Goal: Task Accomplishment & Management: Complete application form

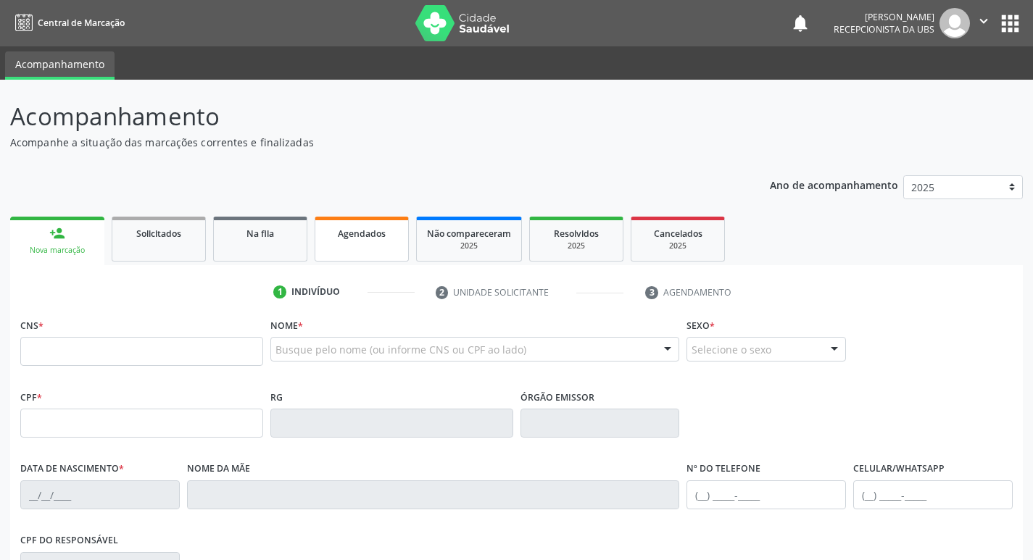
click at [355, 245] on link "Agendados" at bounding box center [362, 239] width 94 height 45
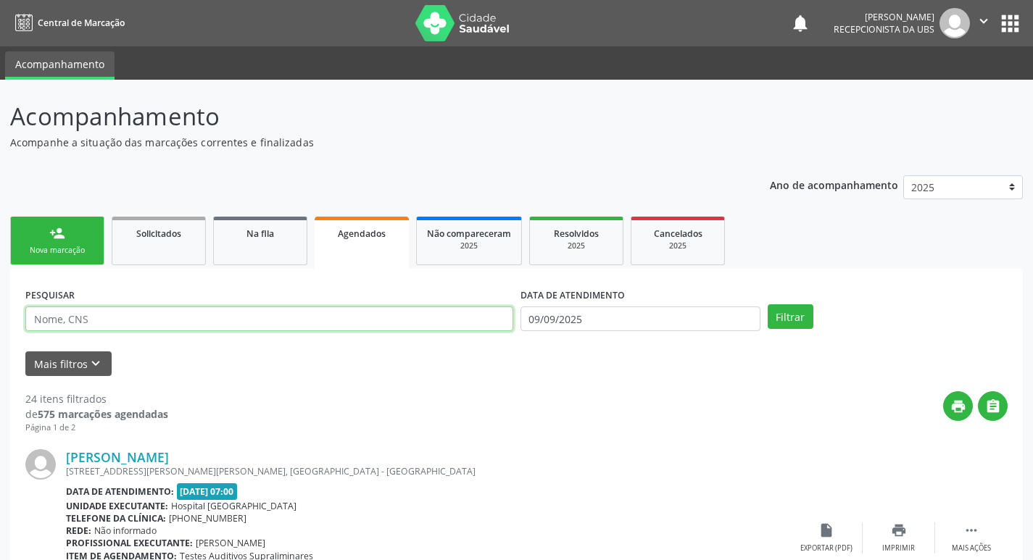
paste input "Raylla Beatriz Lima Vieira de Melo"
type input "Raylla Beatriz Lima Vieira de Melo"
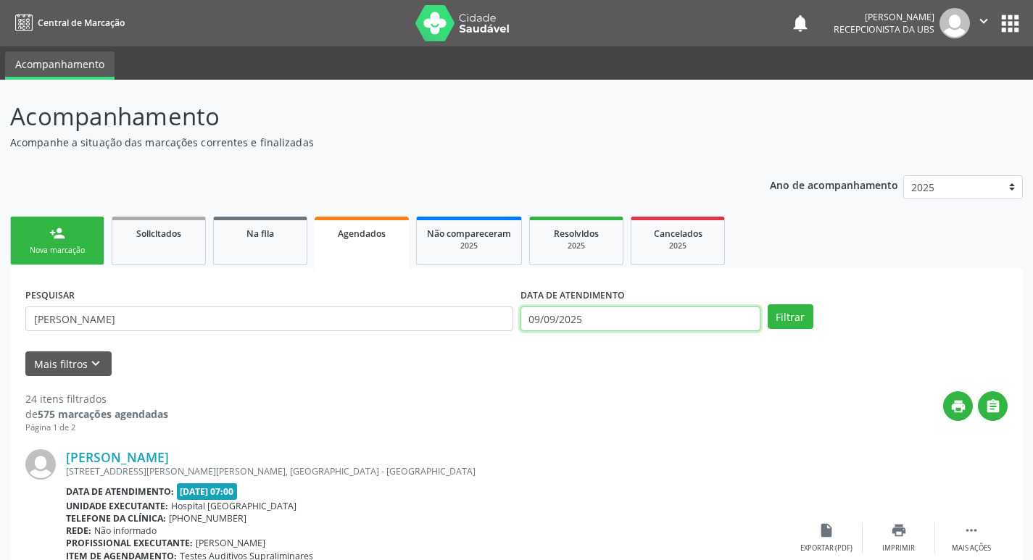
click at [731, 315] on input "09/09/2025" at bounding box center [641, 319] width 240 height 25
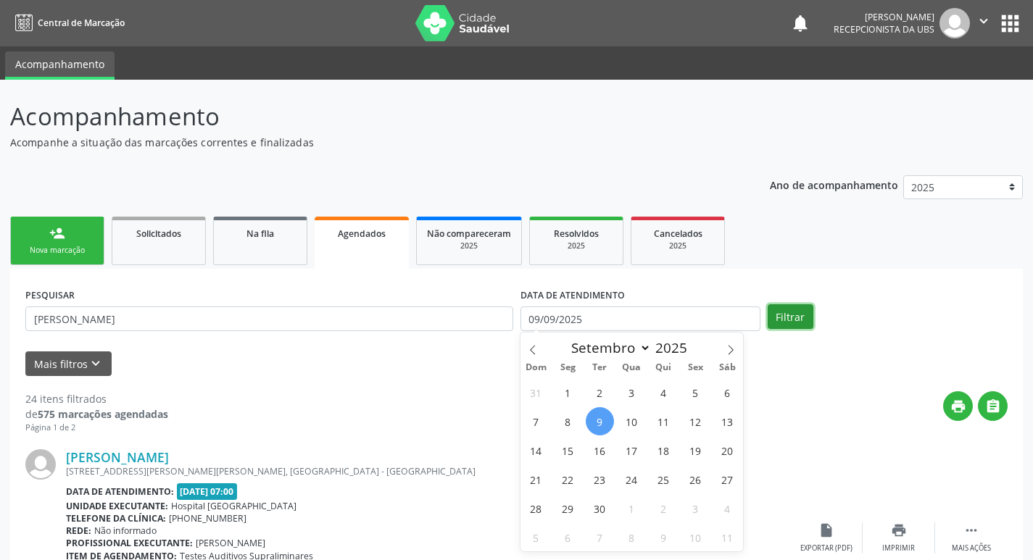
click at [790, 323] on button "Filtrar" at bounding box center [791, 317] width 46 height 25
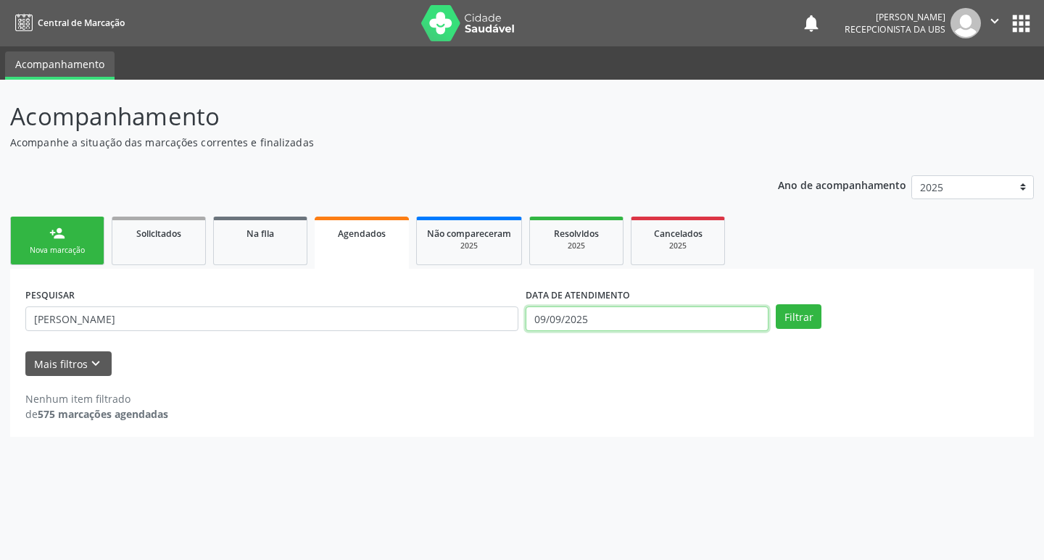
click at [753, 316] on input "09/09/2025" at bounding box center [647, 319] width 243 height 25
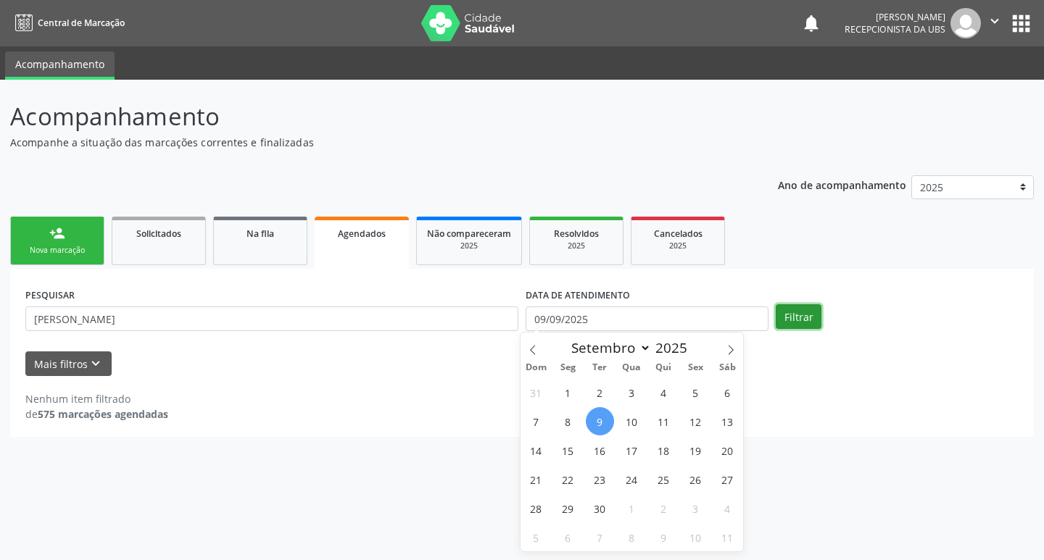
click at [803, 315] on button "Filtrar" at bounding box center [799, 317] width 46 height 25
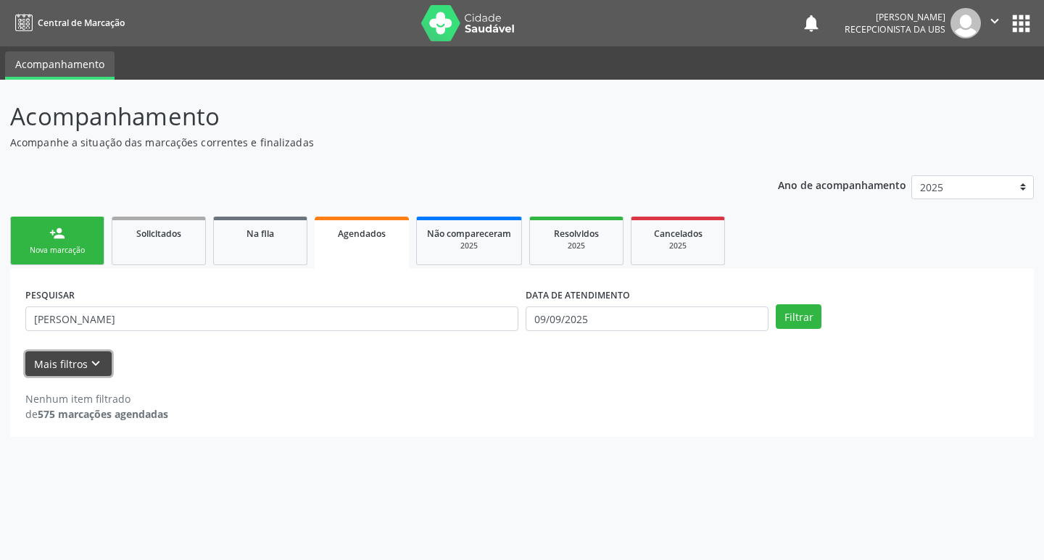
click at [99, 371] on icon "keyboard_arrow_down" at bounding box center [96, 364] width 16 height 16
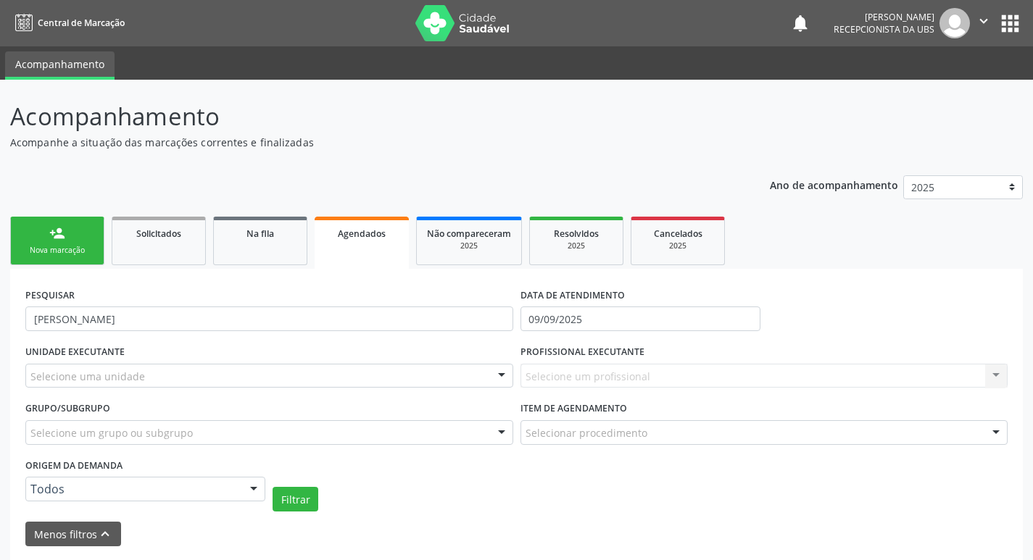
click at [254, 489] on div at bounding box center [254, 490] width 22 height 25
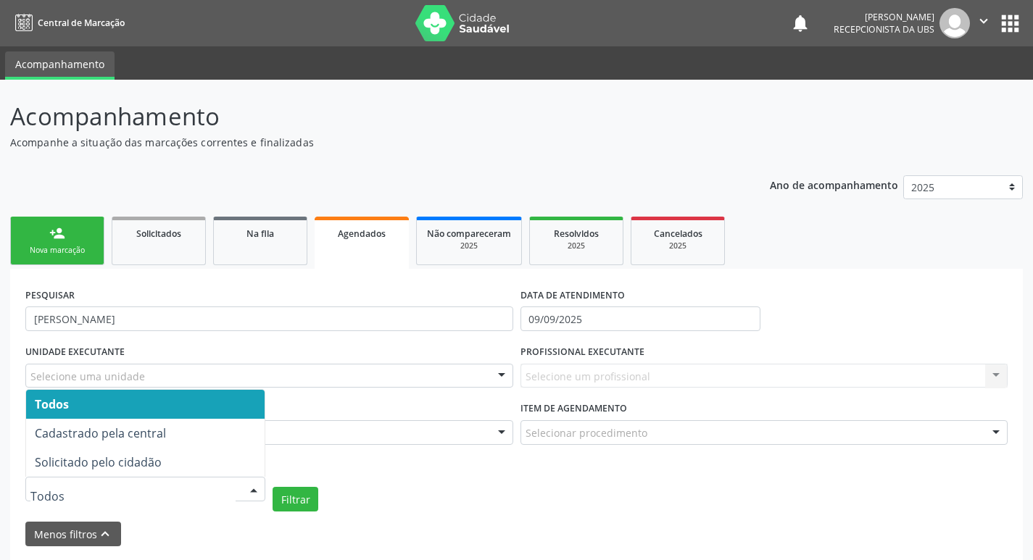
click at [165, 409] on span "Todos" at bounding box center [145, 404] width 239 height 29
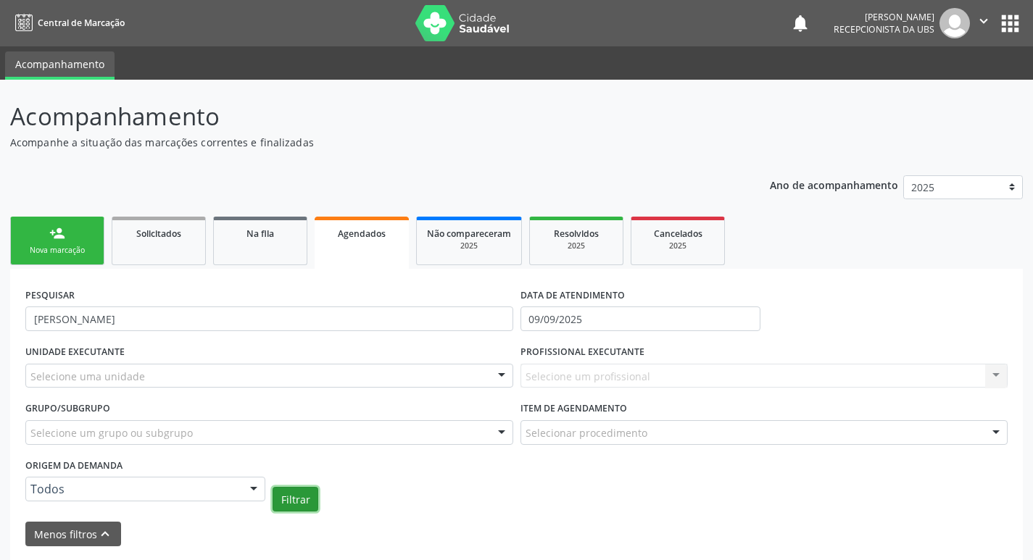
click at [305, 506] on button "Filtrar" at bounding box center [296, 499] width 46 height 25
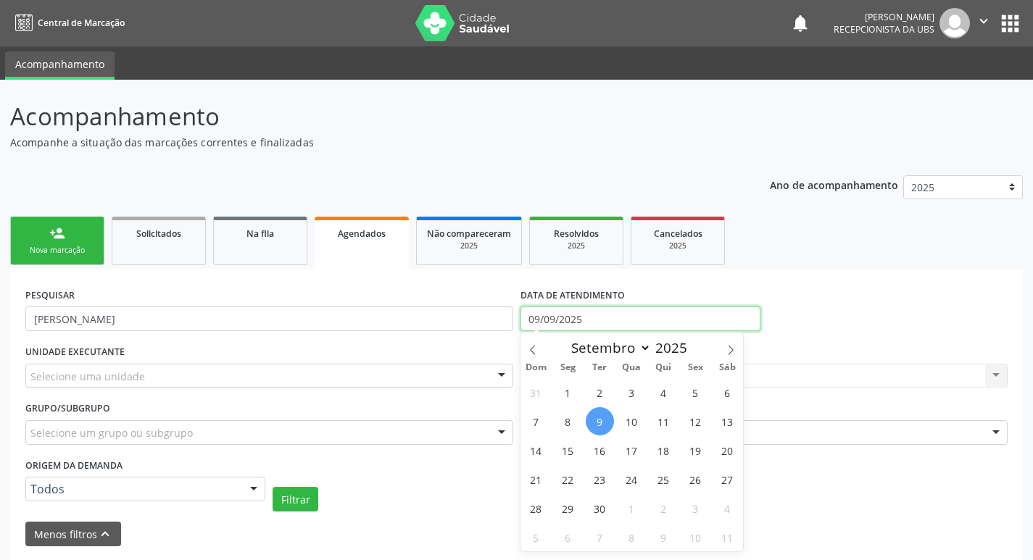
drag, startPoint x: 640, startPoint y: 309, endPoint x: 473, endPoint y: 305, distance: 166.1
click at [473, 305] on div "PESQUISAR Raylla Beatriz Lima Vieira de Melo DATA DE ATENDIMENTO 09/09/2025" at bounding box center [517, 312] width 990 height 57
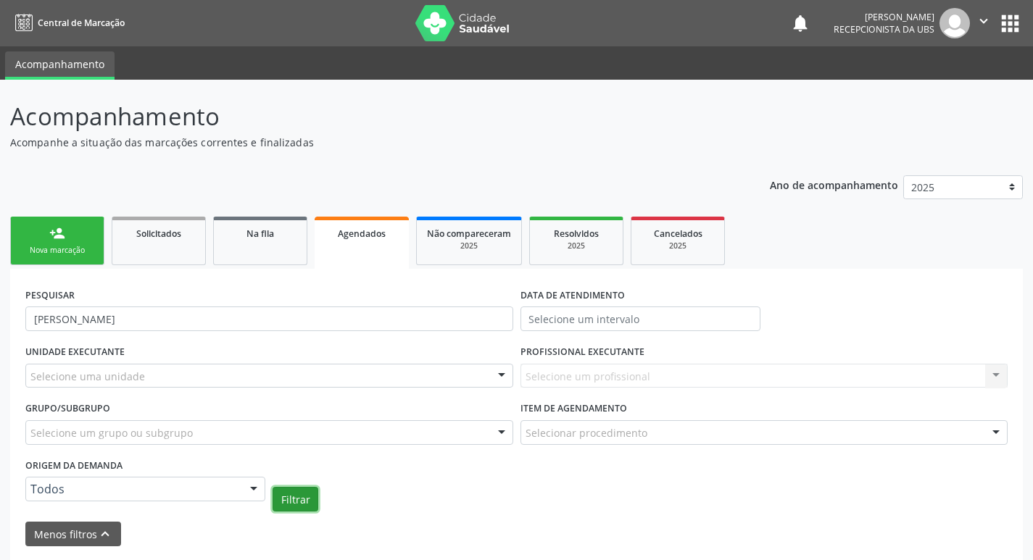
click at [299, 506] on button "Filtrar" at bounding box center [296, 499] width 46 height 25
click at [299, 505] on button "Filtrar" at bounding box center [296, 499] width 46 height 25
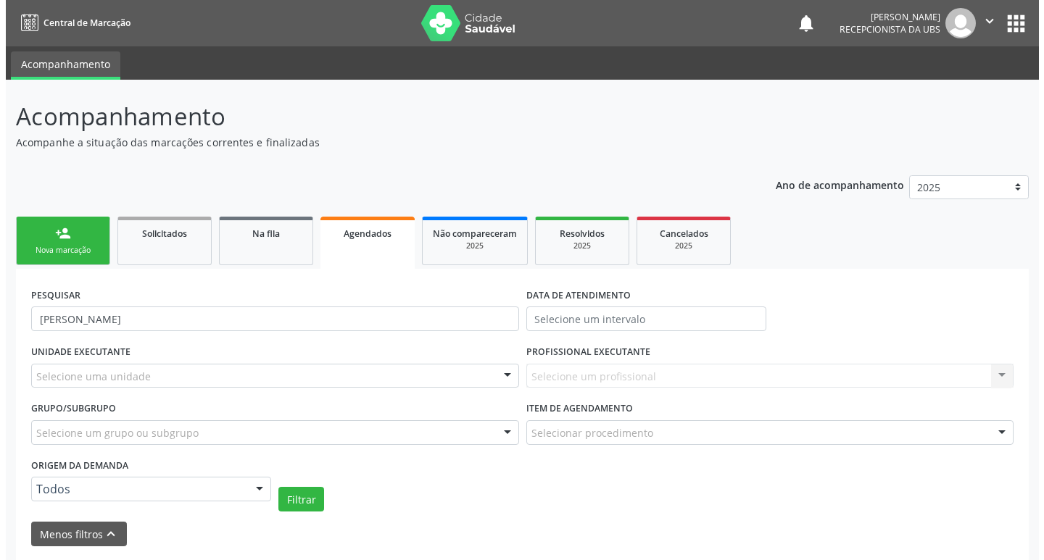
scroll to position [278, 0]
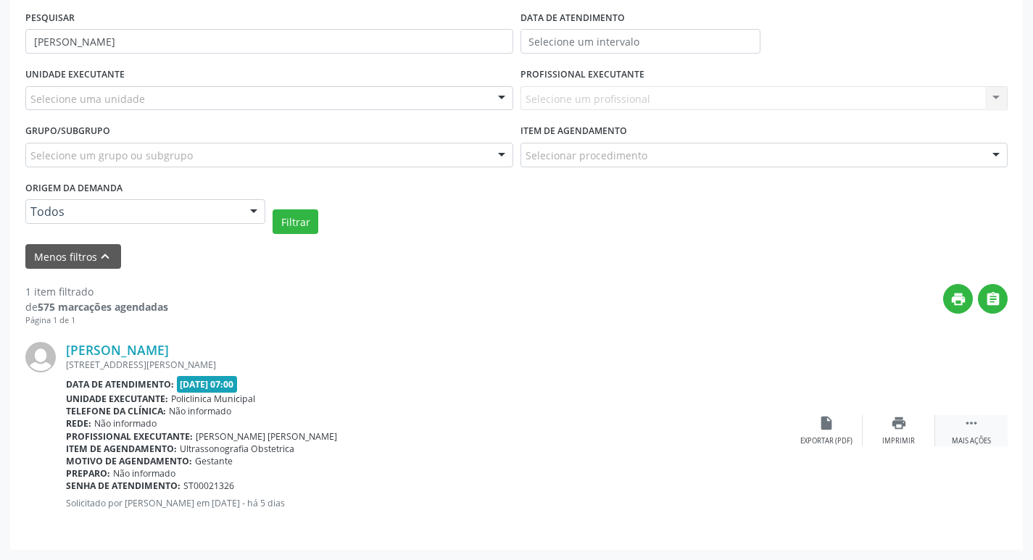
click at [970, 438] on div " Mais ações" at bounding box center [971, 430] width 73 height 31
click at [808, 440] on div "cancel Cancelar" at bounding box center [826, 430] width 73 height 31
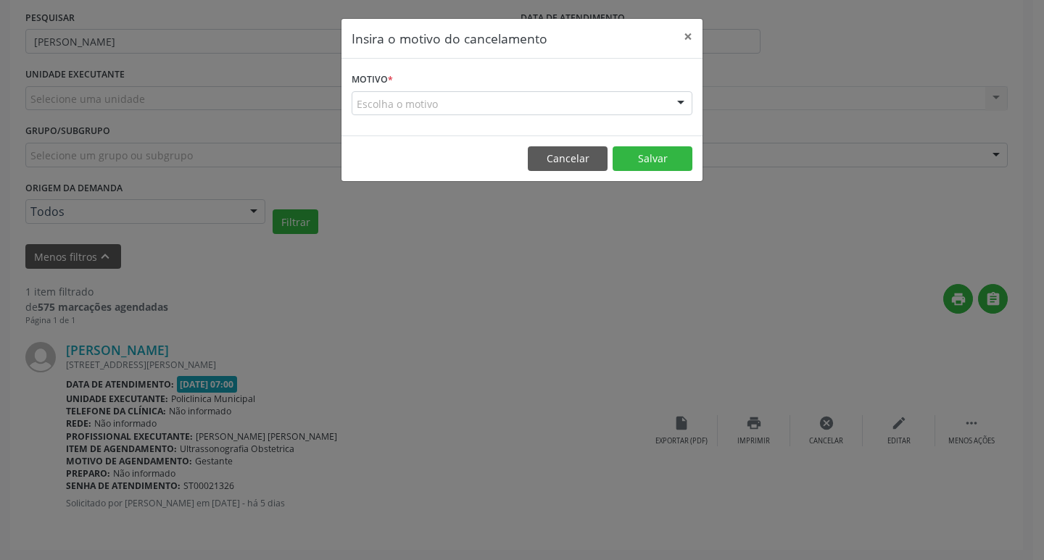
click at [581, 107] on div "Escolha o motivo" at bounding box center [522, 103] width 341 height 25
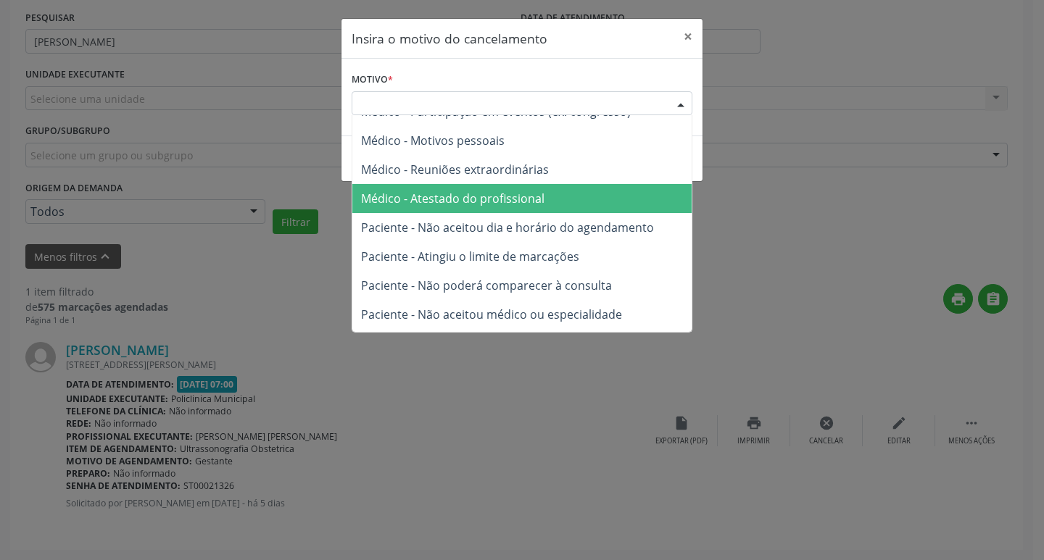
scroll to position [73, 0]
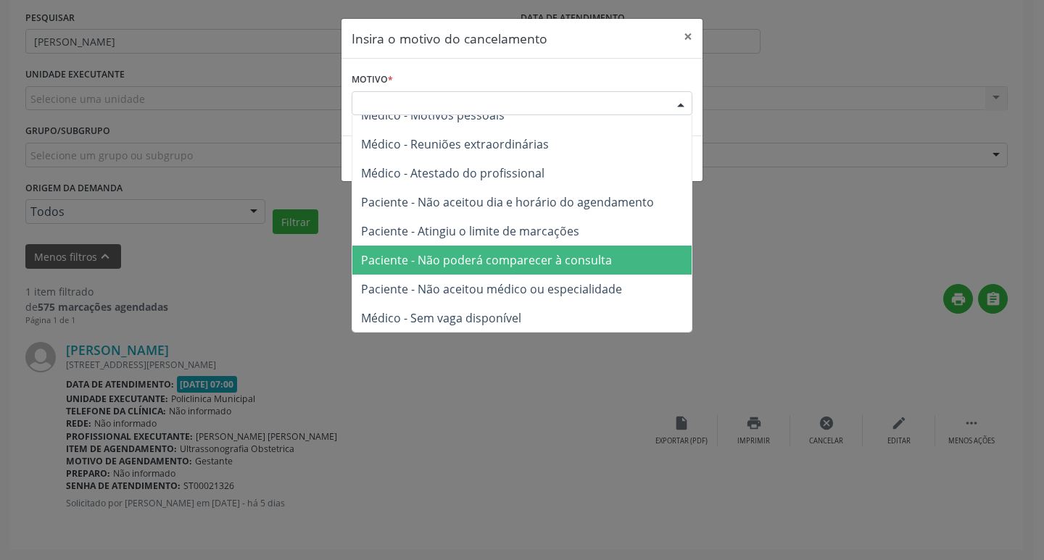
click at [504, 262] on span "Paciente - Não poderá comparecer à consulta" at bounding box center [486, 260] width 251 height 16
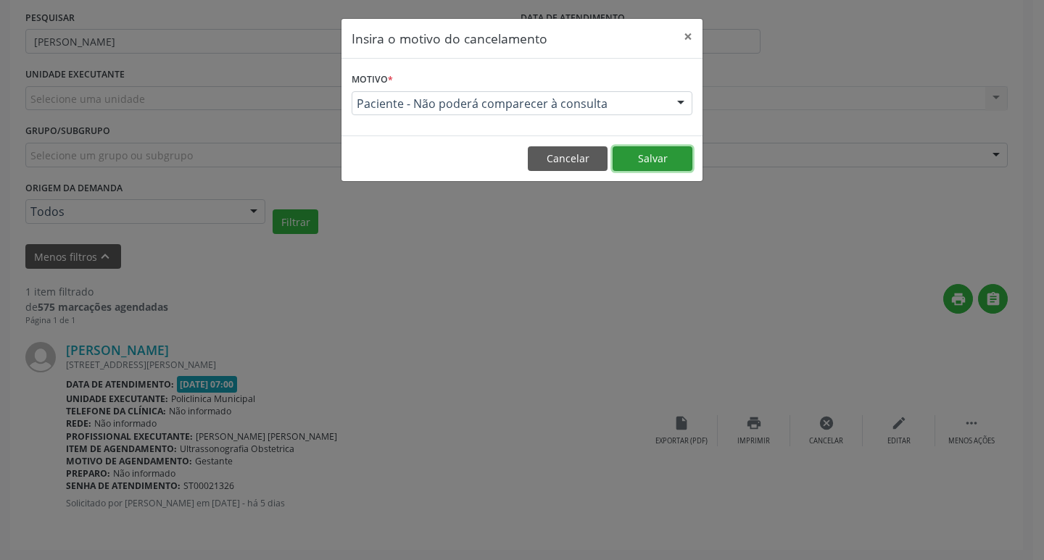
click at [662, 166] on button "Salvar" at bounding box center [653, 158] width 80 height 25
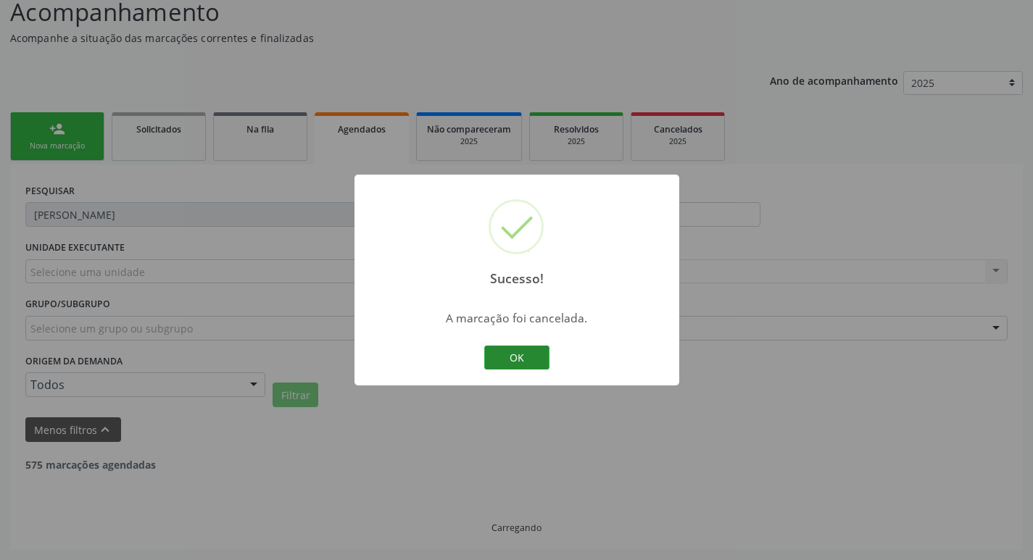
scroll to position [57, 0]
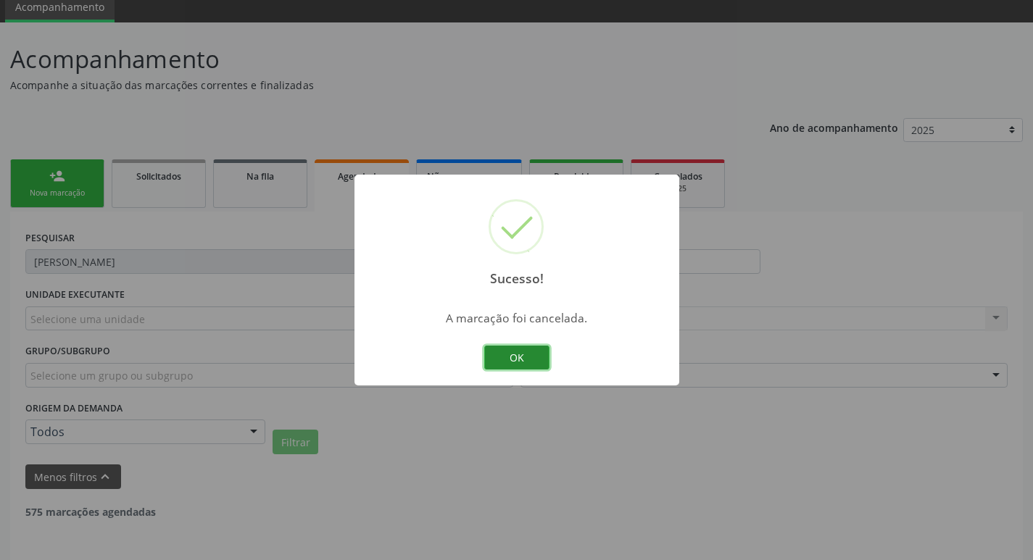
click at [536, 361] on button "OK" at bounding box center [516, 358] width 65 height 25
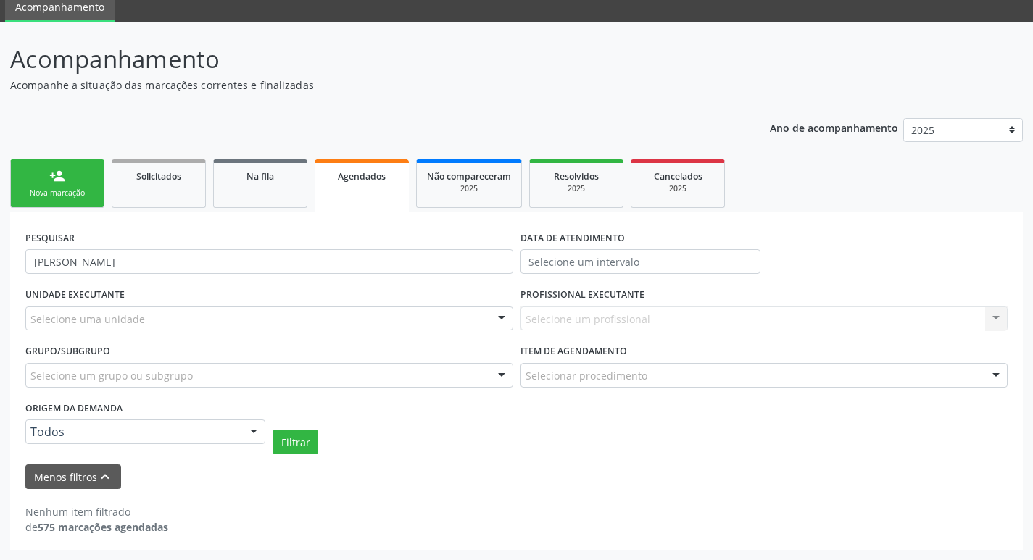
click at [70, 198] on div "Nova marcação" at bounding box center [57, 193] width 73 height 11
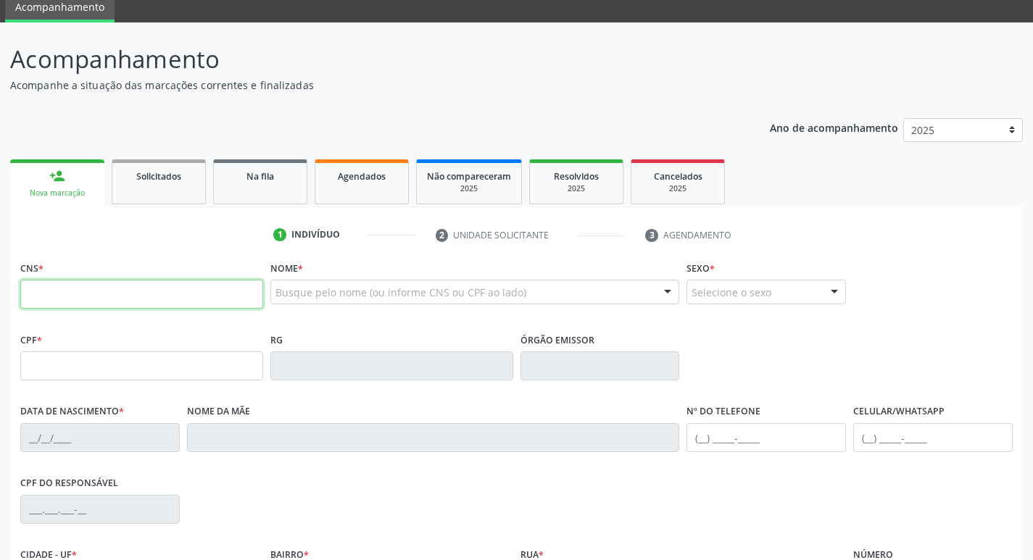
click at [109, 297] on input "text" at bounding box center [141, 294] width 243 height 29
type input "801 4404 7009 3108"
type input "564.932.548-09"
type input "24/11/2005"
type input "Claudineide Gomes Soares de Nezio"
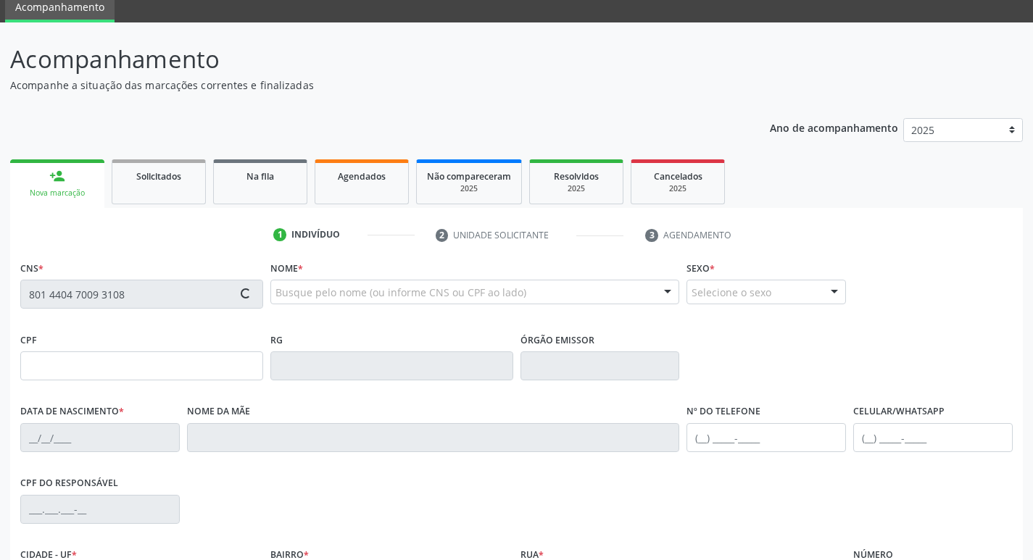
type input "(87) 99999-9999"
type input "280.605.578-40"
type input "345"
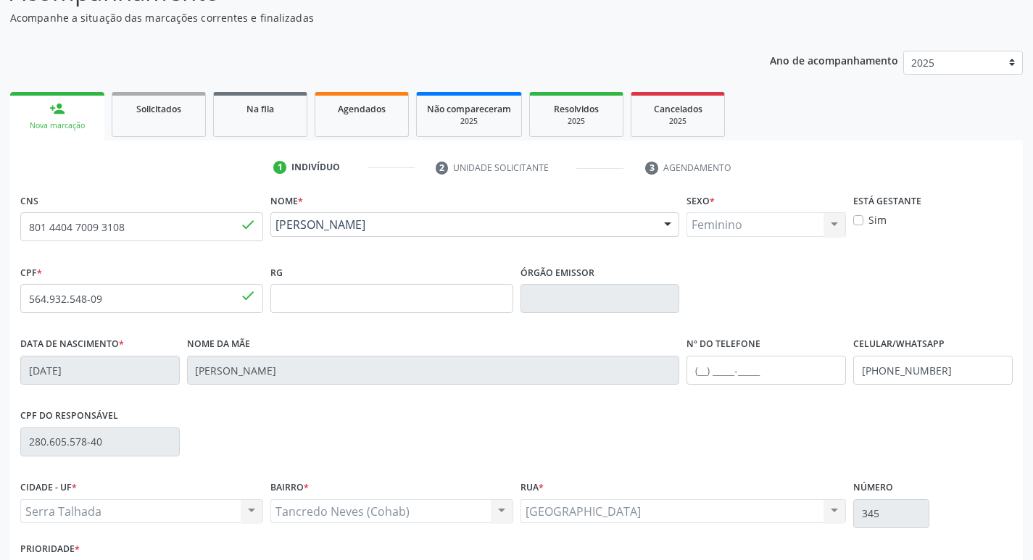
scroll to position [225, 0]
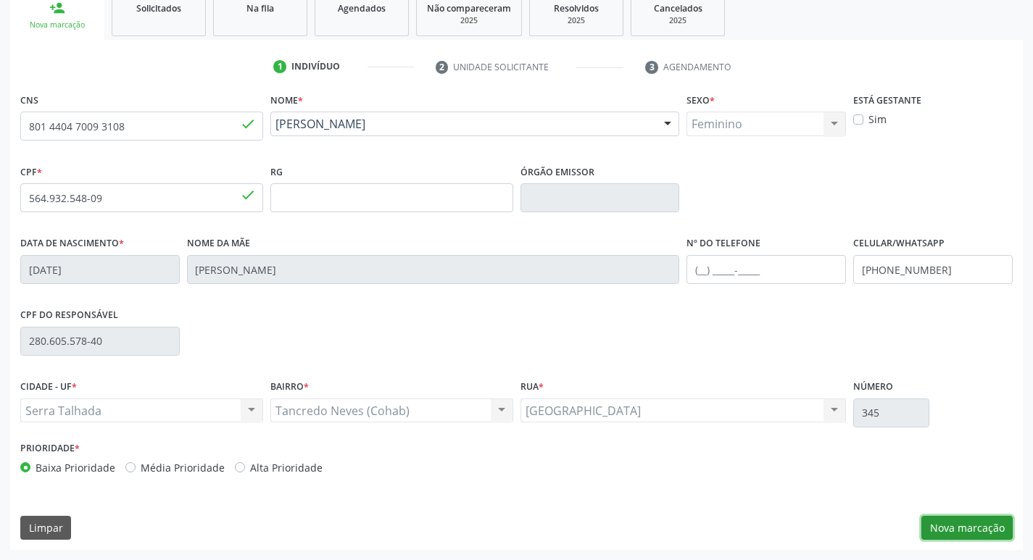
click at [948, 537] on button "Nova marcação" at bounding box center [967, 528] width 91 height 25
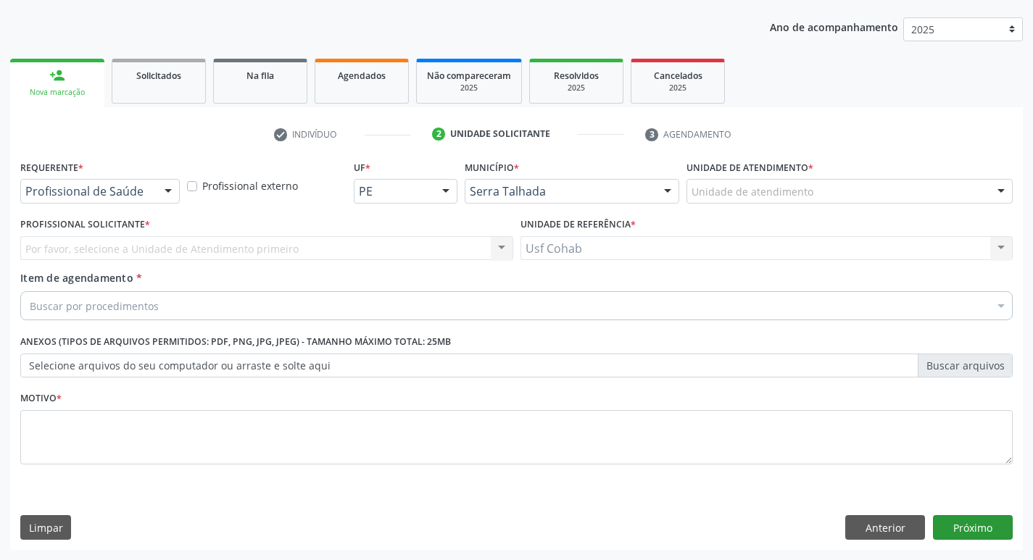
scroll to position [158, 0]
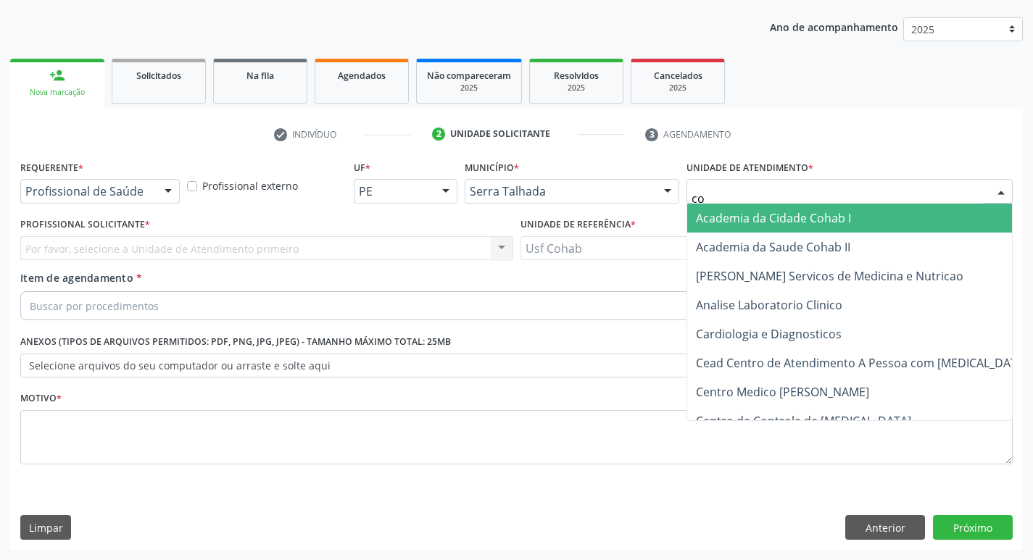
type input "coh"
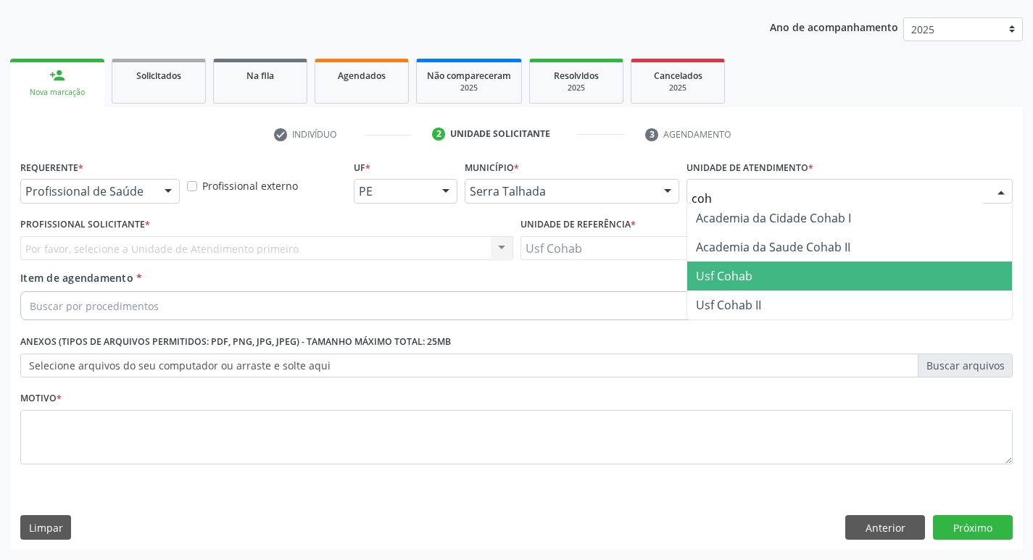
click at [734, 278] on span "Usf Cohab" at bounding box center [724, 276] width 57 height 16
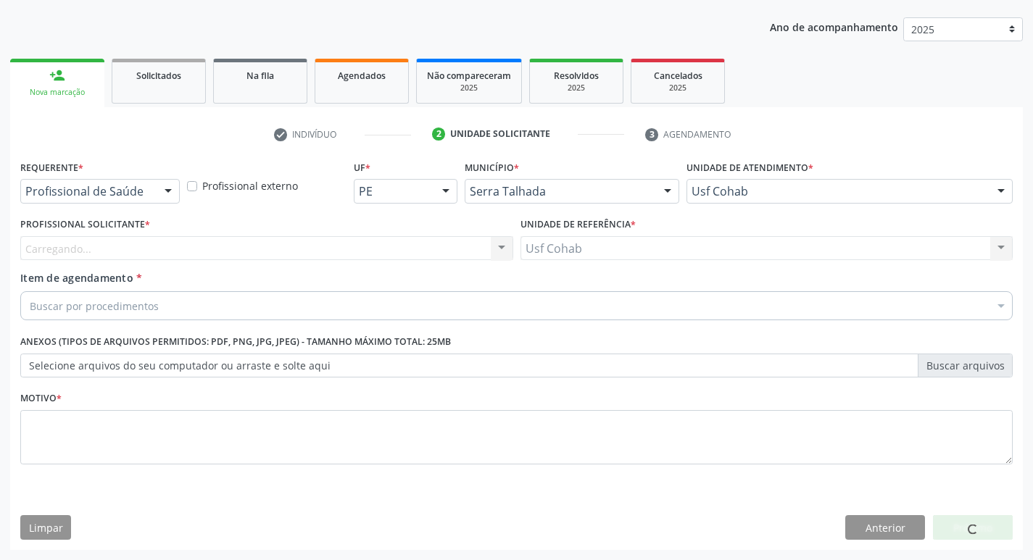
click at [381, 241] on div "Carregando... Nenhum resultado encontrado para: " " Não há nenhuma opção para s…" at bounding box center [266, 248] width 493 height 25
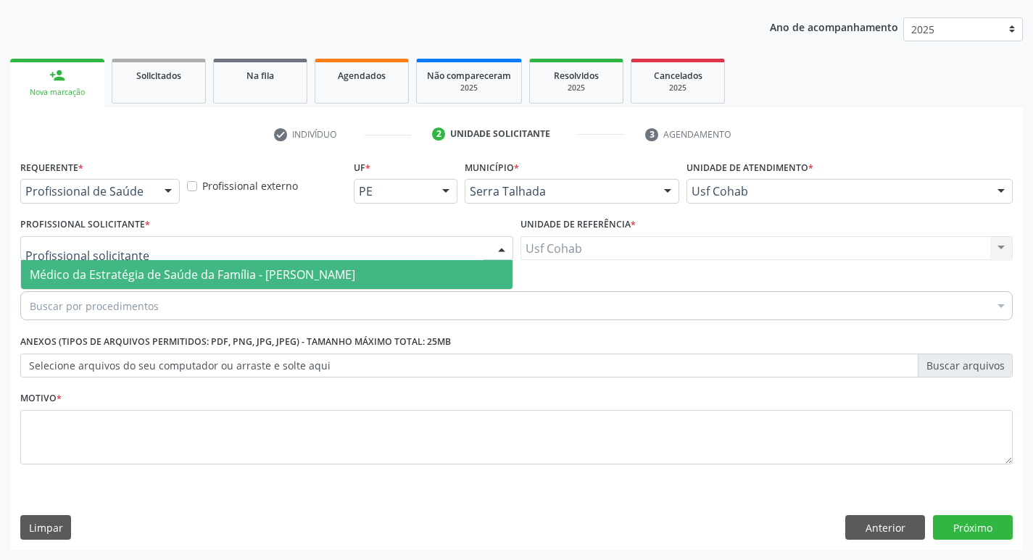
click at [368, 252] on div at bounding box center [266, 248] width 493 height 25
click at [286, 281] on span "Médico da Estratégia de Saúde da Família - [PERSON_NAME]" at bounding box center [193, 275] width 326 height 16
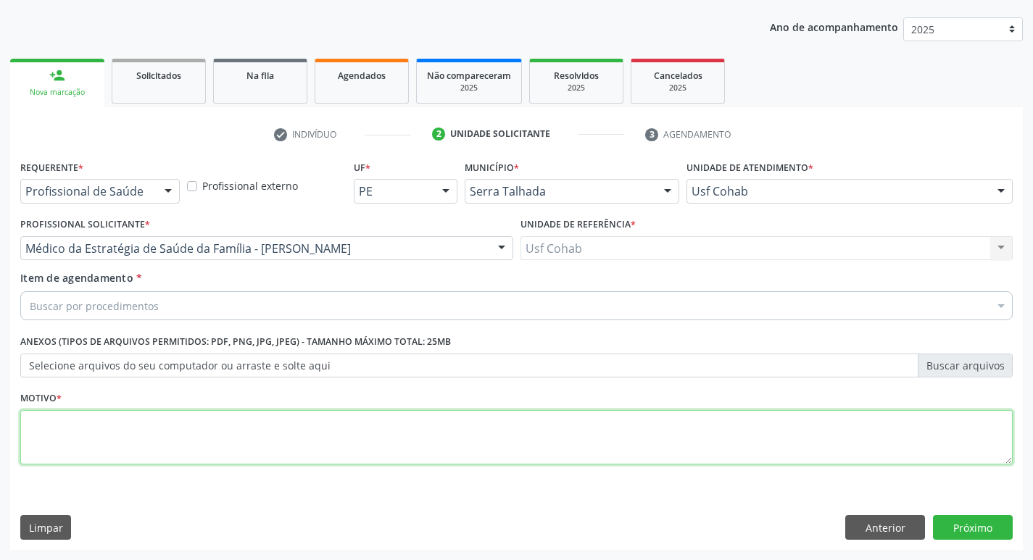
click at [200, 452] on textarea at bounding box center [516, 437] width 993 height 55
type textarea "-"
type textarea "Gestante"
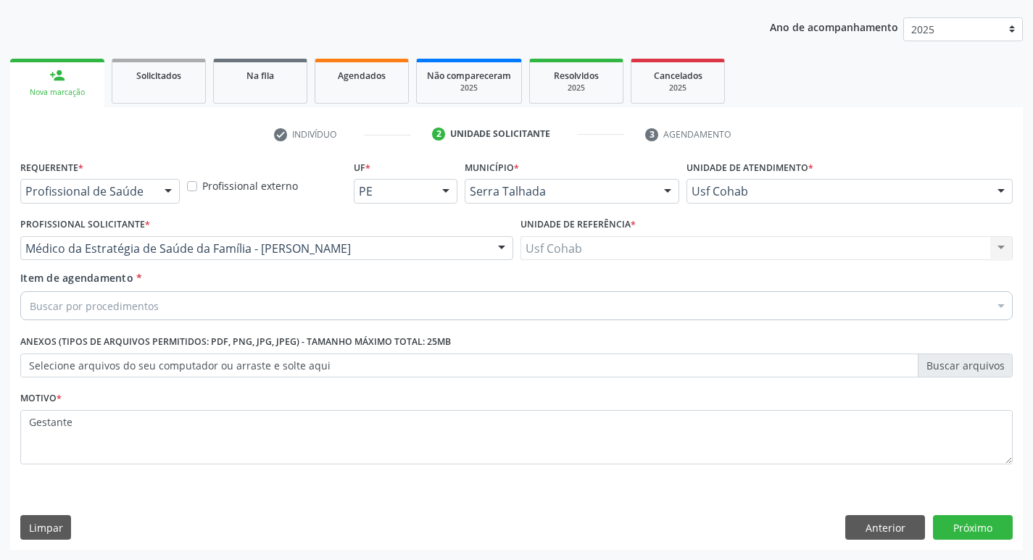
click at [156, 315] on div "Buscar por procedimentos" at bounding box center [516, 305] width 993 height 29
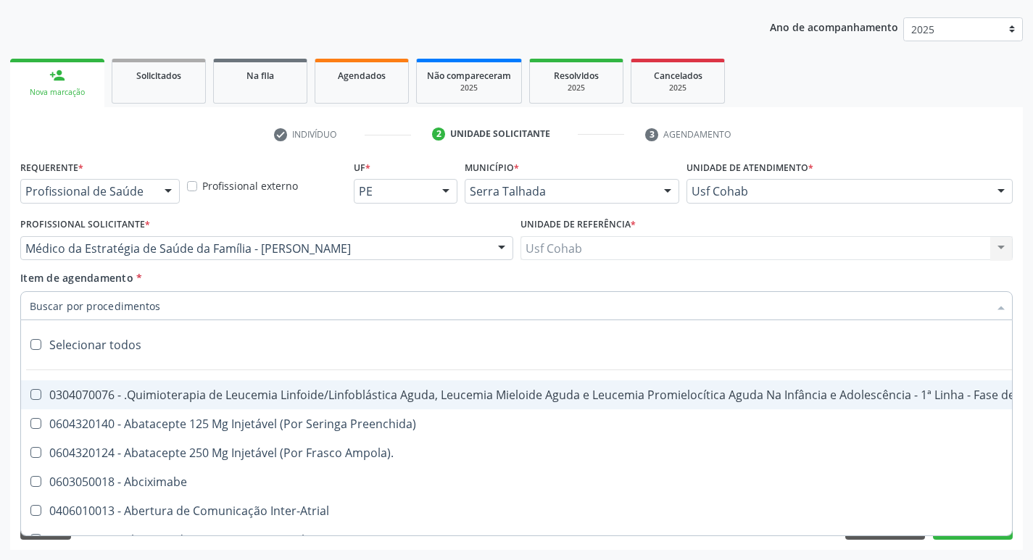
click at [165, 305] on input "Item de agendamento *" at bounding box center [509, 305] width 959 height 29
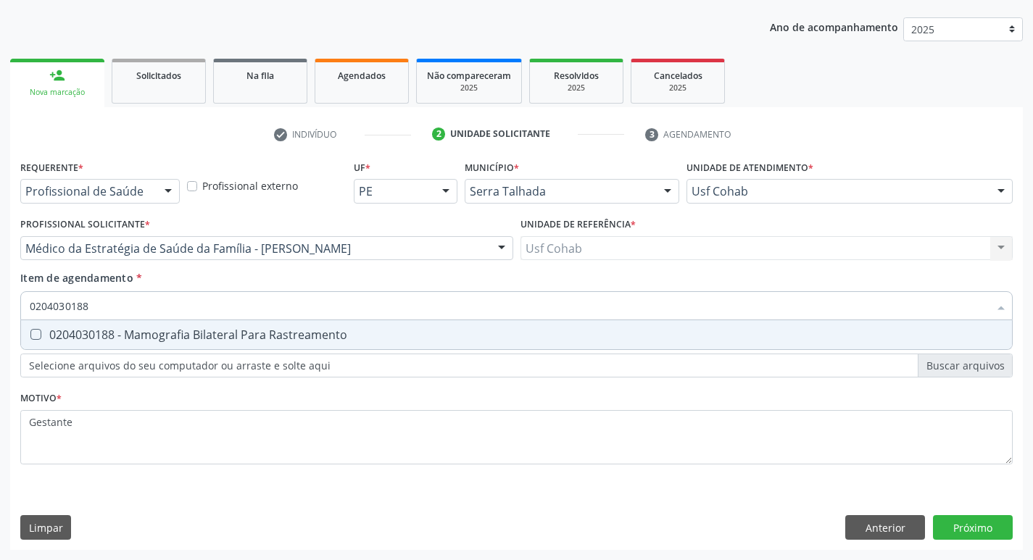
click at [173, 301] on input "0204030188" at bounding box center [509, 305] width 959 height 29
click at [1001, 308] on div at bounding box center [1001, 307] width 22 height 25
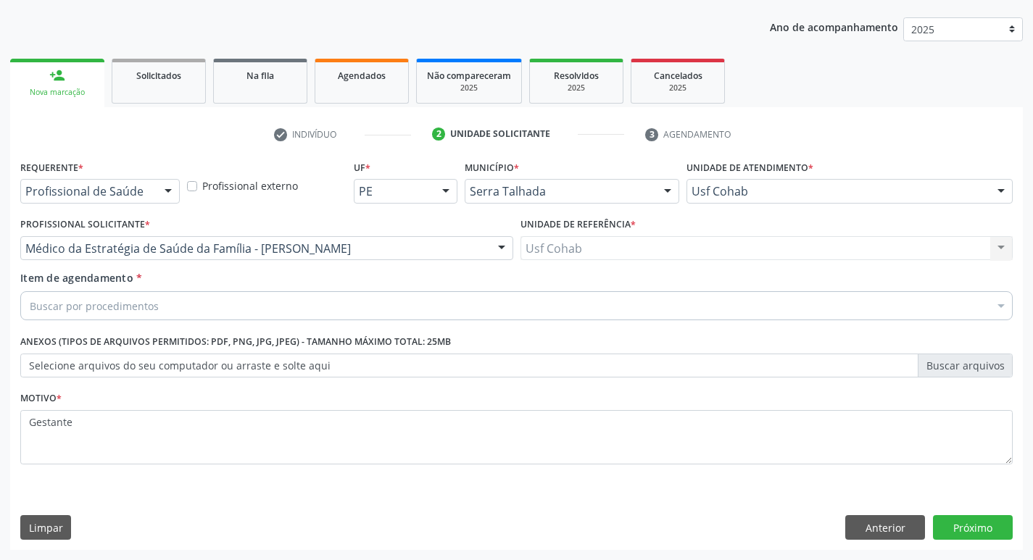
click at [228, 305] on div "Buscar por procedimentos" at bounding box center [516, 305] width 993 height 29
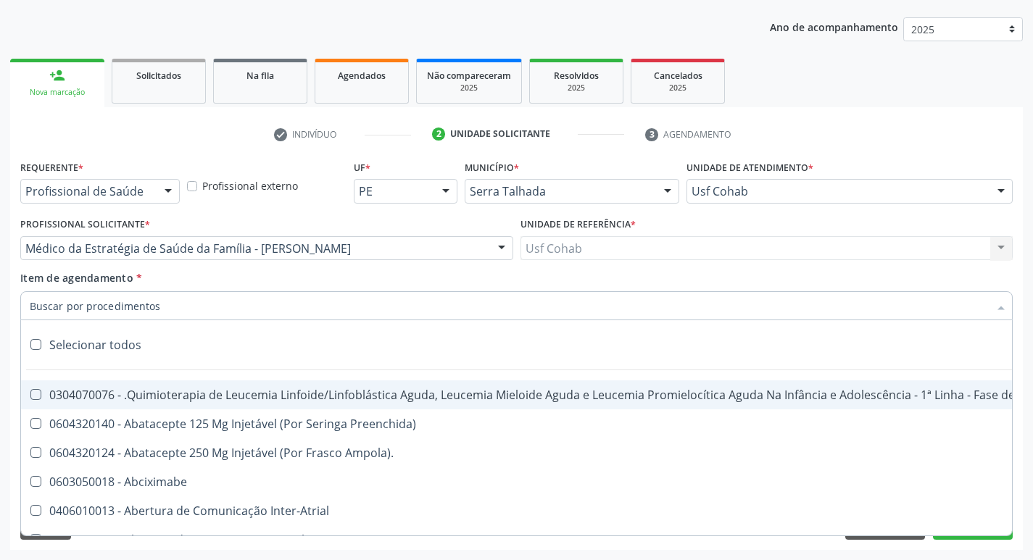
click at [228, 305] on input "Item de agendamento *" at bounding box center [509, 305] width 959 height 29
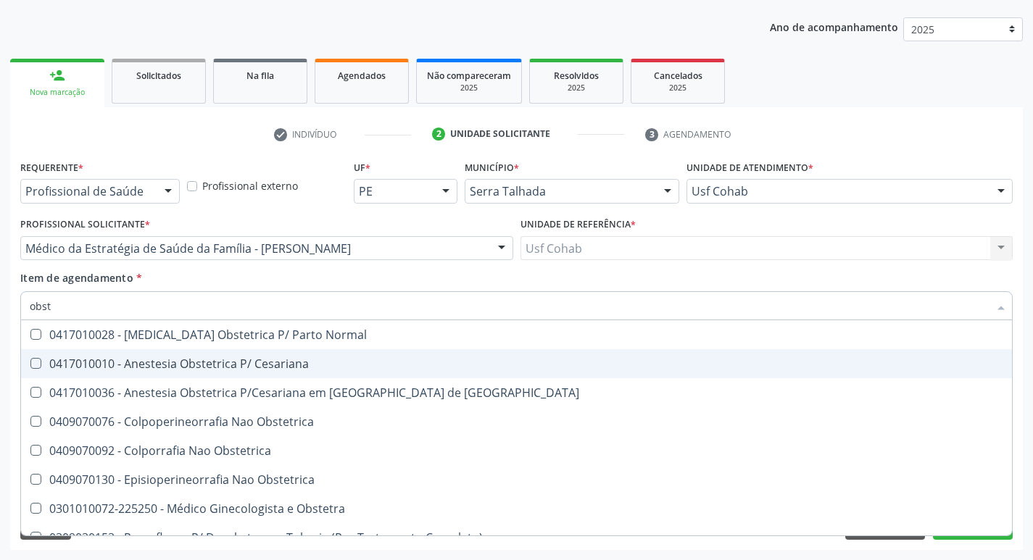
type input "obste"
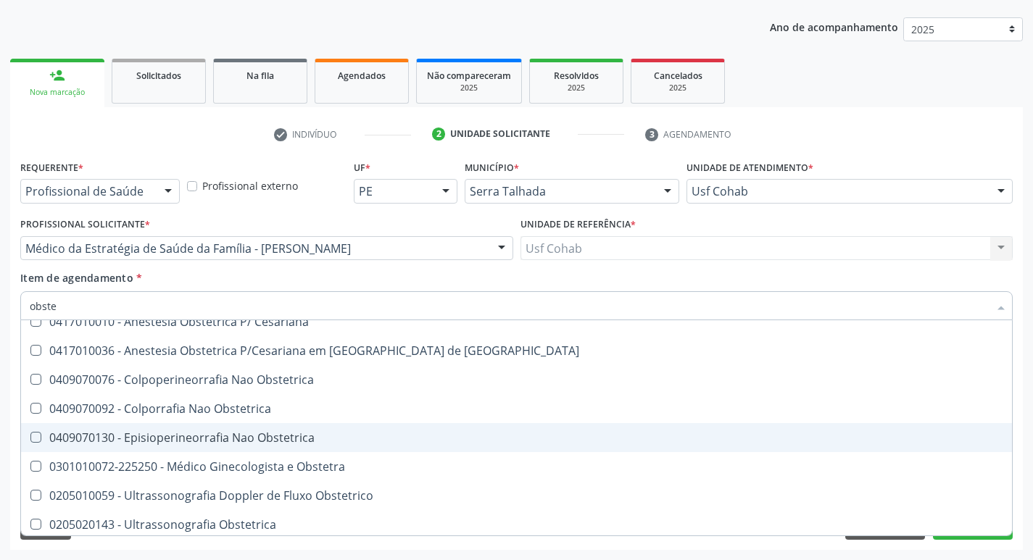
scroll to position [75, 0]
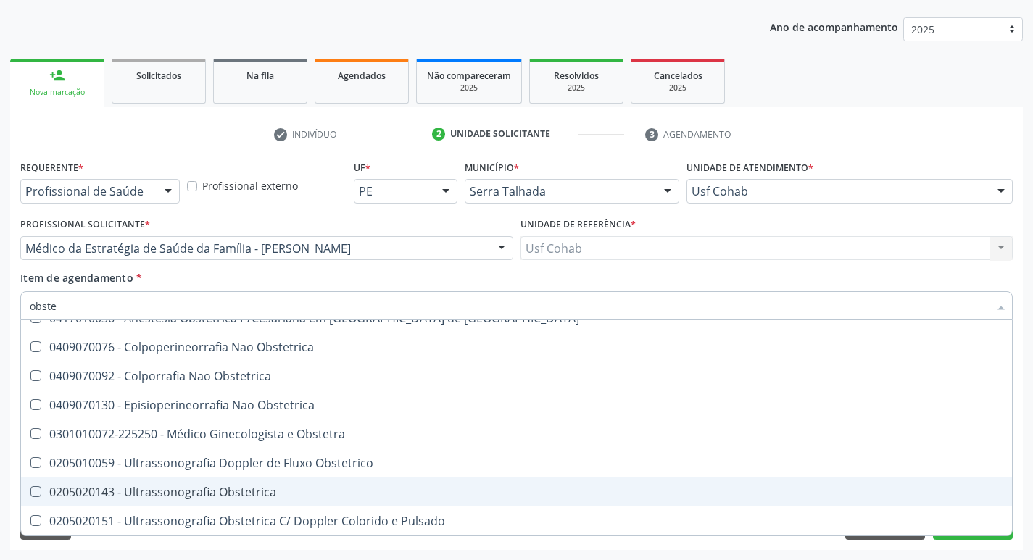
click at [269, 487] on div "0205020143 - Ultrassonografia Obstetrica" at bounding box center [517, 493] width 974 height 12
checkbox Obstetrica "true"
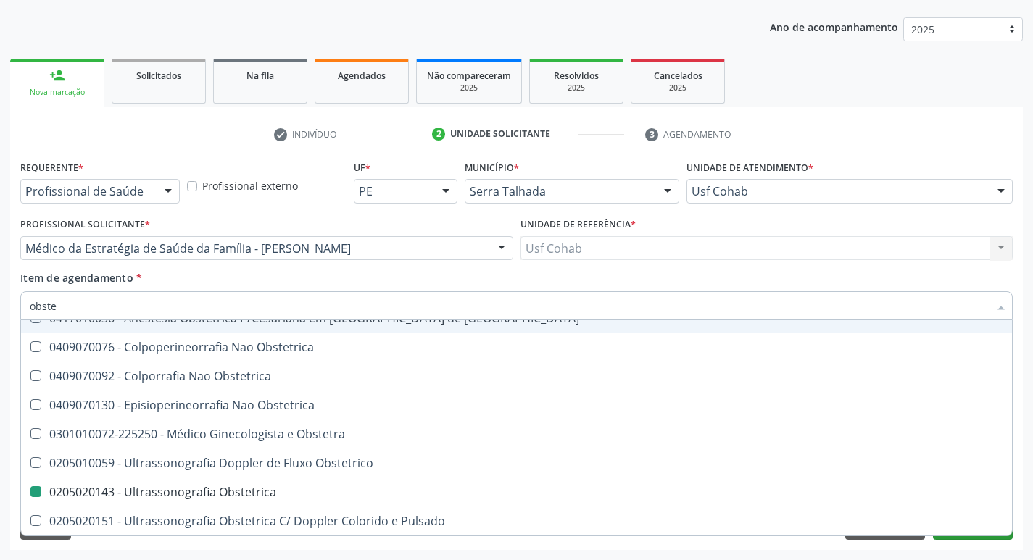
drag, startPoint x: 824, startPoint y: 273, endPoint x: 960, endPoint y: 539, distance: 299.3
click at [824, 272] on div "Item de agendamento * obste Desfazer seleção 0417010028 - Analgesia Obstetrica …" at bounding box center [516, 293] width 993 height 46
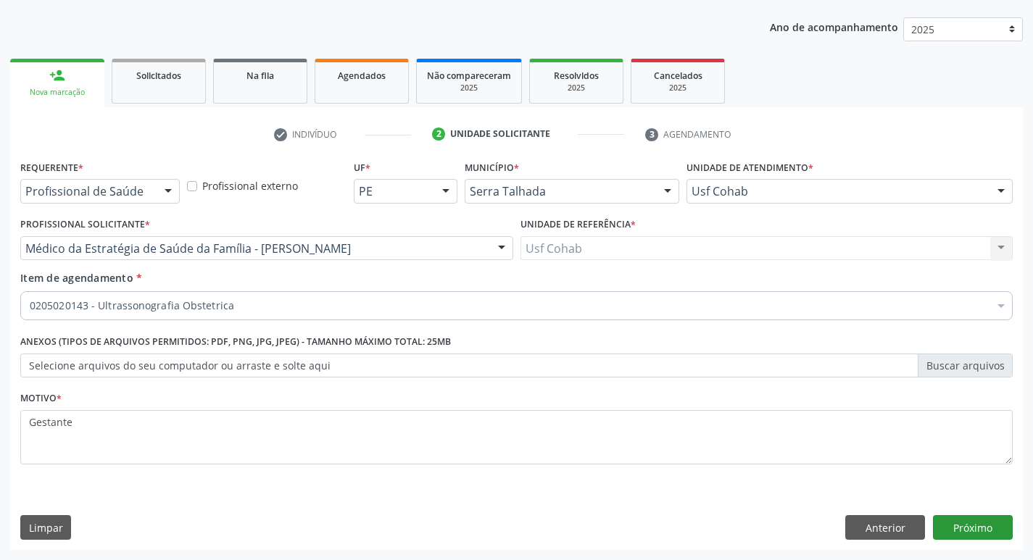
scroll to position [0, 0]
click at [980, 522] on button "Próximo" at bounding box center [973, 528] width 80 height 25
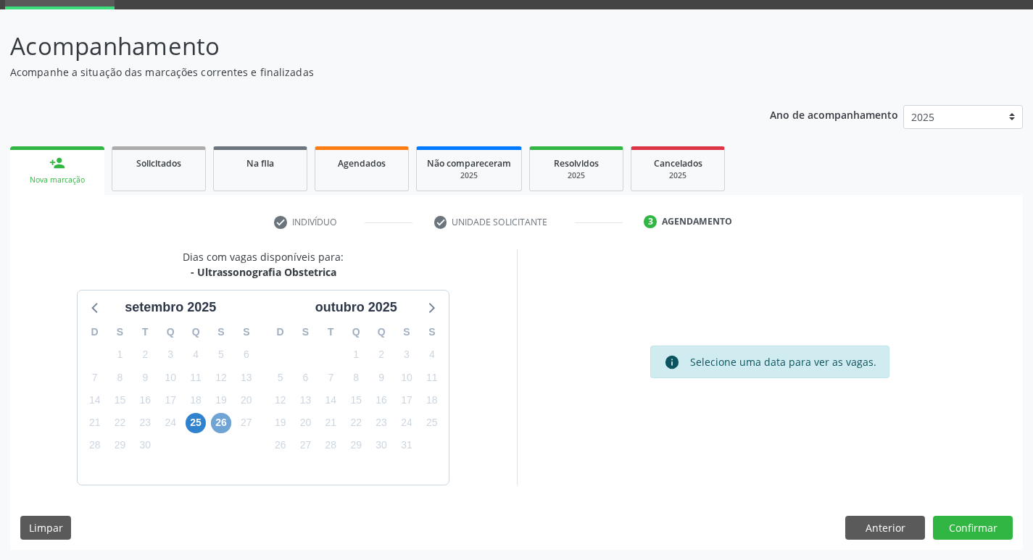
click at [225, 430] on span "26" at bounding box center [221, 423] width 20 height 20
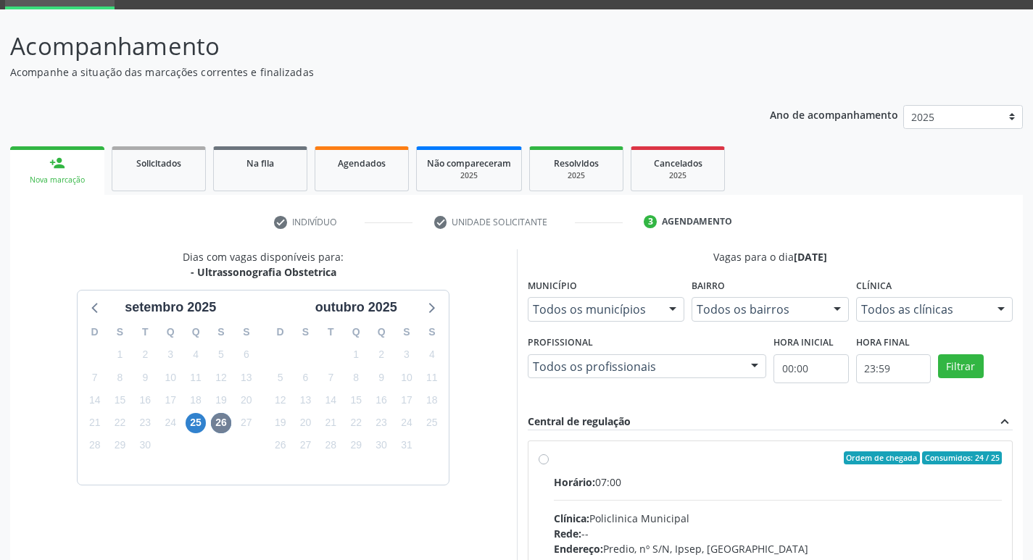
drag, startPoint x: 677, startPoint y: 470, endPoint x: 682, endPoint y: 461, distance: 9.7
click at [676, 470] on label "Ordem de chegada Consumidos: 24 / 25 Horário: 07:00 Clínica: Policlinica Munici…" at bounding box center [778, 563] width 449 height 223
click at [549, 465] on input "Ordem de chegada Consumidos: 24 / 25 Horário: 07:00 Clínica: Policlinica Munici…" at bounding box center [544, 458] width 10 height 13
radio input "true"
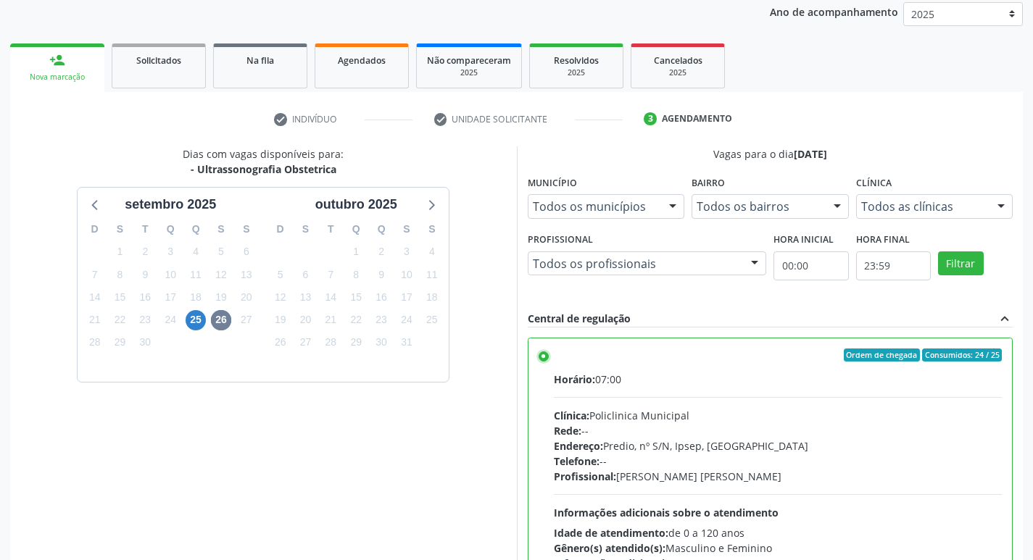
scroll to position [306, 0]
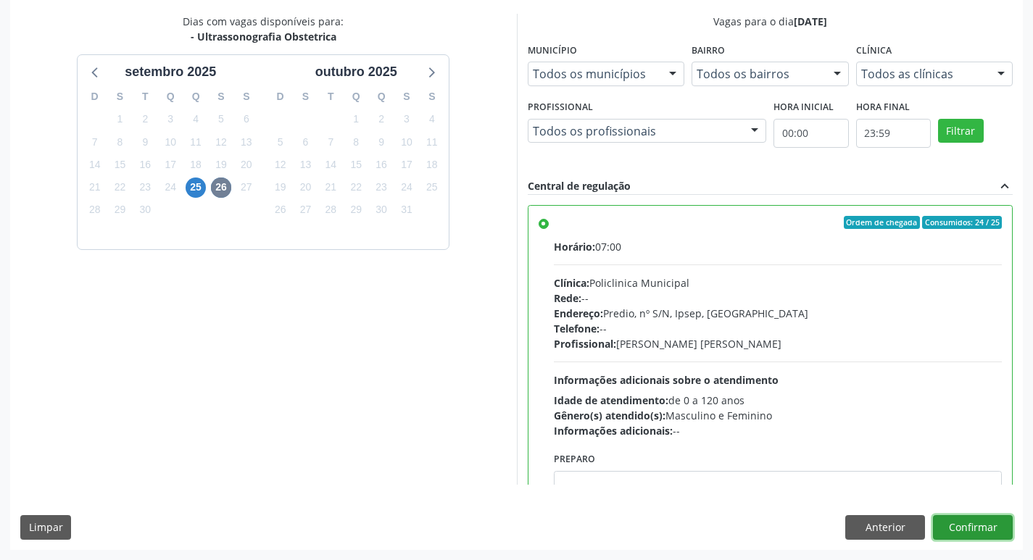
click at [969, 520] on button "Confirmar" at bounding box center [973, 528] width 80 height 25
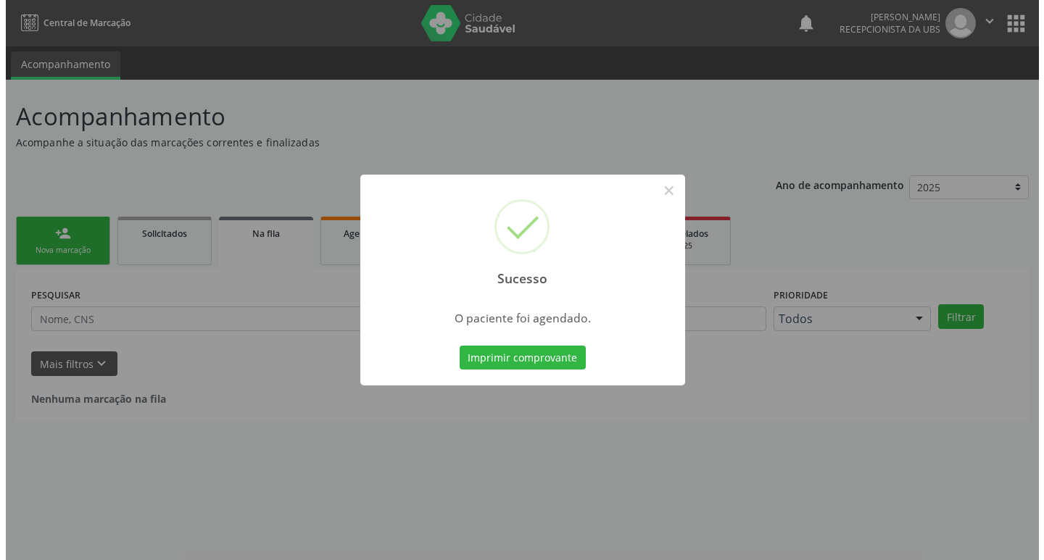
scroll to position [0, 0]
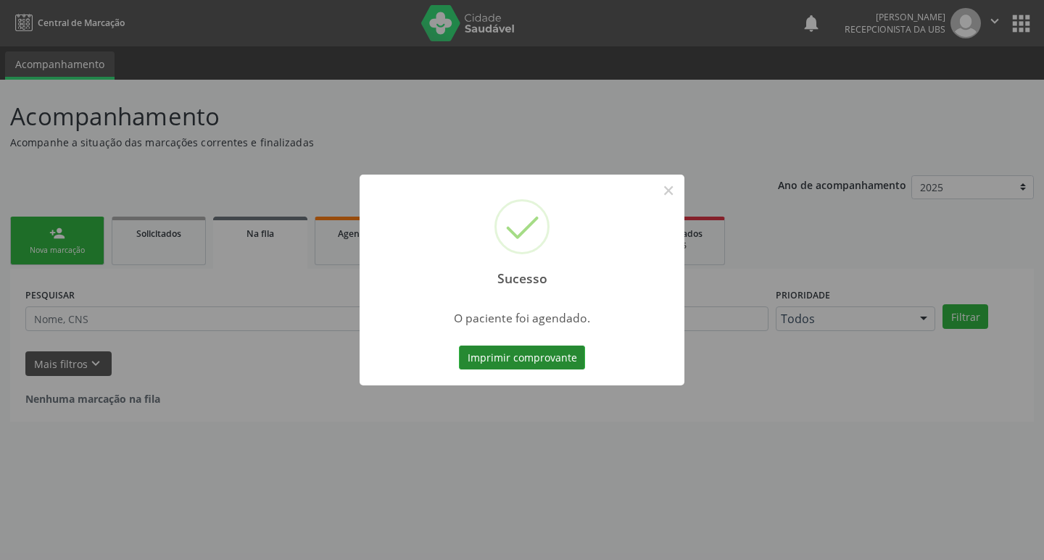
click at [542, 357] on button "Imprimir comprovante" at bounding box center [522, 358] width 126 height 25
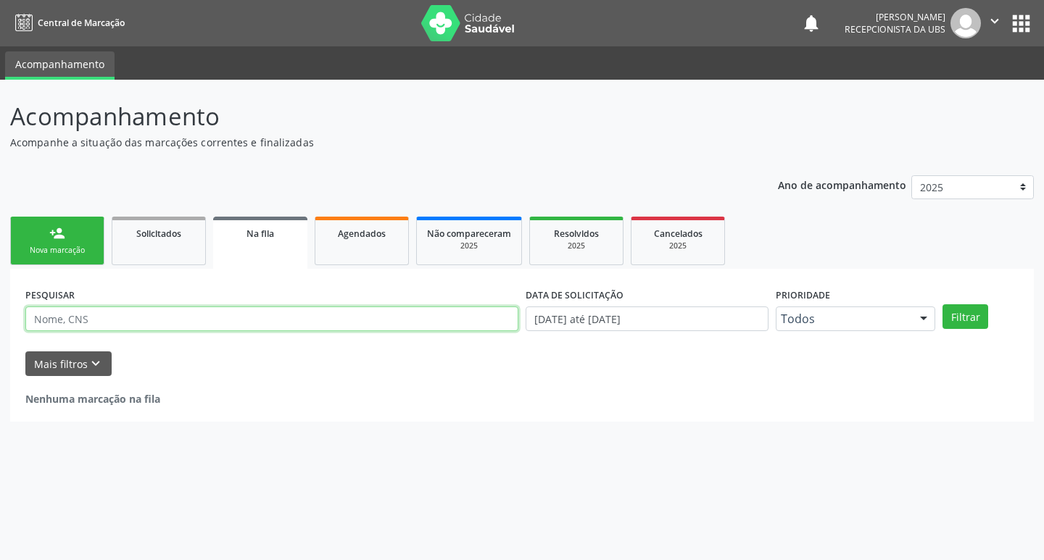
click at [282, 317] on input "text" at bounding box center [271, 319] width 493 height 25
paste input "Raylla Beatriz Lima Vieira de Melo"
type input "Raylla Beatriz Lima Vieira de Melo"
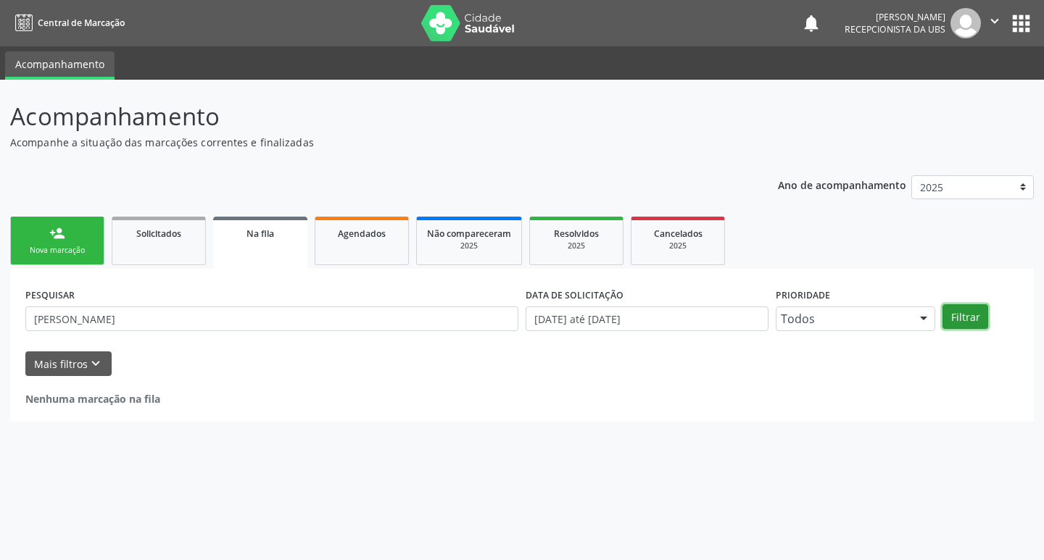
click at [973, 320] on button "Filtrar" at bounding box center [966, 317] width 46 height 25
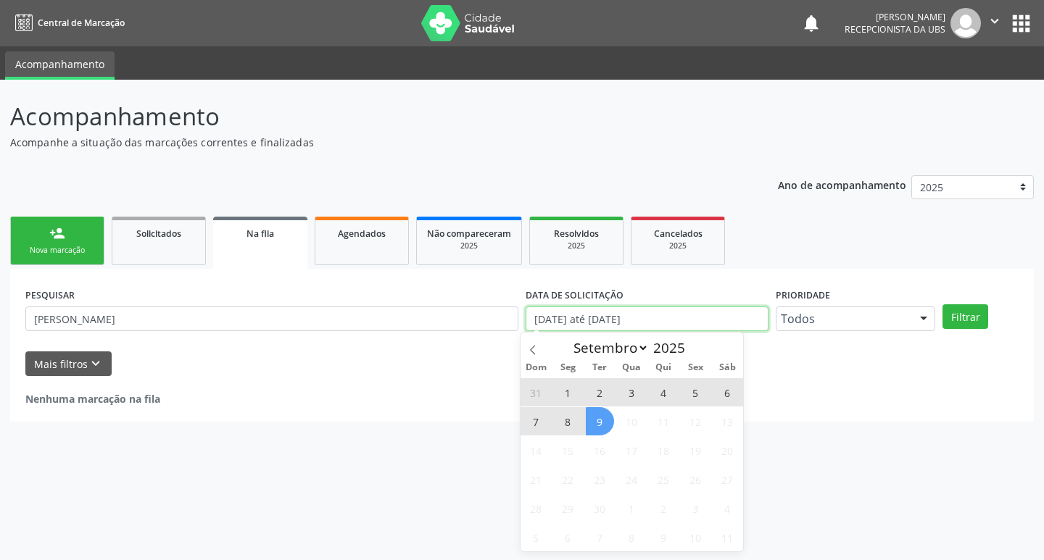
click at [679, 326] on input "[DATE] até [DATE]" at bounding box center [647, 319] width 243 height 25
click at [592, 425] on span "9" at bounding box center [600, 421] width 28 height 28
type input "09/09/2025"
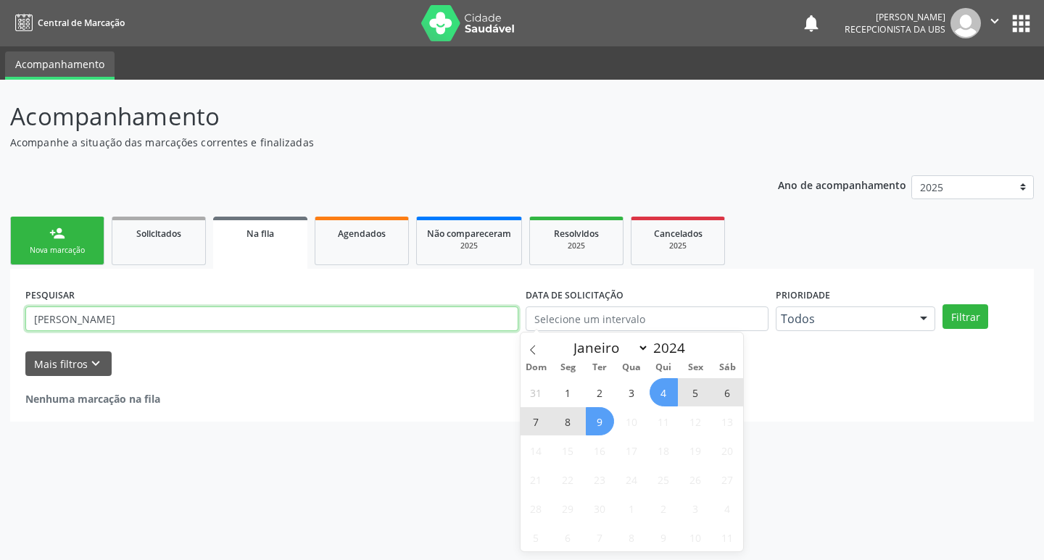
click at [451, 318] on input "Raylla Beatriz Lima Vieira de Melo" at bounding box center [271, 319] width 493 height 25
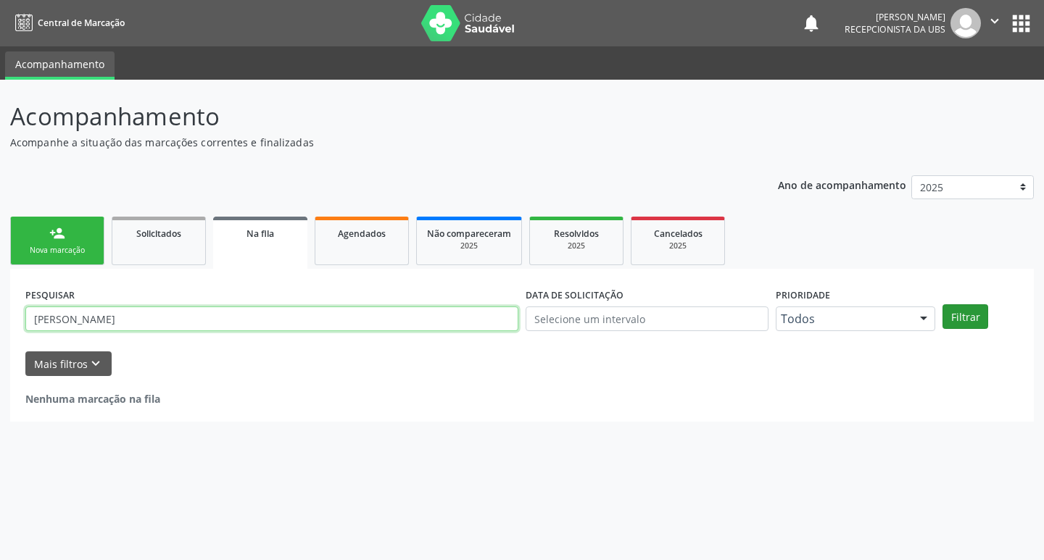
type input "Rmariana rodrigues da silva"
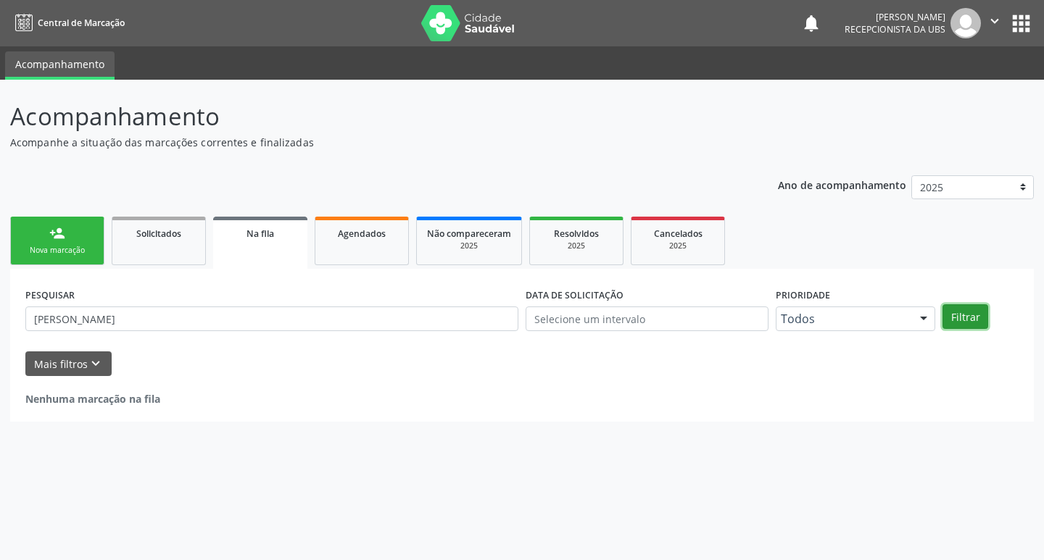
click at [948, 315] on button "Filtrar" at bounding box center [966, 317] width 46 height 25
click at [692, 318] on input "text" at bounding box center [647, 319] width 243 height 25
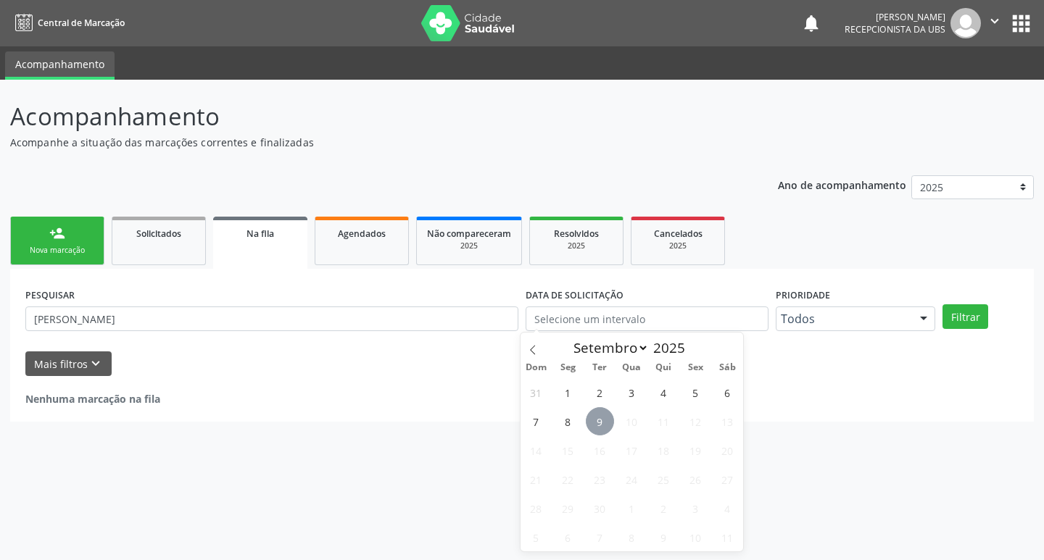
click at [598, 415] on span "9" at bounding box center [600, 421] width 28 height 28
type input "09/09/2025"
click at [971, 317] on button "Filtrar" at bounding box center [966, 317] width 46 height 25
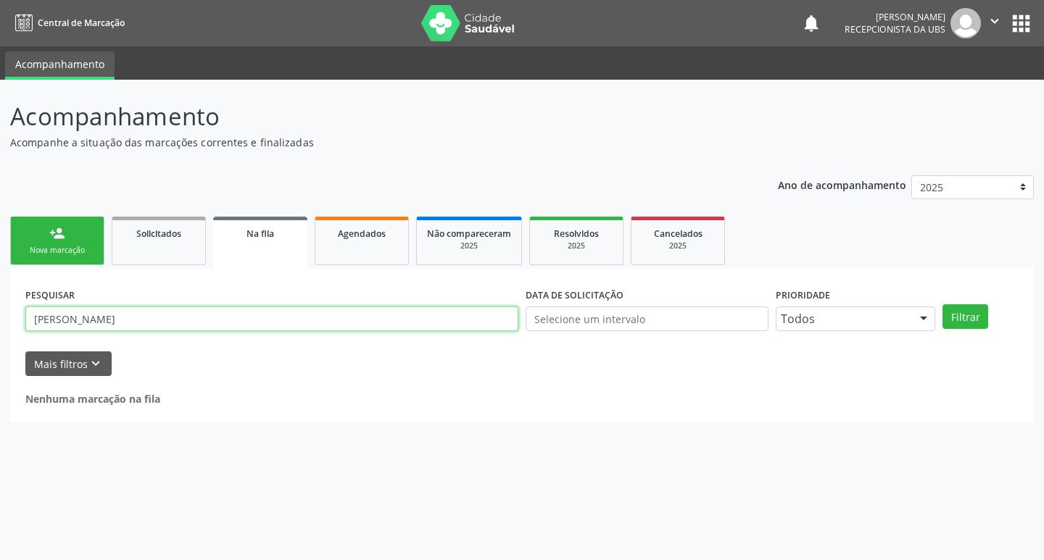
click at [39, 320] on input "Rmariana rodrigues da silva" at bounding box center [271, 319] width 493 height 25
type input "mariana rodrigues da silva"
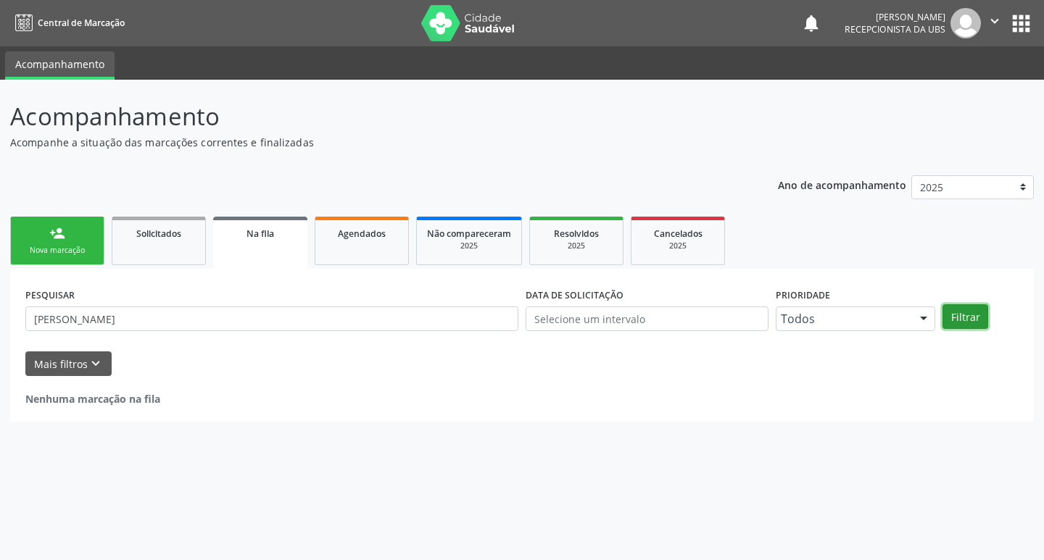
click at [972, 308] on button "Filtrar" at bounding box center [966, 317] width 46 height 25
drag, startPoint x: 637, startPoint y: 320, endPoint x: 629, endPoint y: 323, distance: 8.5
click at [634, 322] on input "text" at bounding box center [647, 319] width 243 height 25
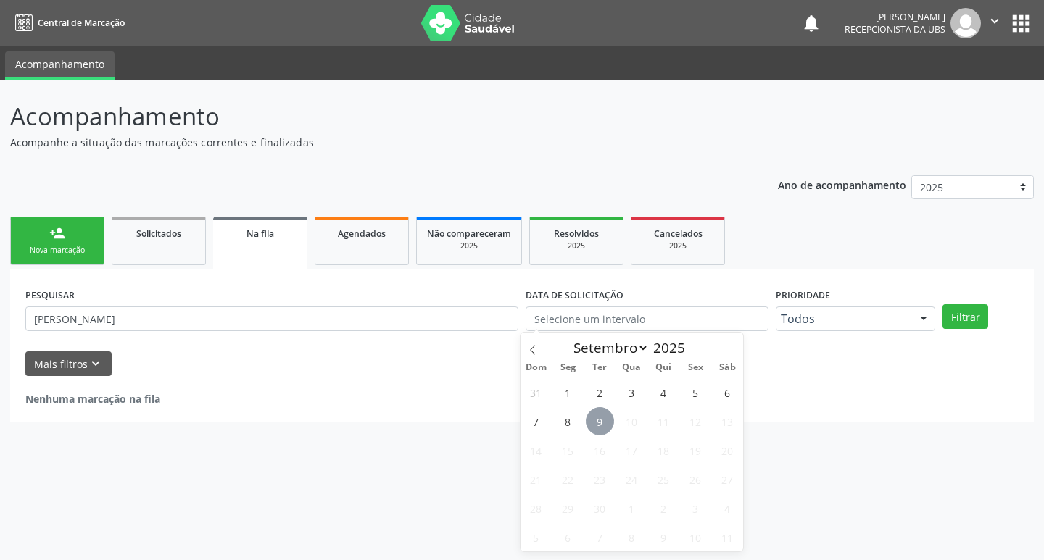
click at [608, 422] on span "9" at bounding box center [600, 421] width 28 height 28
type input "09/09/2025"
click at [975, 320] on button "Filtrar" at bounding box center [966, 317] width 46 height 25
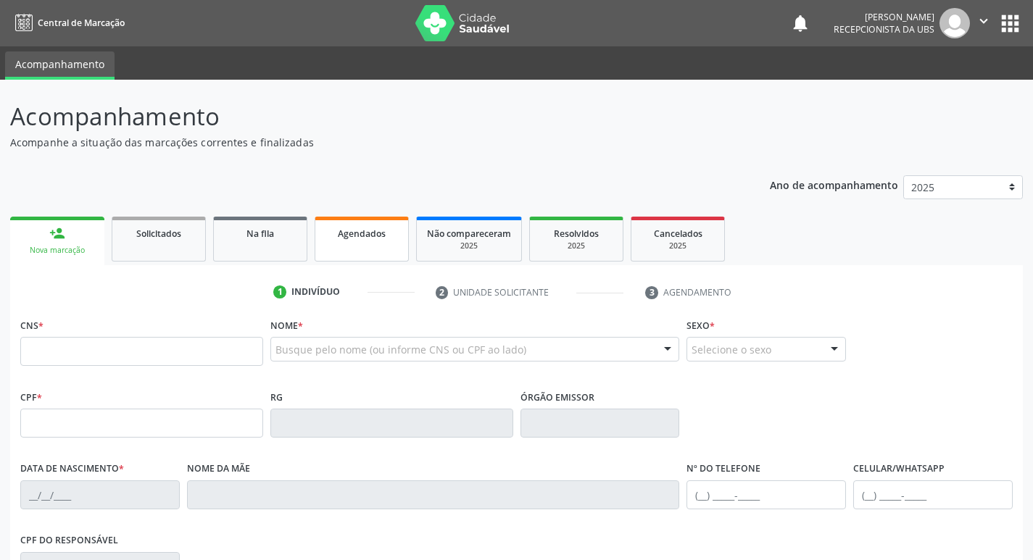
click at [355, 246] on link "Agendados" at bounding box center [362, 239] width 94 height 45
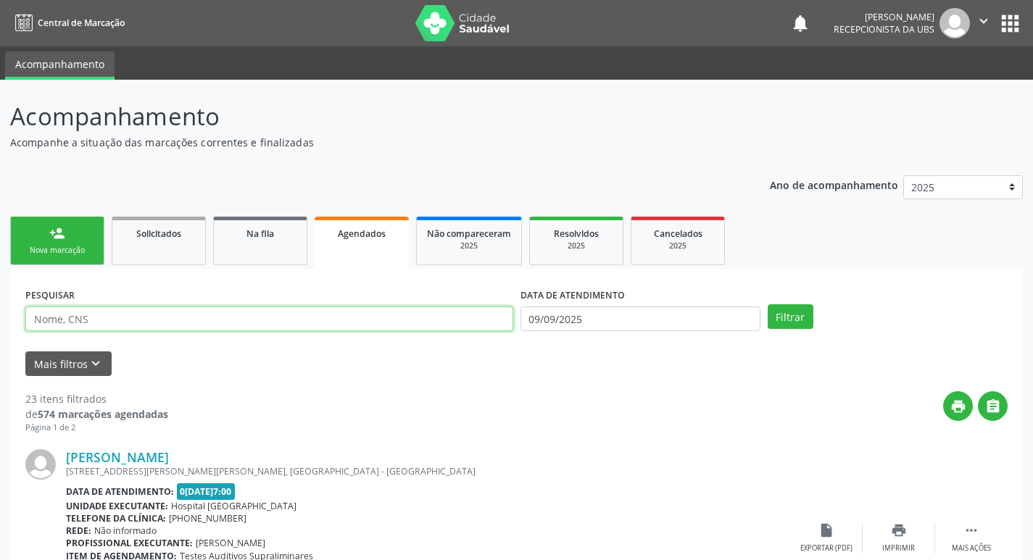
drag, startPoint x: 405, startPoint y: 351, endPoint x: 360, endPoint y: 328, distance: 49.9
click at [288, 320] on input "text" at bounding box center [269, 319] width 488 height 25
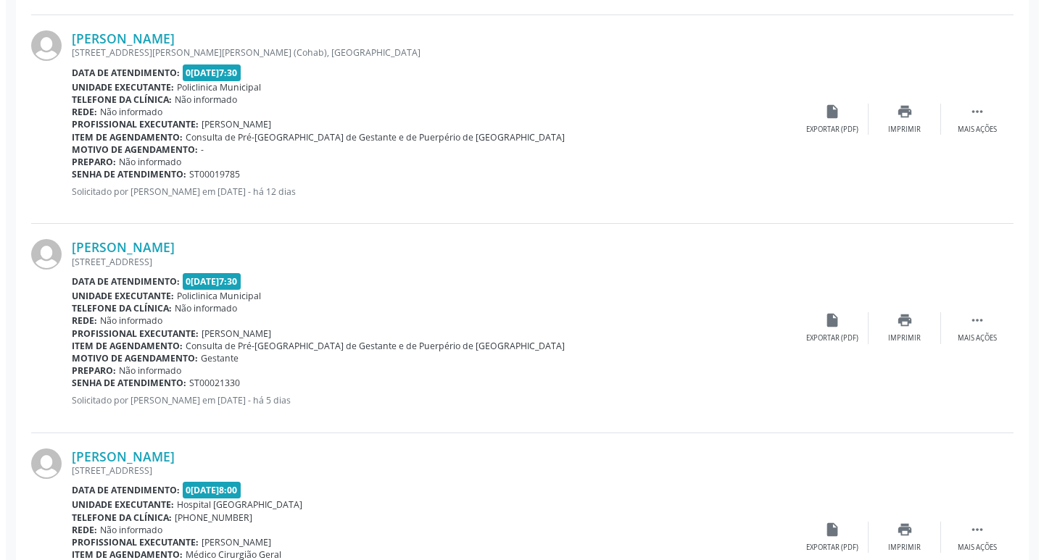
scroll to position [2103, 0]
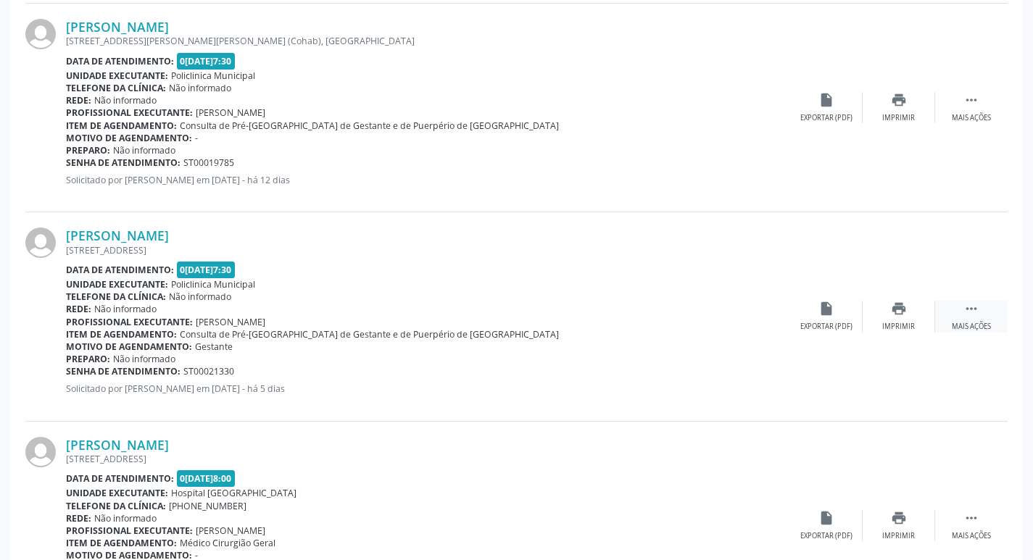
click at [977, 325] on div "Mais ações" at bounding box center [971, 327] width 39 height 10
click at [827, 326] on div "Cancelar" at bounding box center [826, 327] width 34 height 10
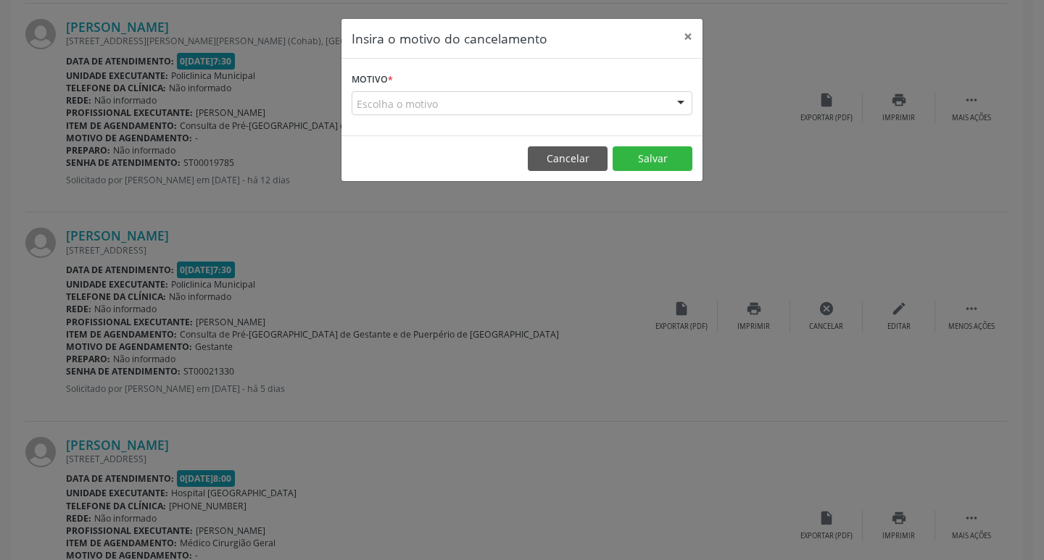
click at [638, 109] on div "Escolha o motivo" at bounding box center [522, 103] width 341 height 25
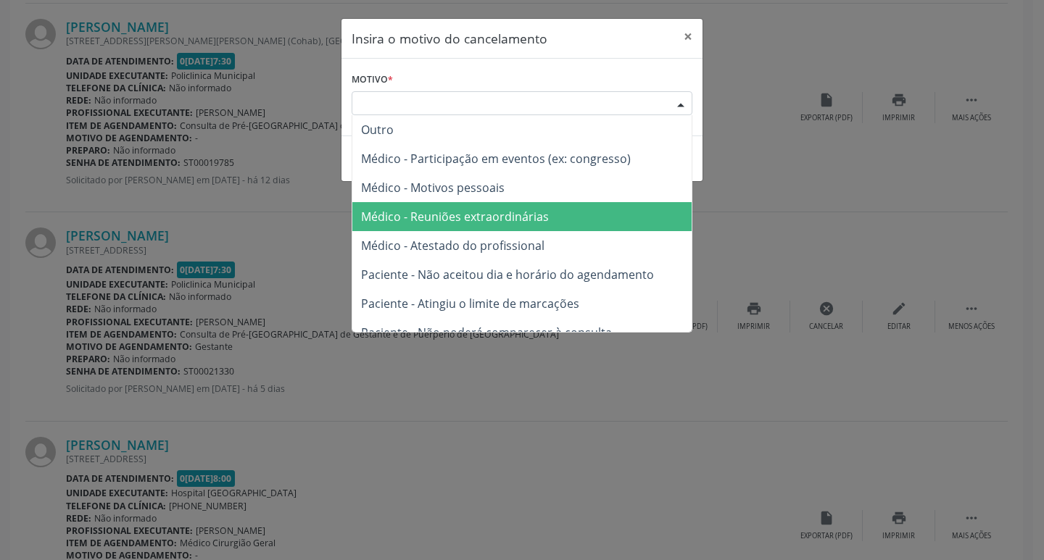
scroll to position [73, 0]
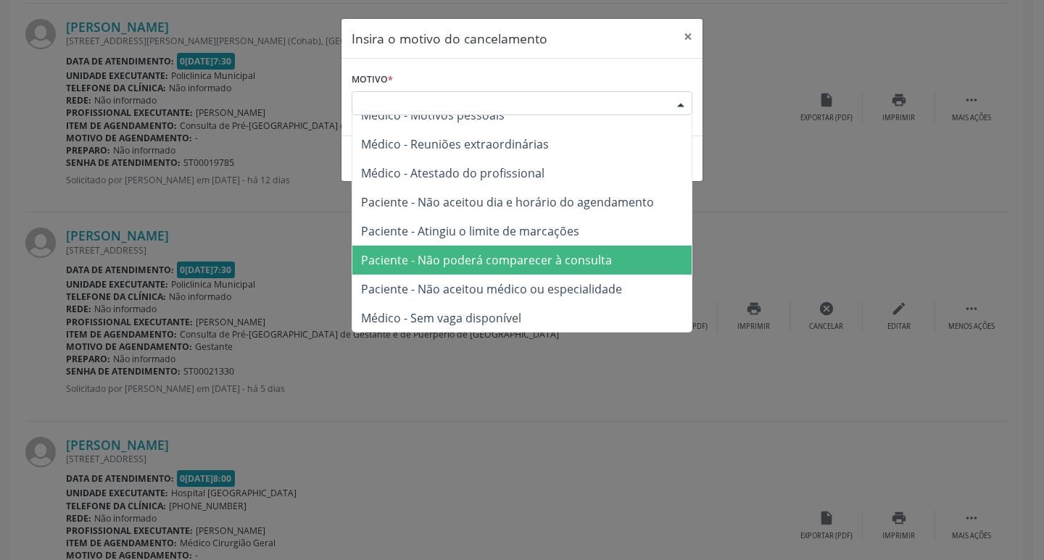
click at [442, 256] on span "Paciente - Não poderá comparecer à consulta" at bounding box center [486, 260] width 251 height 16
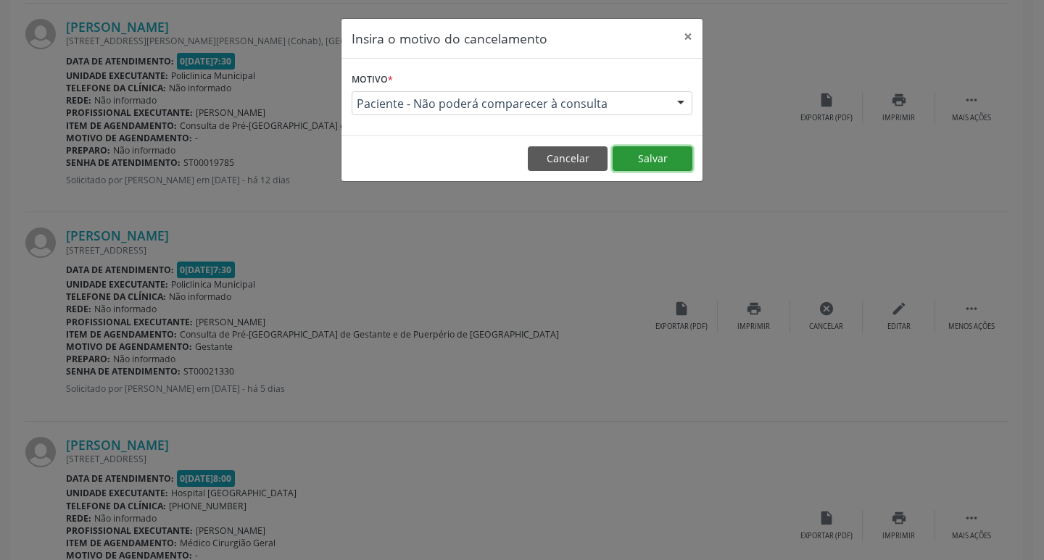
drag, startPoint x: 641, startPoint y: 155, endPoint x: 609, endPoint y: 157, distance: 32.0
click at [633, 160] on button "Salvar" at bounding box center [653, 158] width 80 height 25
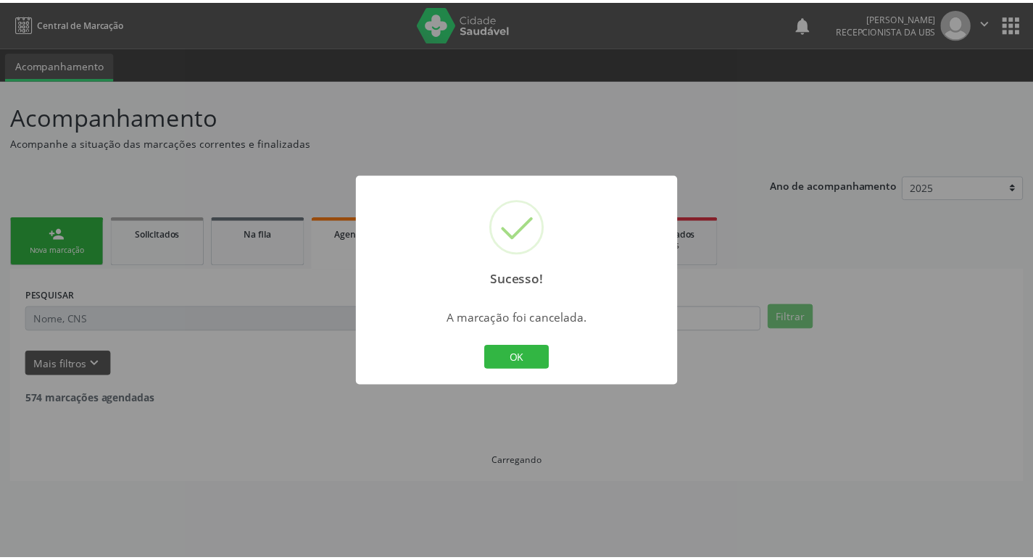
scroll to position [0, 0]
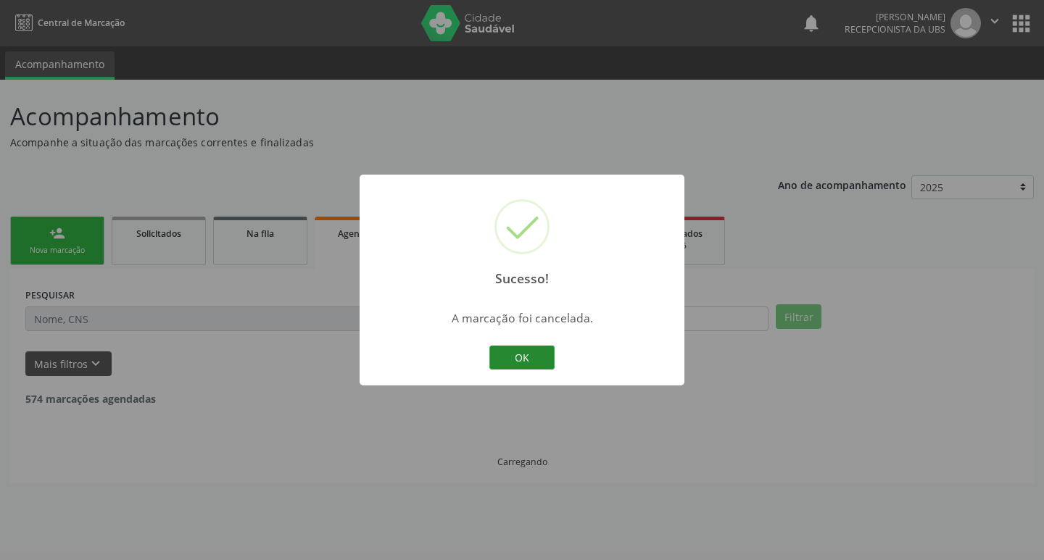
click at [523, 355] on button "OK" at bounding box center [521, 358] width 65 height 25
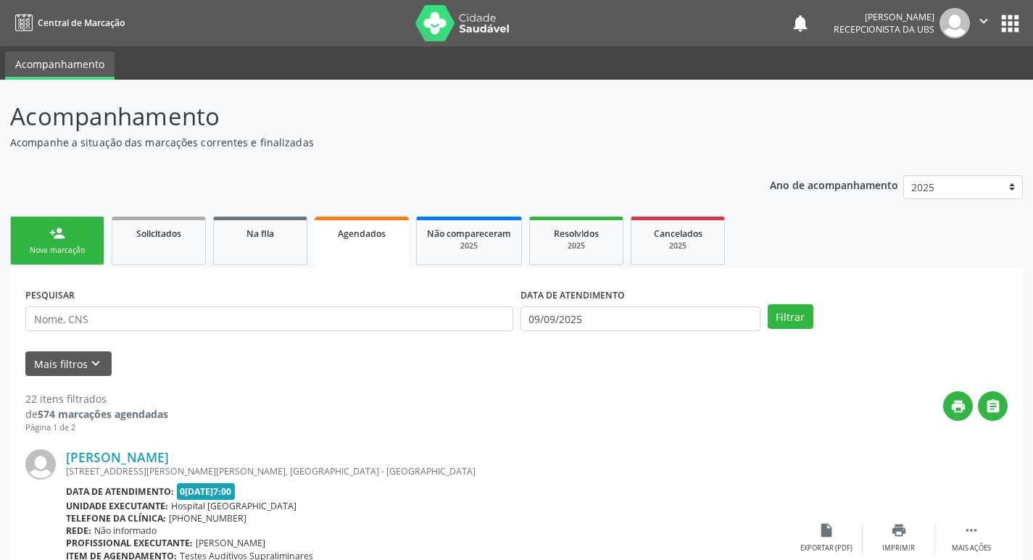
click at [34, 231] on link "person_add Nova marcação" at bounding box center [57, 241] width 94 height 49
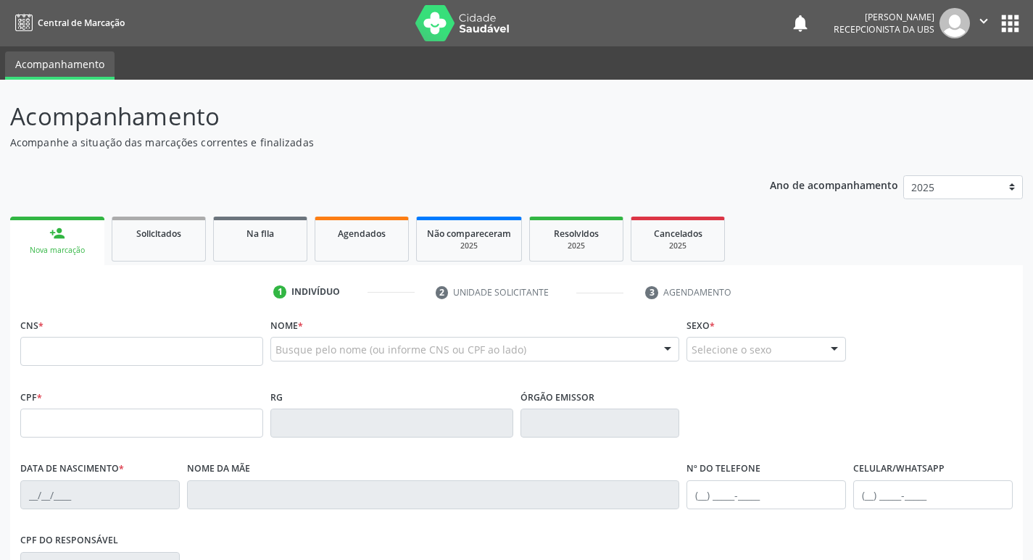
click at [123, 336] on div "CNS *" at bounding box center [141, 340] width 243 height 51
drag, startPoint x: 131, startPoint y: 344, endPoint x: 143, endPoint y: 341, distance: 12.7
click at [131, 344] on input "text" at bounding box center [141, 351] width 243 height 29
click at [180, 347] on input "700 0093 7029 701" at bounding box center [141, 351] width 243 height 29
type input "7"
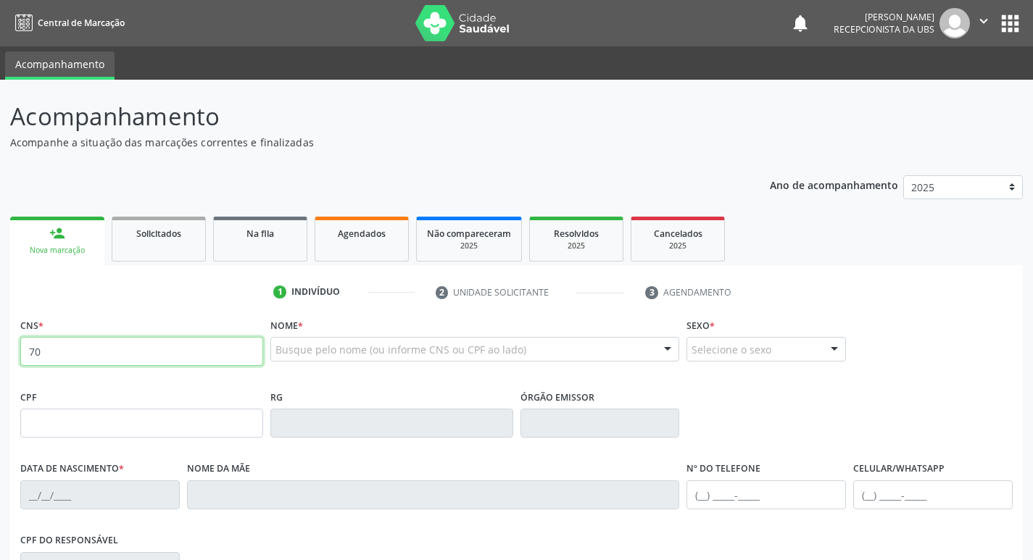
type input "7"
paste input "700 0093 7012 9701"
type input "700 0093 7012 9701"
type input "112.165.544-04"
type input "07/09/1990"
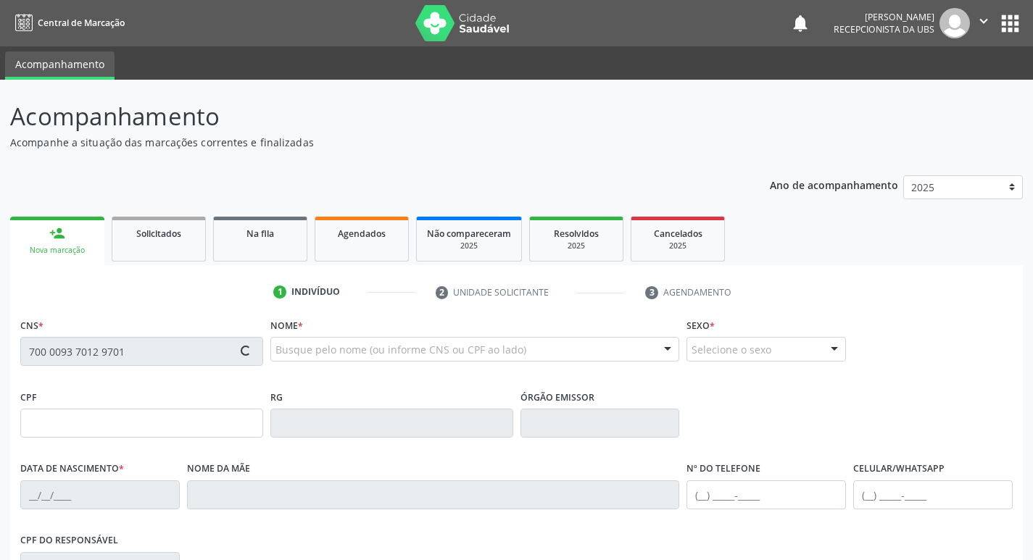
type input "Adaiva Maria dos Santos"
type input "(87) 99919-5972"
type input "101.294.244-98"
type input "46"
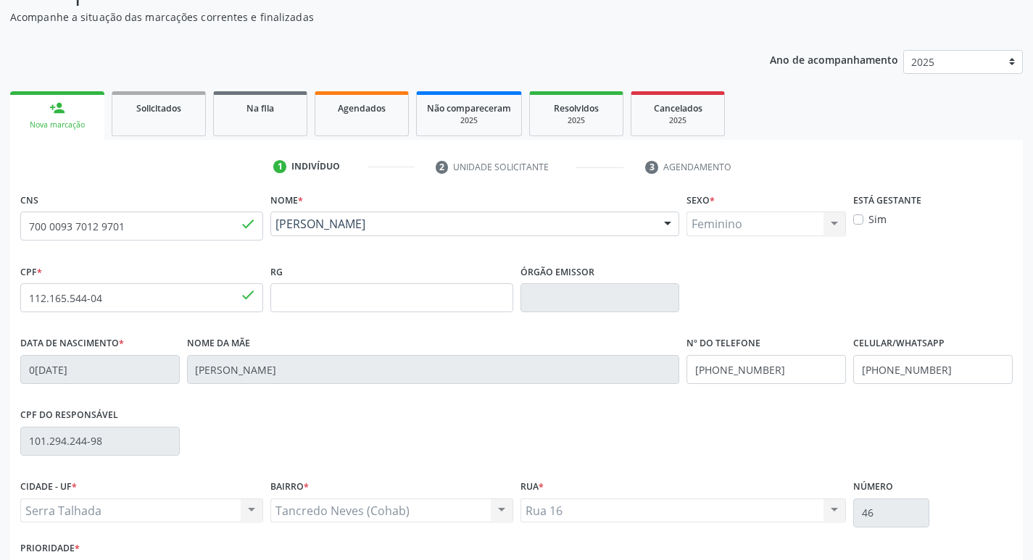
scroll to position [225, 0]
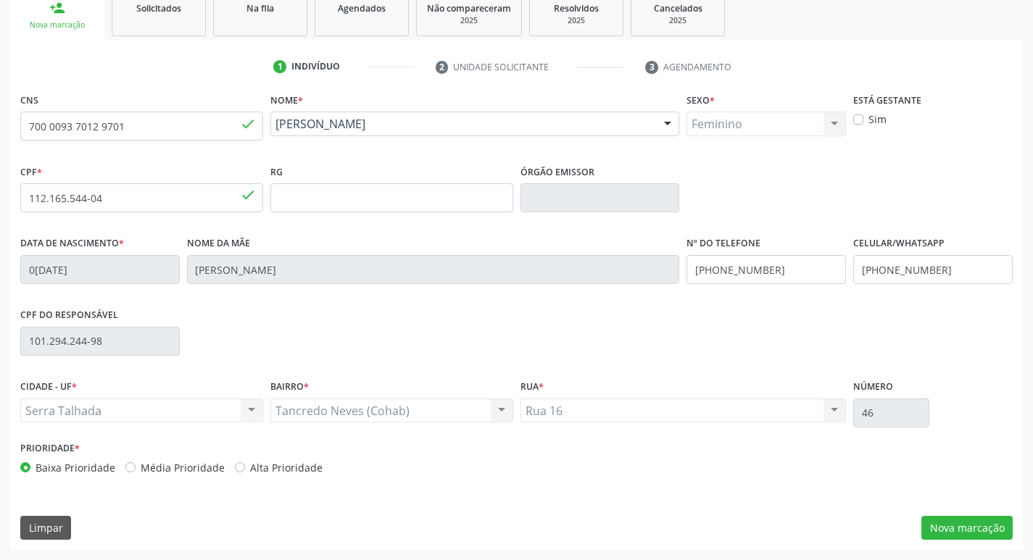
click at [959, 508] on div "CNS 700 0093 7012 9701 done Nome * Maria Monica Inocencio de Matos Maria Monica…" at bounding box center [516, 319] width 1013 height 461
click at [964, 536] on button "Nova marcação" at bounding box center [967, 528] width 91 height 25
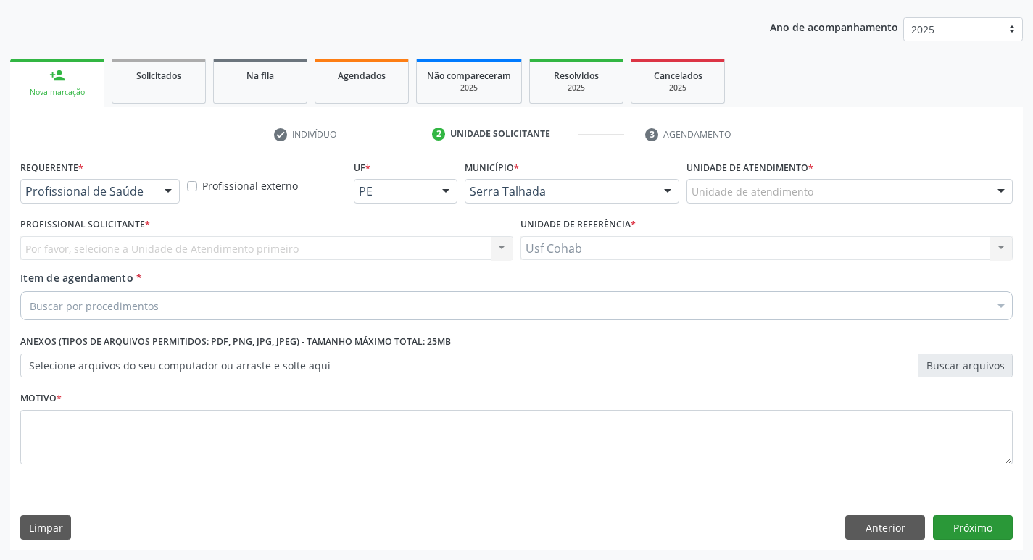
scroll to position [158, 0]
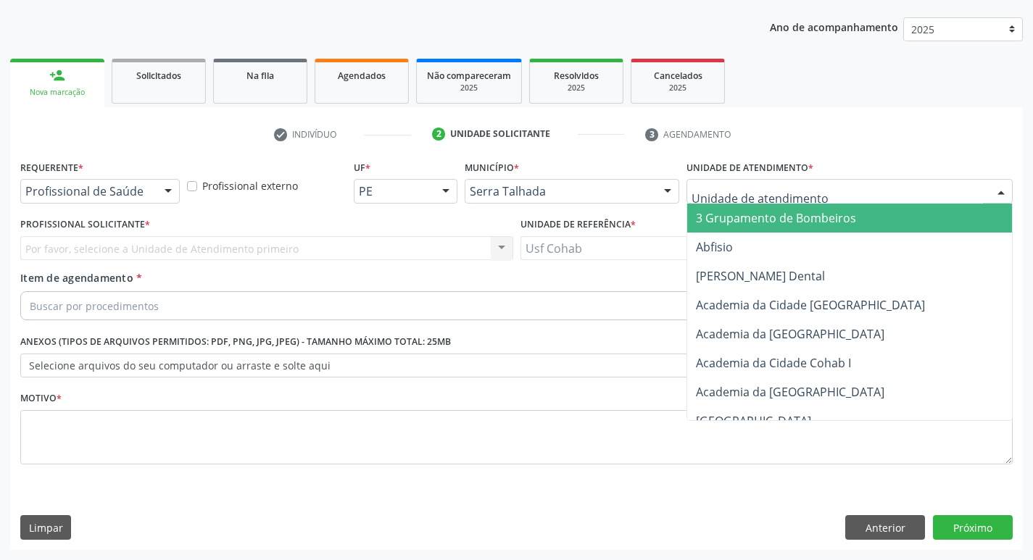
click at [851, 183] on div at bounding box center [850, 191] width 326 height 25
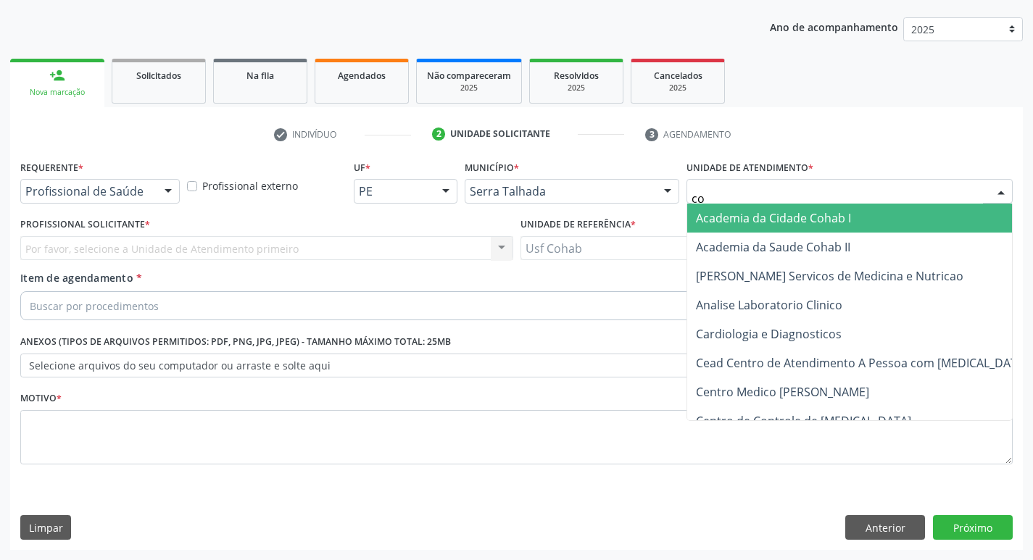
type input "coh"
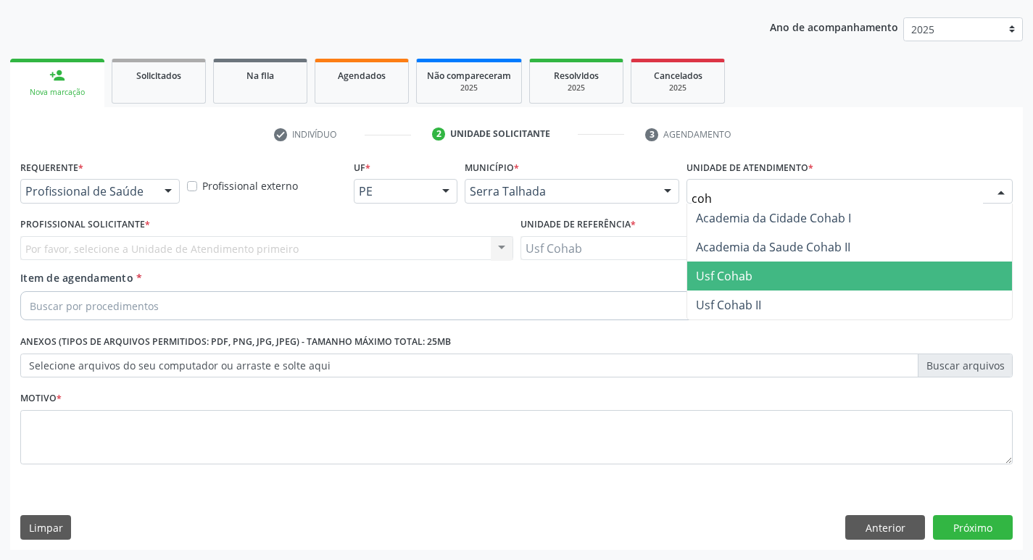
click at [705, 275] on span "Usf Cohab" at bounding box center [724, 276] width 57 height 16
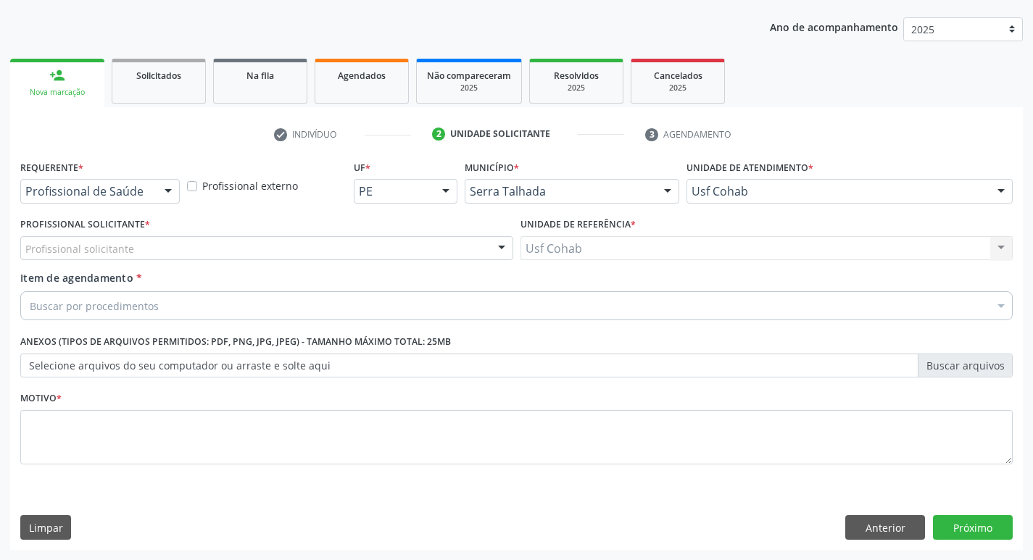
click at [367, 251] on div "Profissional solicitante" at bounding box center [266, 248] width 493 height 25
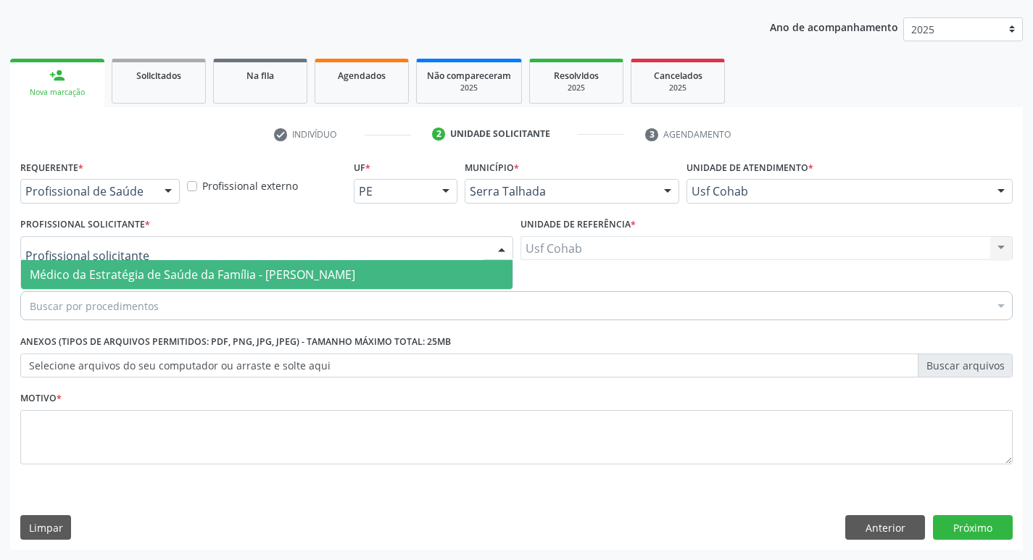
click at [354, 266] on span "Médico da Estratégia de Saúde da Família - [PERSON_NAME]" at bounding box center [267, 274] width 492 height 29
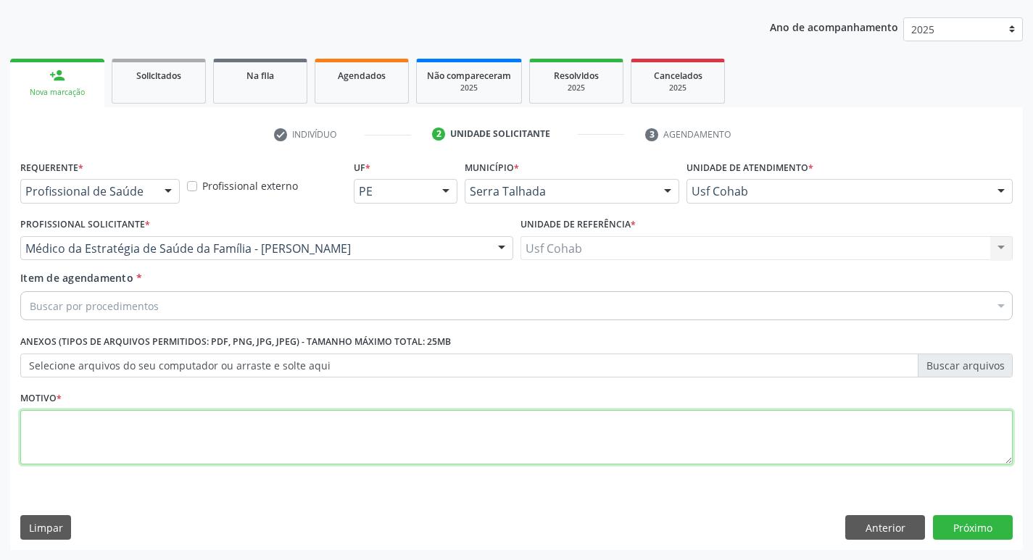
click at [254, 444] on textarea at bounding box center [516, 437] width 993 height 55
type textarea "Gestante"
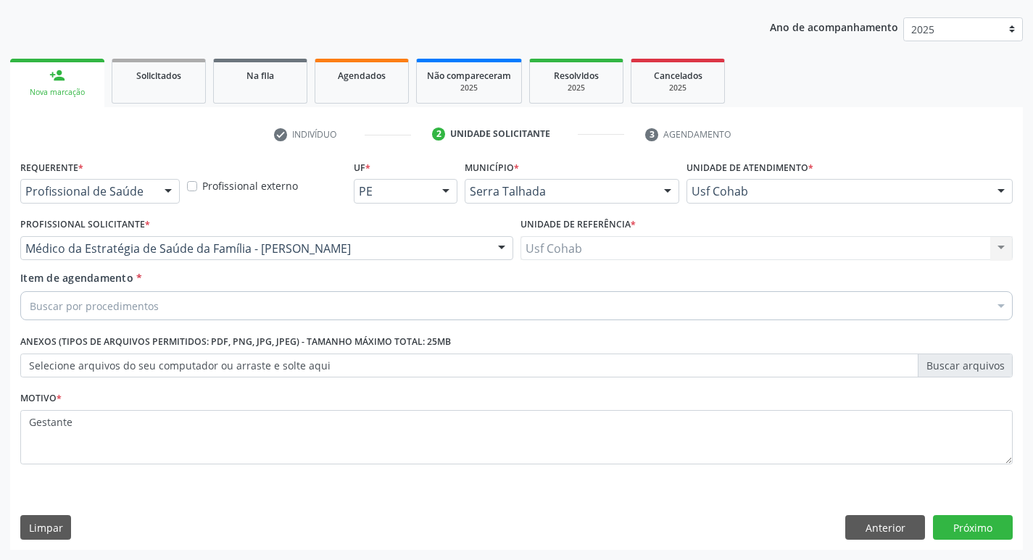
click at [262, 363] on label "Selecione arquivos do seu computador ou arraste e solte aqui" at bounding box center [516, 366] width 993 height 25
click at [293, 315] on div "Buscar por procedimentos" at bounding box center [516, 305] width 993 height 29
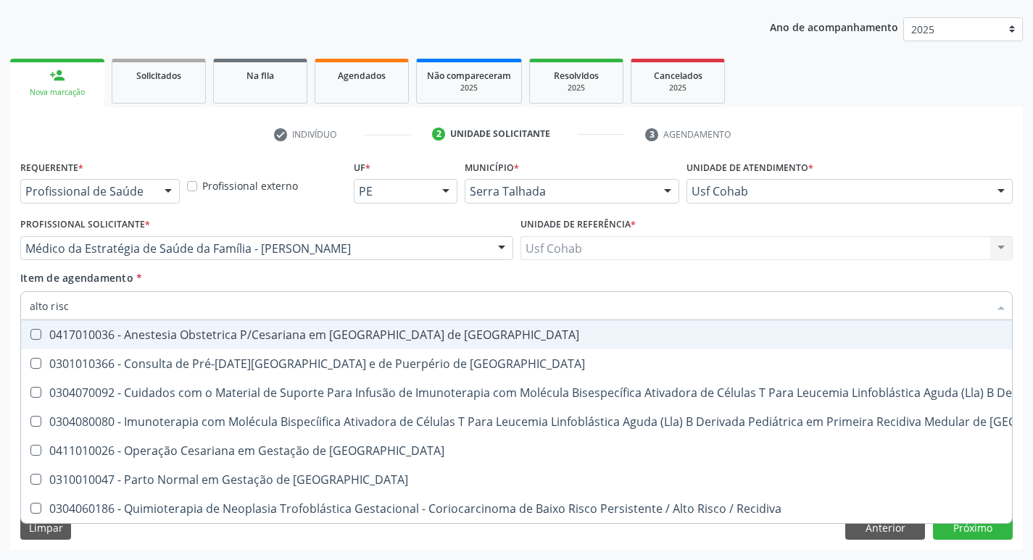
type input "alto risco"
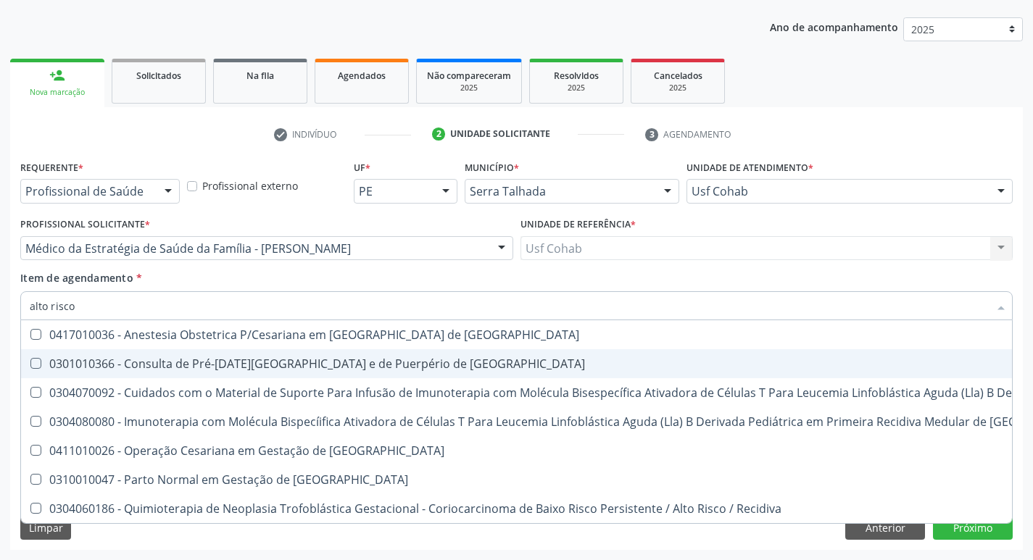
click at [328, 368] on div "0301010366 - Consulta de Pré-[DATE][GEOGRAPHIC_DATA] e de Puerpério de [GEOGRAP…" at bounding box center [774, 364] width 1489 height 12
checkbox Risco "true"
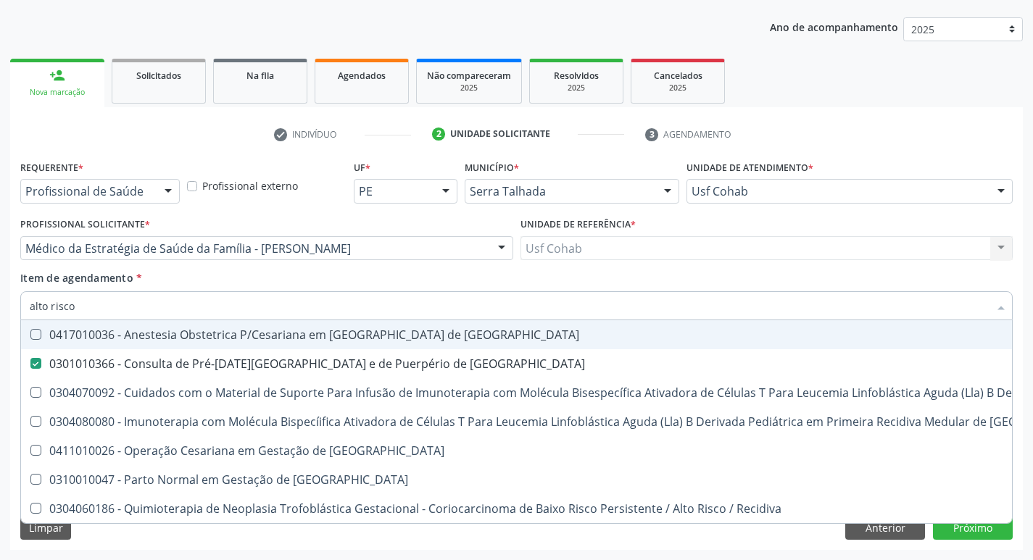
click at [605, 268] on div "Unidade de referência * Usf Cohab Usf Cohab Nenhum resultado encontrado para: "…" at bounding box center [767, 242] width 500 height 57
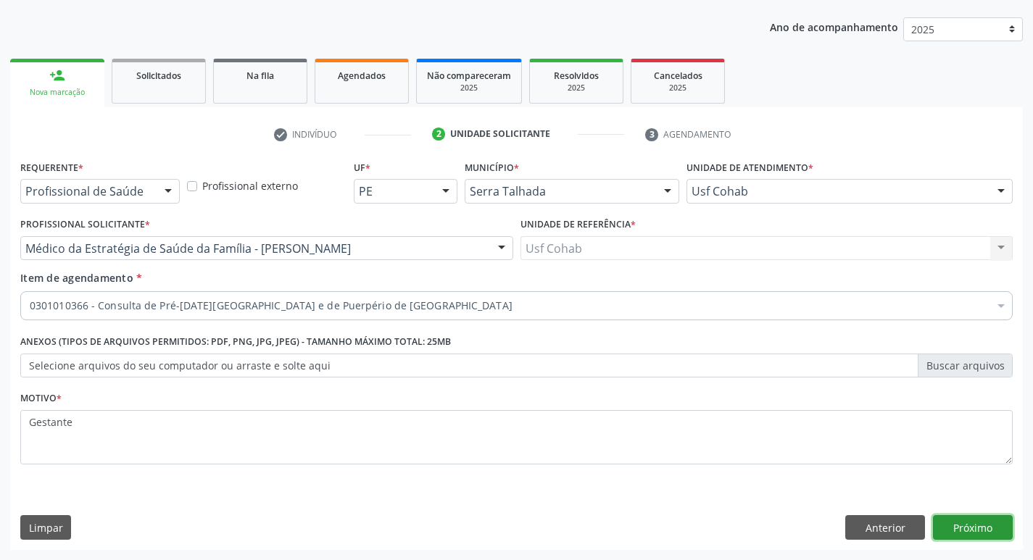
click at [1003, 534] on button "Próximo" at bounding box center [973, 528] width 80 height 25
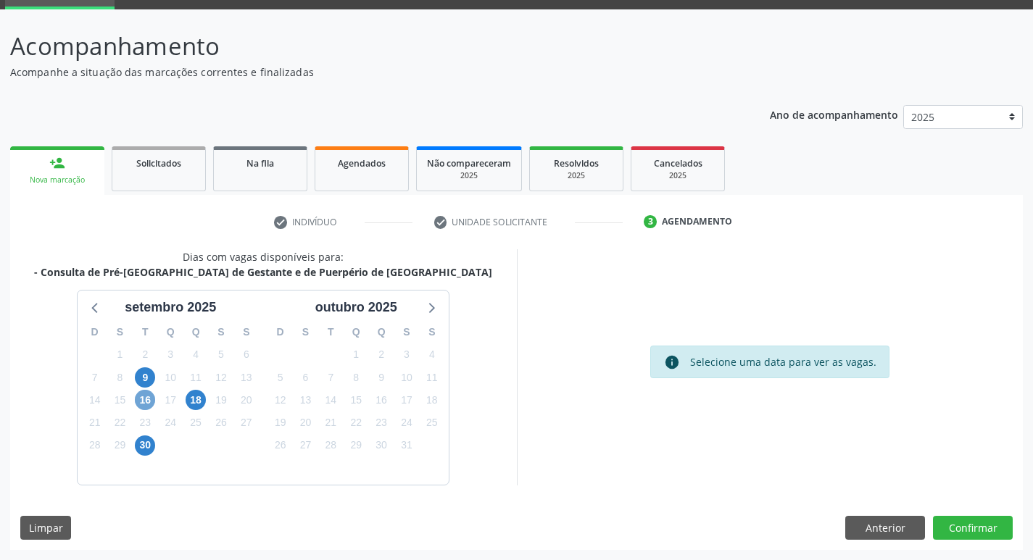
click at [146, 397] on span "16" at bounding box center [145, 400] width 20 height 20
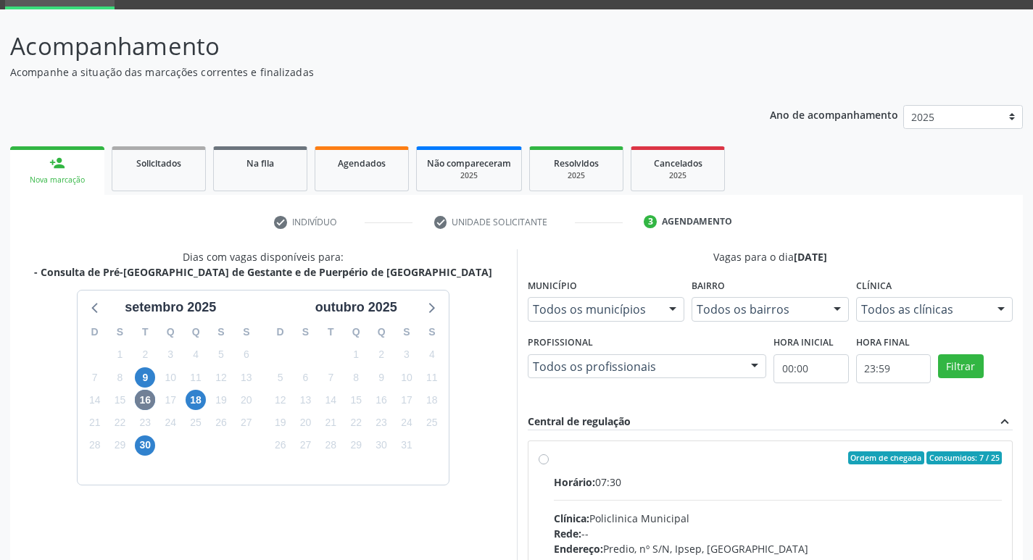
click at [679, 475] on div "Horário: 07:30" at bounding box center [778, 482] width 449 height 15
click at [549, 465] on input "Ordem de chegada Consumidos: 7 / 25 Horário: 07:30 Clínica: Policlinica Municip…" at bounding box center [544, 458] width 10 height 13
radio input "true"
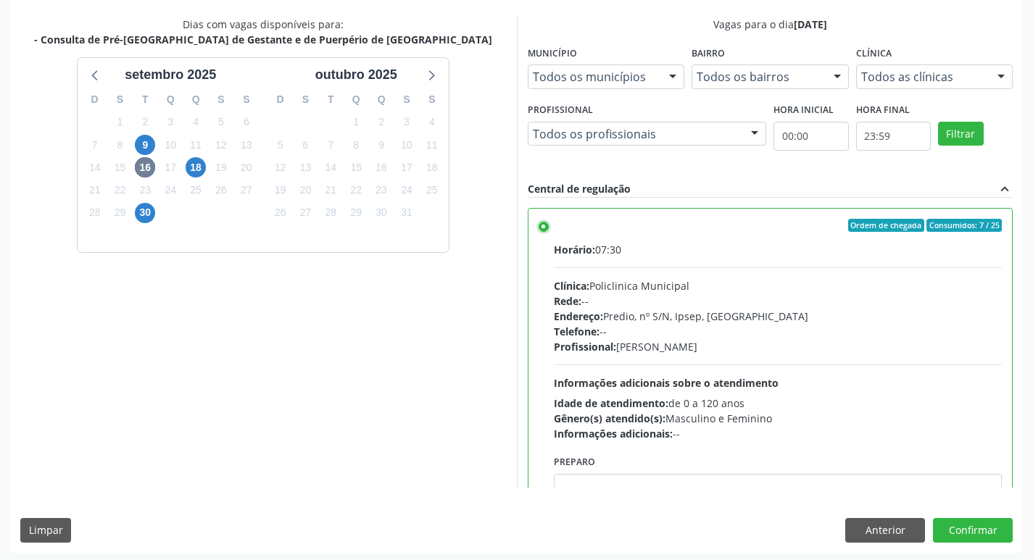
scroll to position [306, 0]
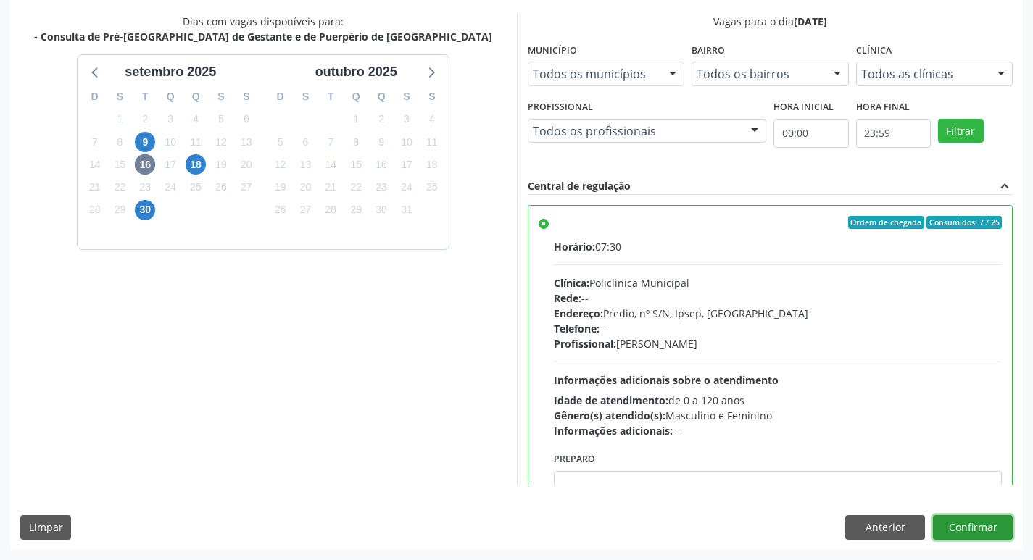
click at [990, 525] on button "Confirmar" at bounding box center [973, 528] width 80 height 25
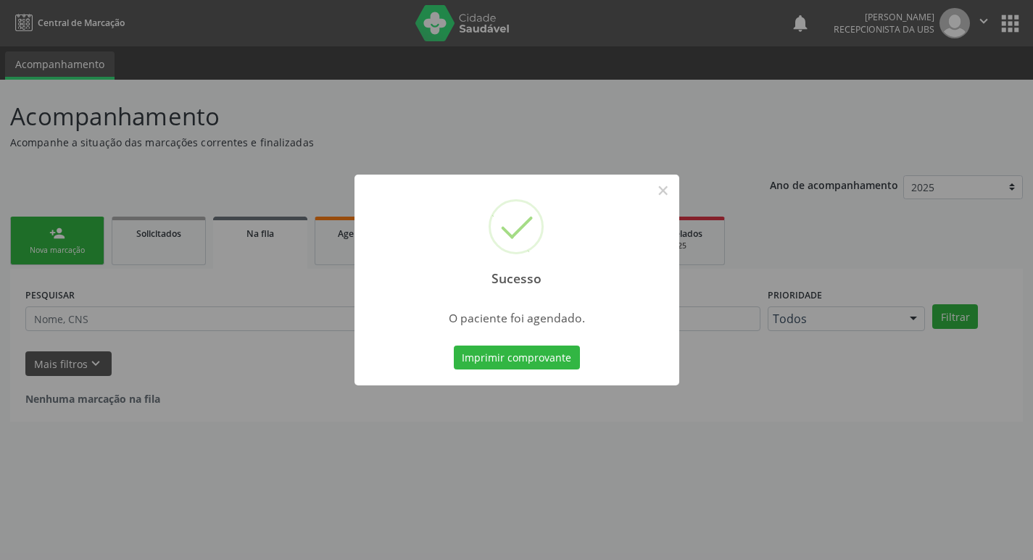
scroll to position [0, 0]
click at [529, 352] on button "Imprimir comprovante" at bounding box center [522, 358] width 126 height 25
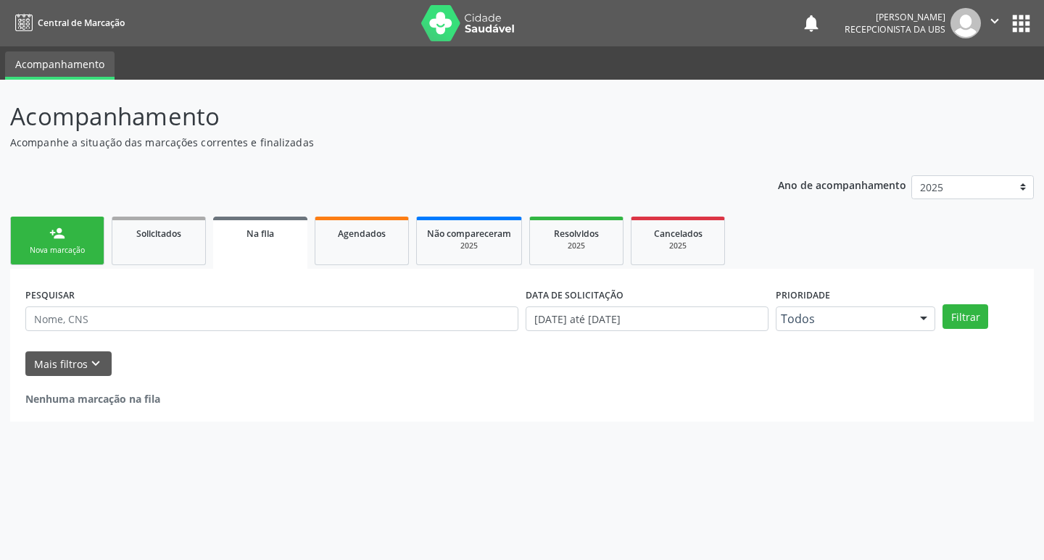
click at [57, 245] on div "Nova marcação" at bounding box center [57, 250] width 73 height 11
click at [48, 260] on link "person_add Nova marcação" at bounding box center [57, 241] width 94 height 49
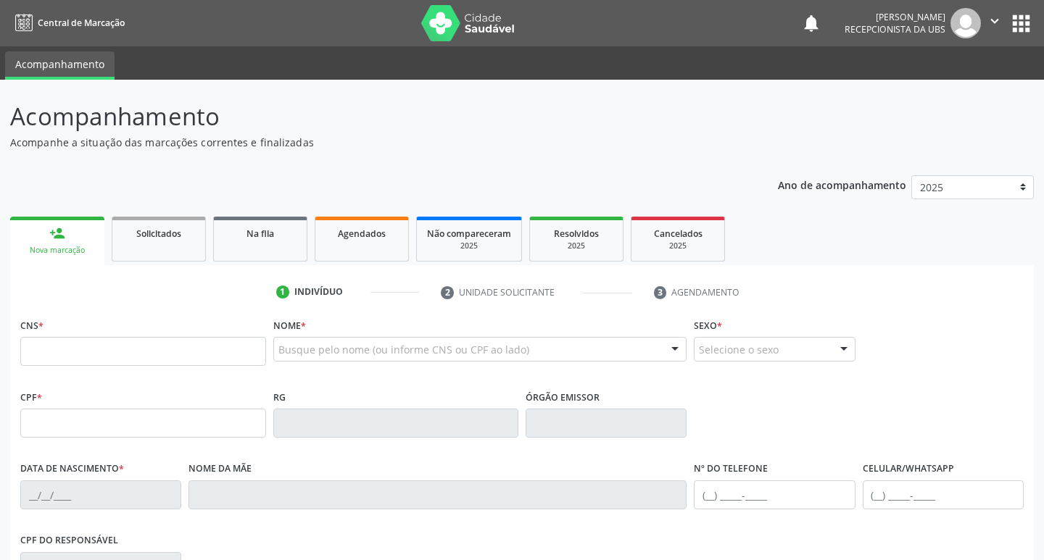
click at [76, 247] on div "Nova marcação" at bounding box center [57, 250] width 74 height 11
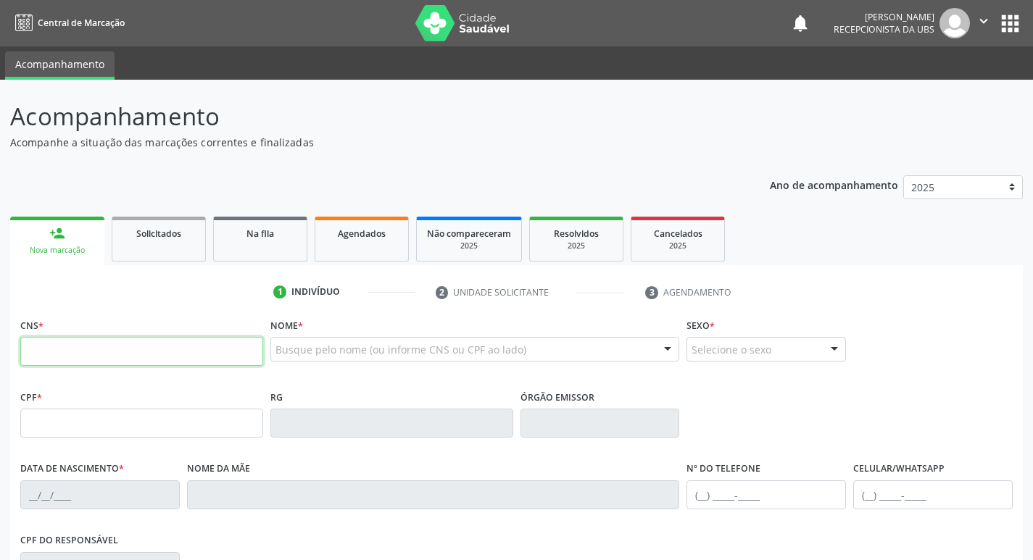
paste input "706 4086 7217 9587"
type input "706 4086 7217 9587"
type input "1[DATE]"
type input "[PHONE_NUMBER]"
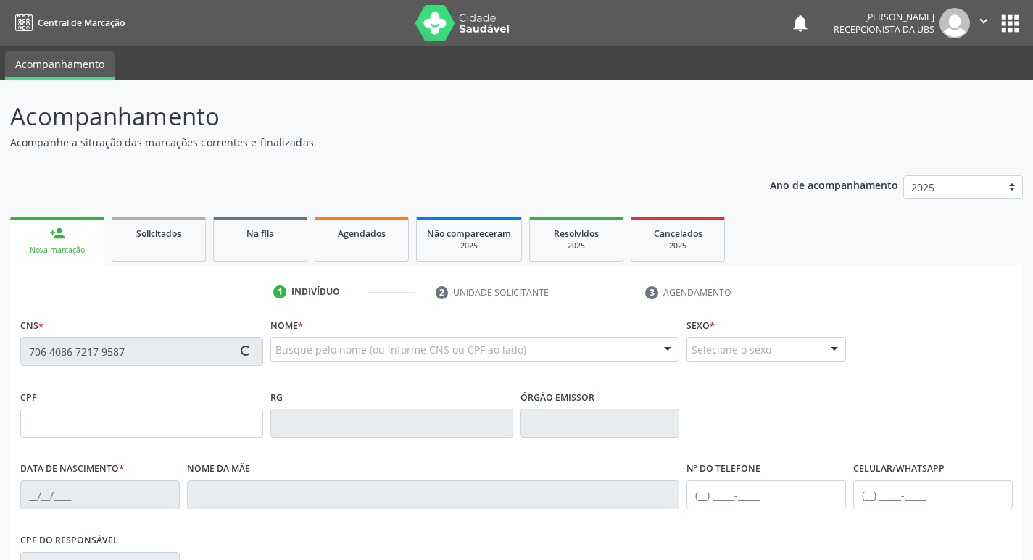
type input "65"
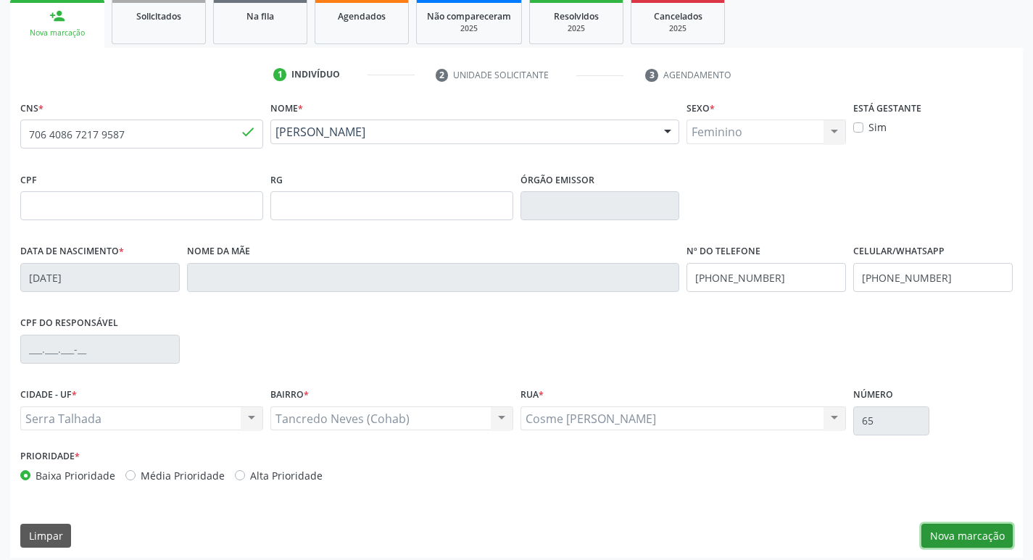
click at [963, 543] on button "Nova marcação" at bounding box center [967, 536] width 91 height 25
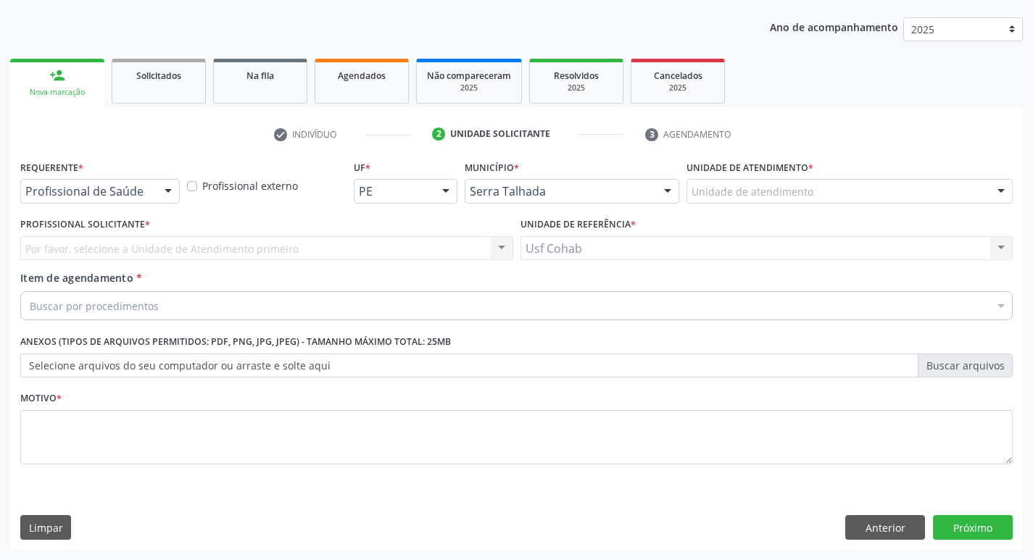
scroll to position [158, 0]
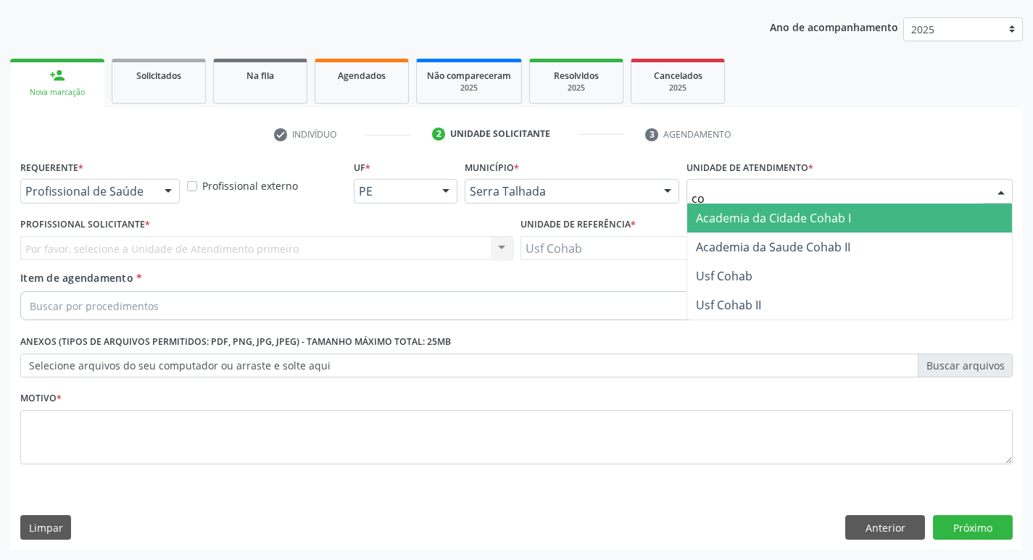
type input "coh"
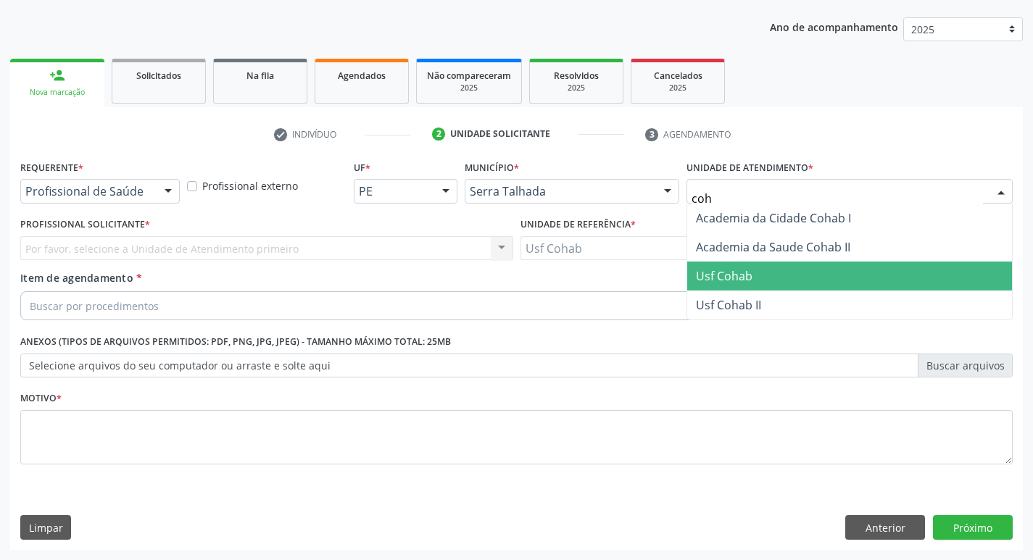
click at [753, 273] on span "Usf Cohab" at bounding box center [849, 276] width 325 height 29
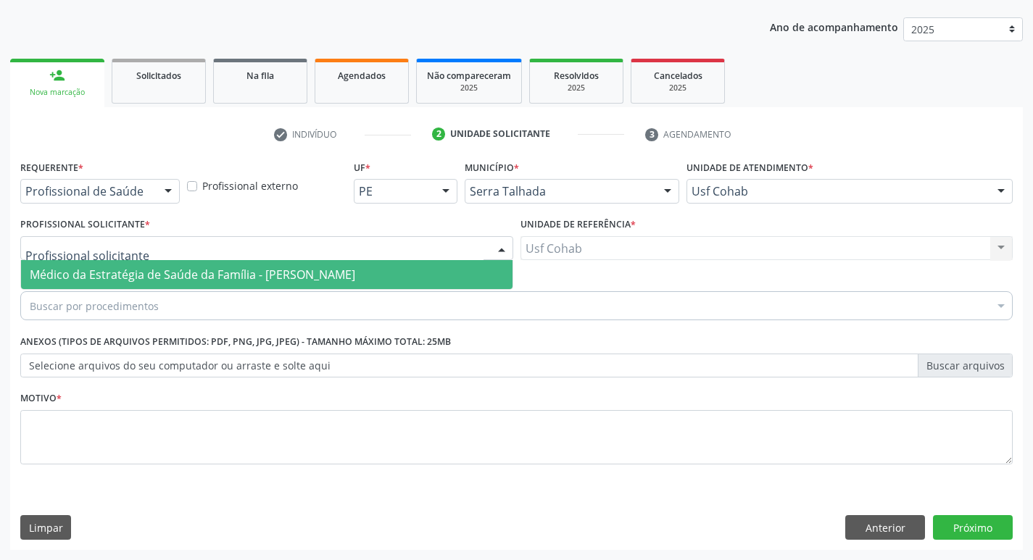
click at [349, 242] on div at bounding box center [266, 248] width 493 height 25
click at [296, 283] on span "Médico da Estratégia de Saúde da Família - [PERSON_NAME]" at bounding box center [193, 275] width 326 height 16
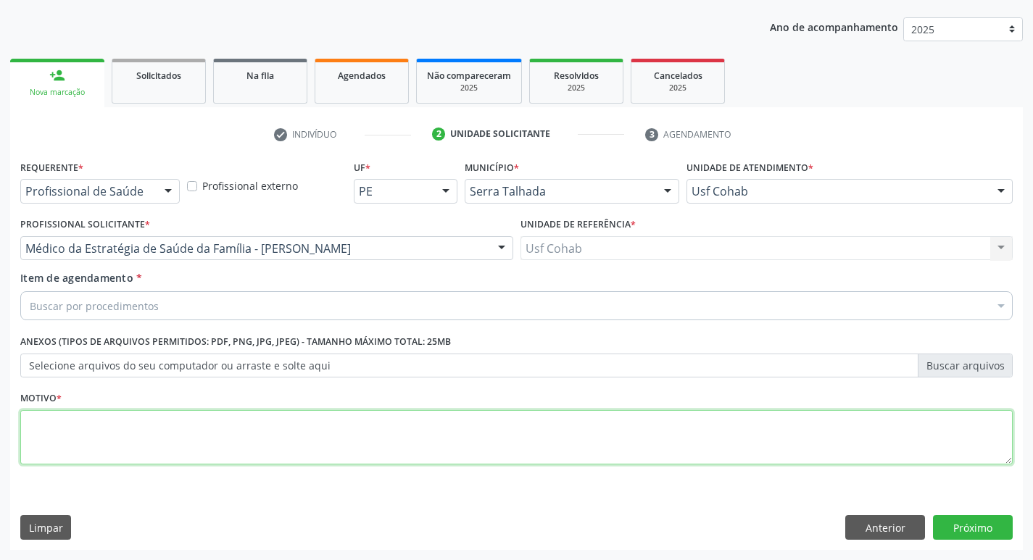
drag, startPoint x: 233, startPoint y: 437, endPoint x: 234, endPoint y: 428, distance: 9.5
click at [233, 433] on textarea at bounding box center [516, 437] width 993 height 55
type textarea "-"
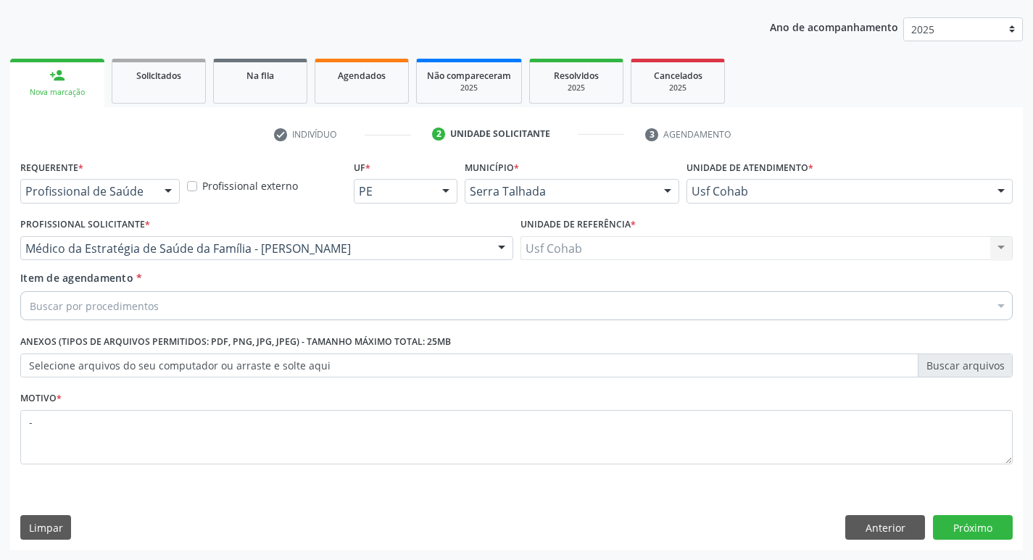
click at [336, 298] on div "Buscar por procedimentos" at bounding box center [516, 305] width 993 height 29
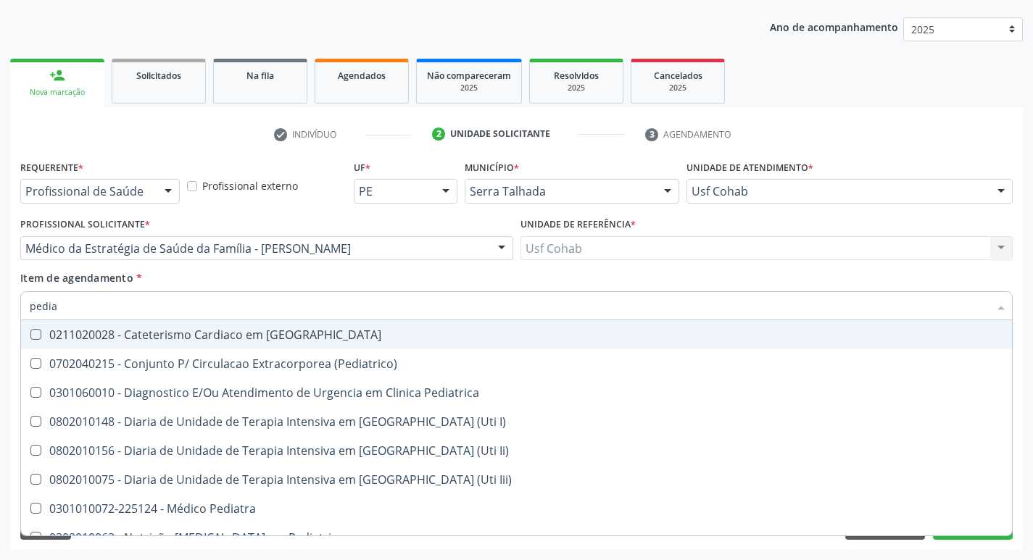
type input "pediat"
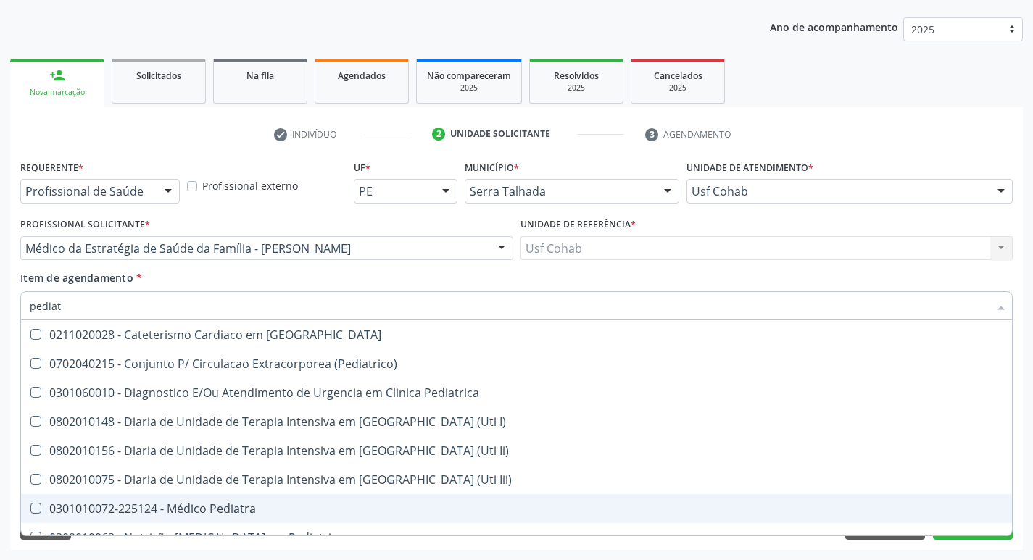
click at [239, 509] on div "0301010072-225124 - Médico Pediatra" at bounding box center [517, 509] width 974 height 12
checkbox Pediatra "true"
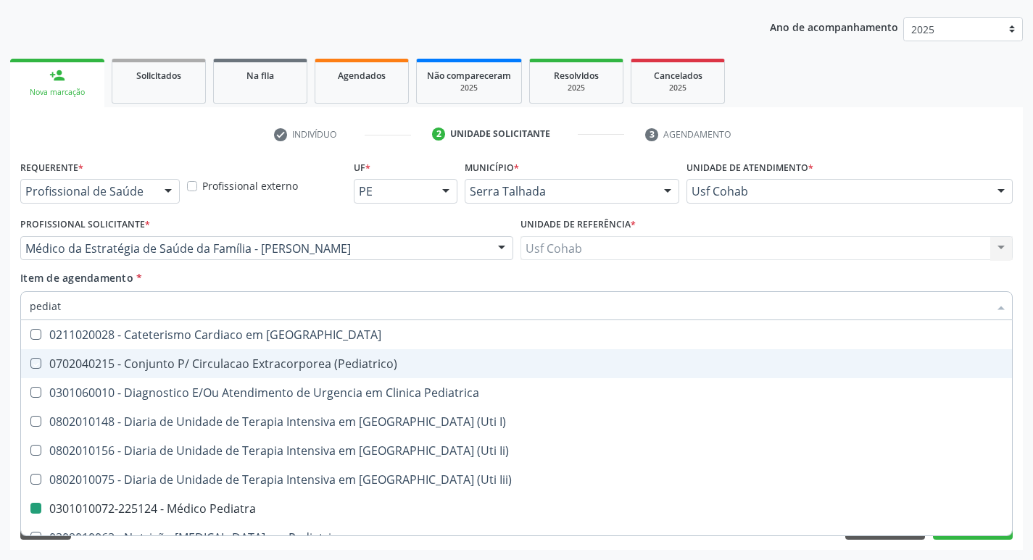
click at [945, 284] on div "Item de agendamento * pediat Desfazer seleção 0211020028 - Cateterismo Cardiaco…" at bounding box center [516, 293] width 993 height 46
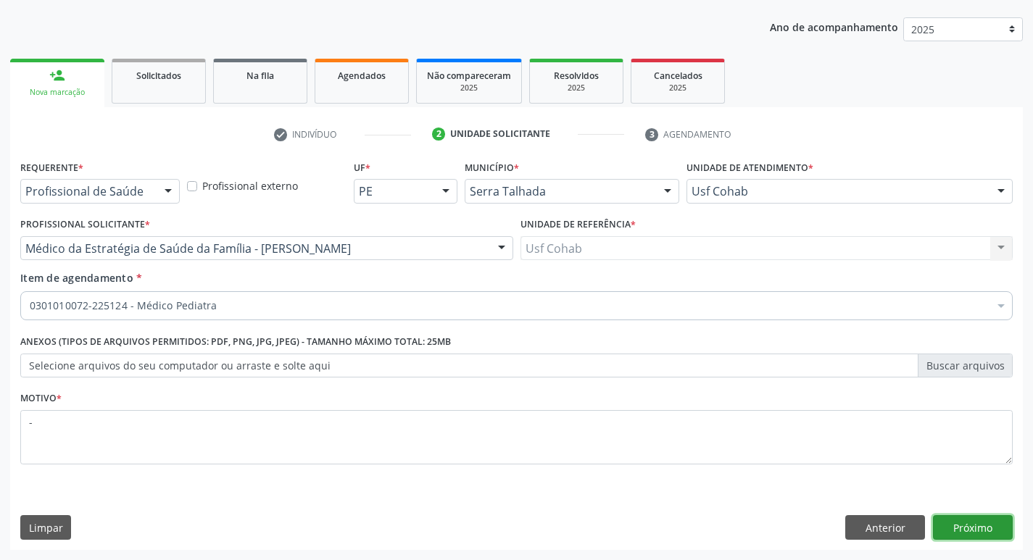
click at [972, 526] on button "Próximo" at bounding box center [973, 528] width 80 height 25
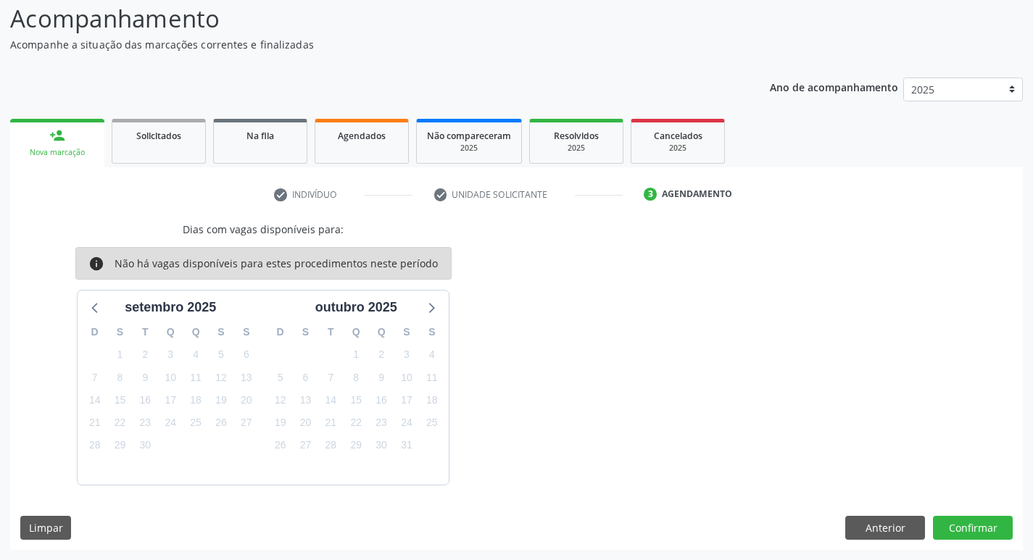
scroll to position [0, 0]
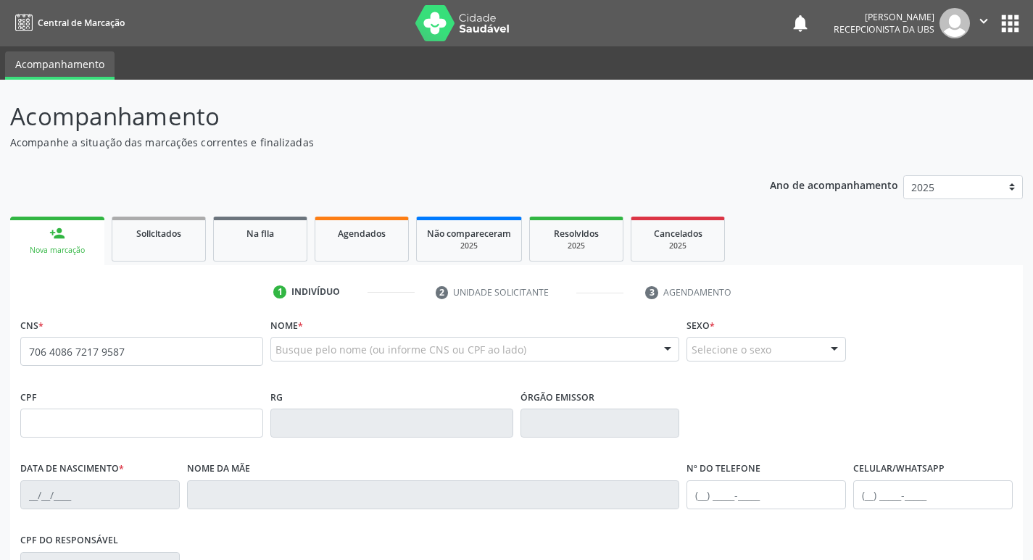
type input "706 4086 7217 9587"
type input "1[DATE]"
type input "[PHONE_NUMBER]"
type input "65"
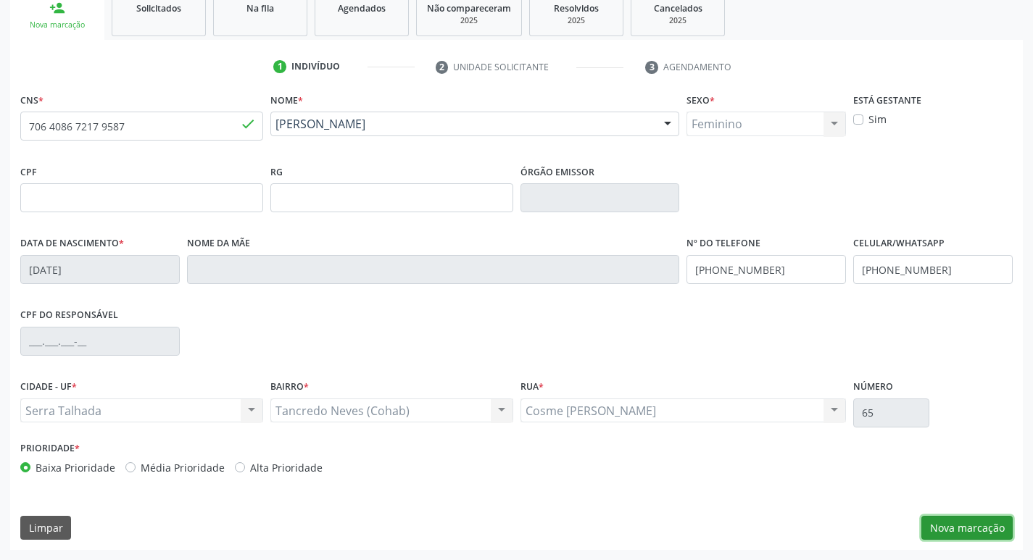
click at [987, 527] on button "Nova marcação" at bounding box center [967, 528] width 91 height 25
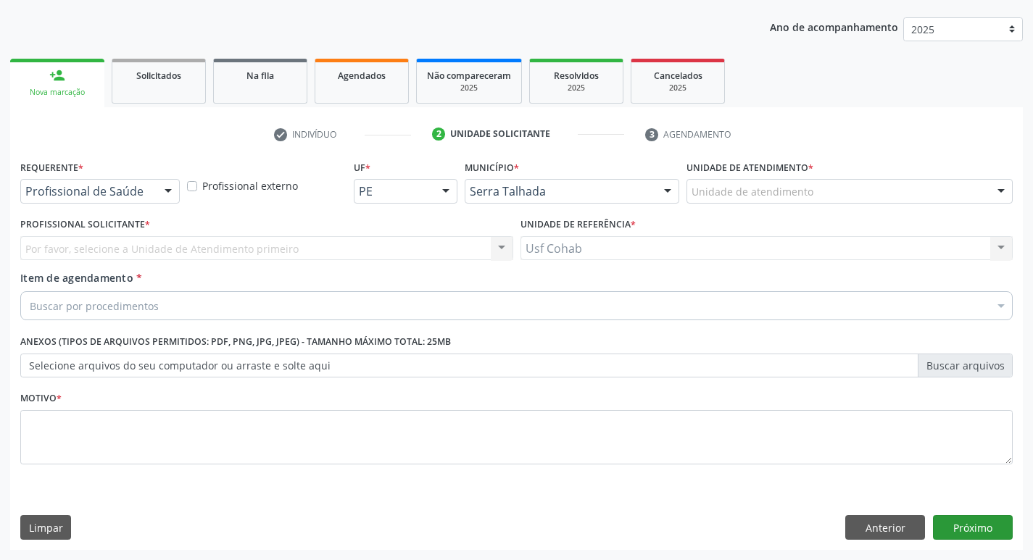
scroll to position [158, 0]
click at [876, 191] on div "Unidade de atendimento" at bounding box center [850, 191] width 326 height 25
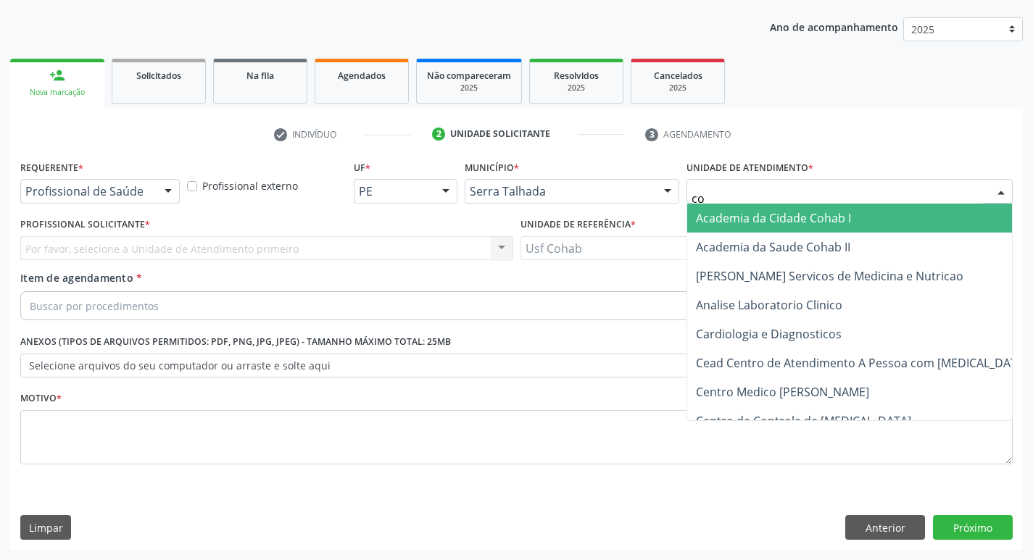
type input "coh"
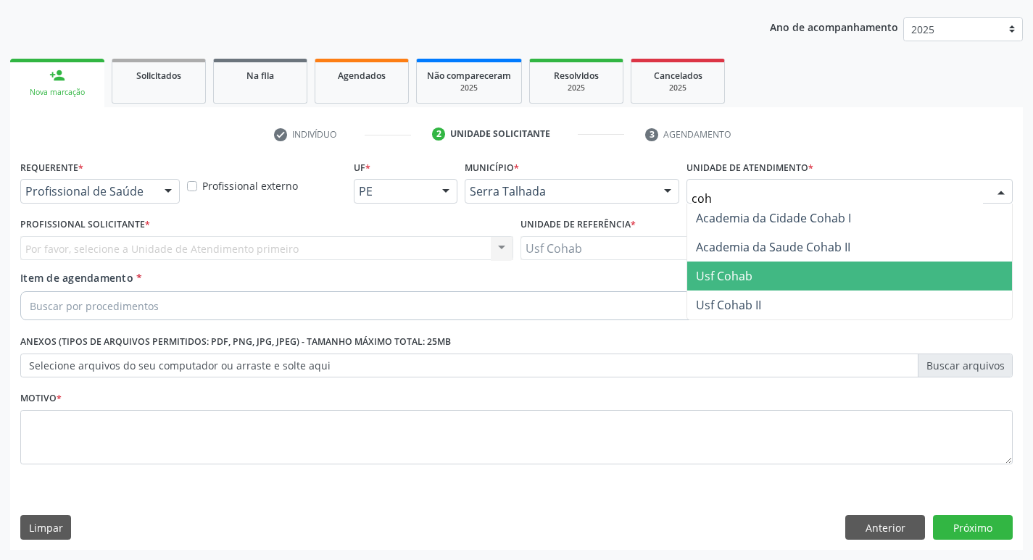
click at [764, 279] on span "Usf Cohab" at bounding box center [849, 276] width 325 height 29
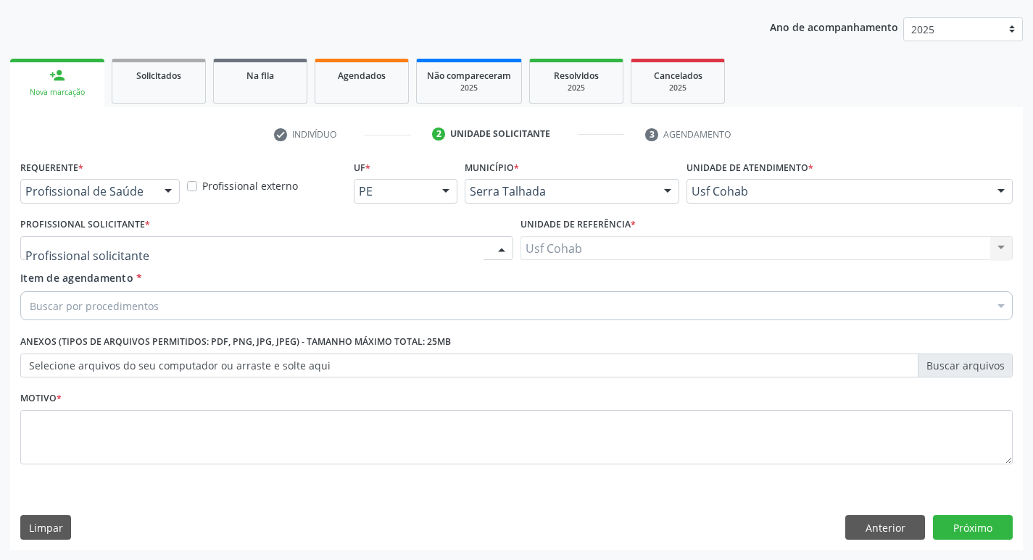
click at [456, 245] on div at bounding box center [266, 248] width 493 height 25
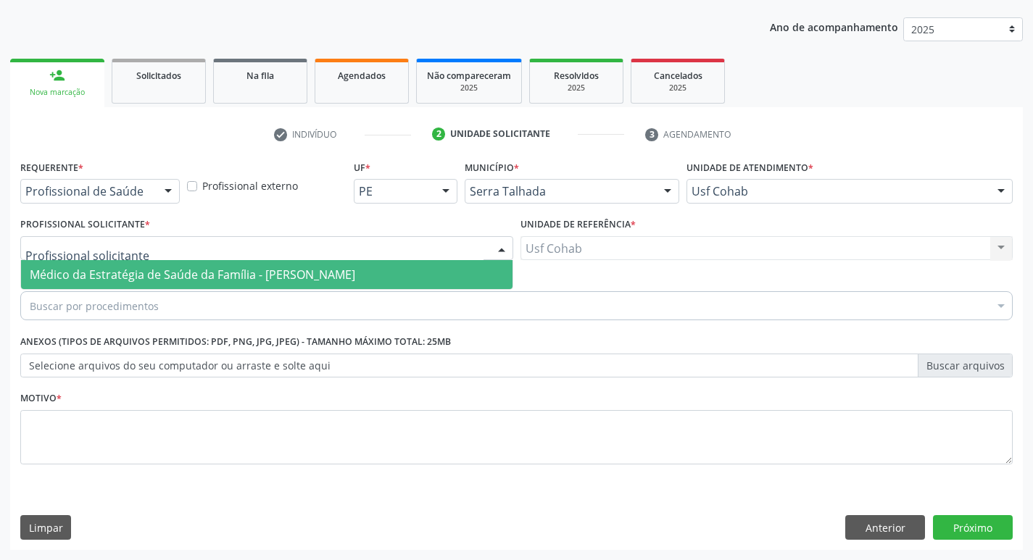
click at [408, 275] on span "Médico da Estratégia de Saúde da Família - [PERSON_NAME]" at bounding box center [267, 274] width 492 height 29
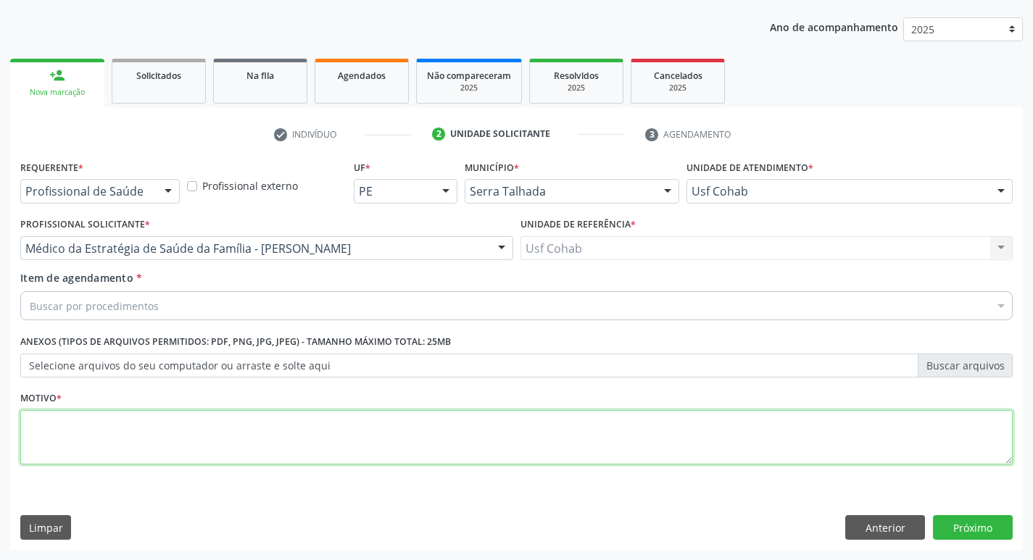
drag, startPoint x: 307, startPoint y: 424, endPoint x: 308, endPoint y: 415, distance: 9.5
click at [308, 417] on textarea at bounding box center [516, 437] width 993 height 55
type textarea "-"
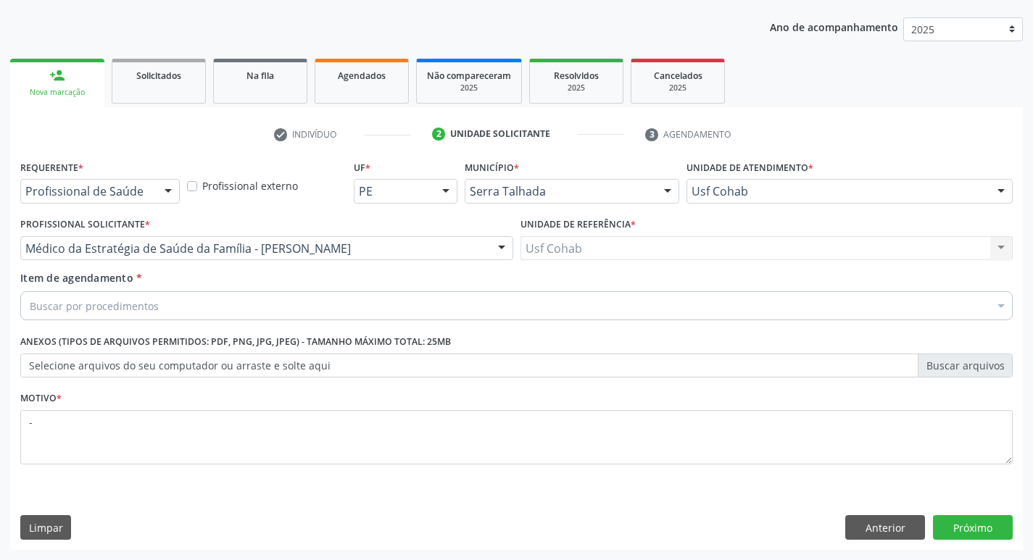
click at [313, 310] on div "Buscar por procedimentos" at bounding box center [516, 305] width 993 height 29
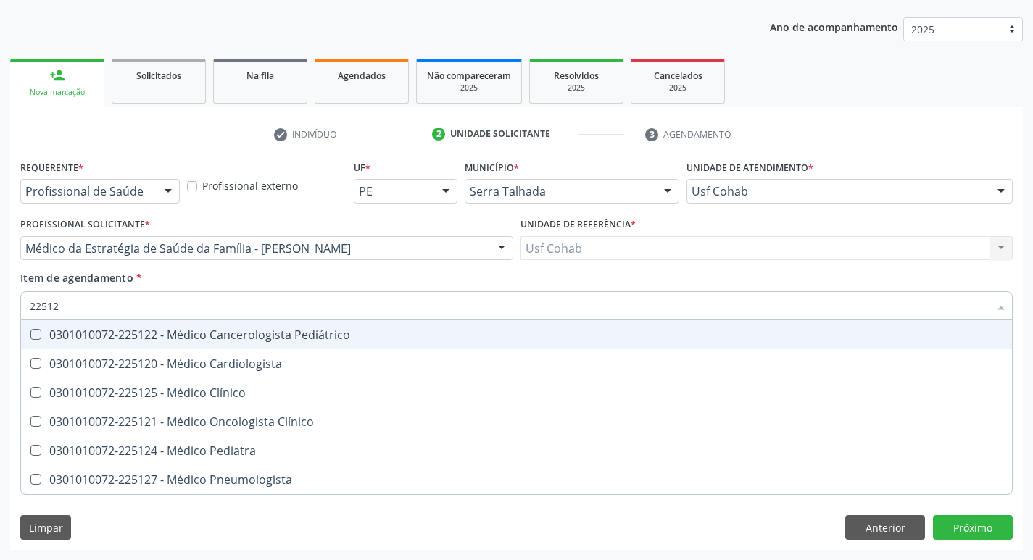
type input "225124"
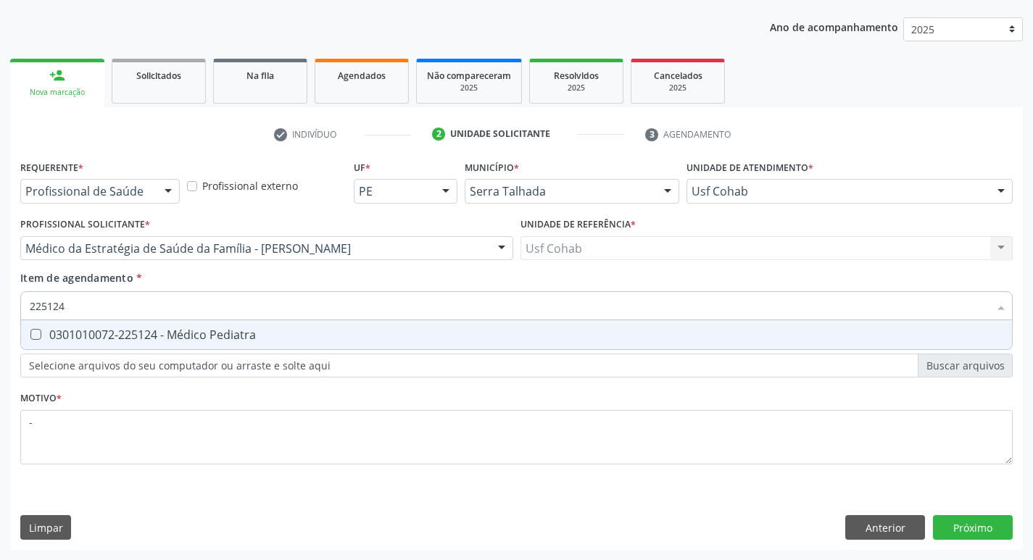
click at [300, 331] on div "0301010072-225124 - Médico Pediatra" at bounding box center [517, 335] width 974 height 12
checkbox Pediatra "true"
click at [966, 523] on div "Requerente * Profissional de Saúde Profissional de Saúde Paciente Nenhum result…" at bounding box center [516, 354] width 1013 height 394
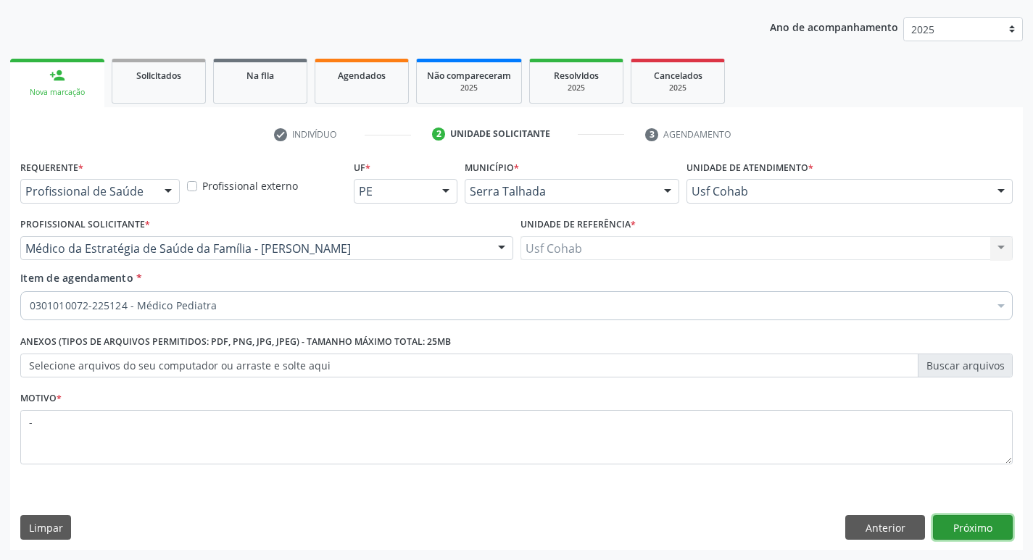
click at [966, 523] on button "Próximo" at bounding box center [973, 528] width 80 height 25
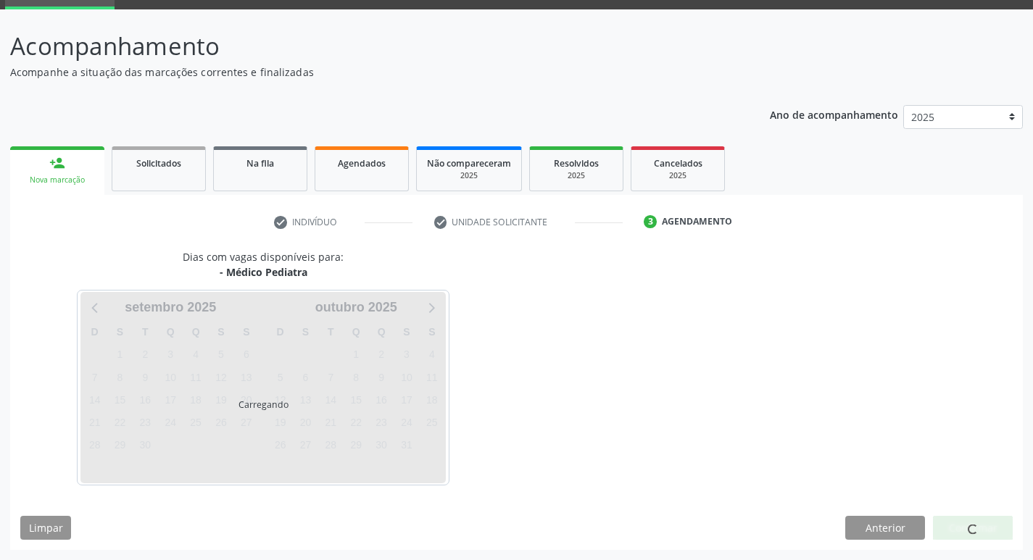
scroll to position [113, 0]
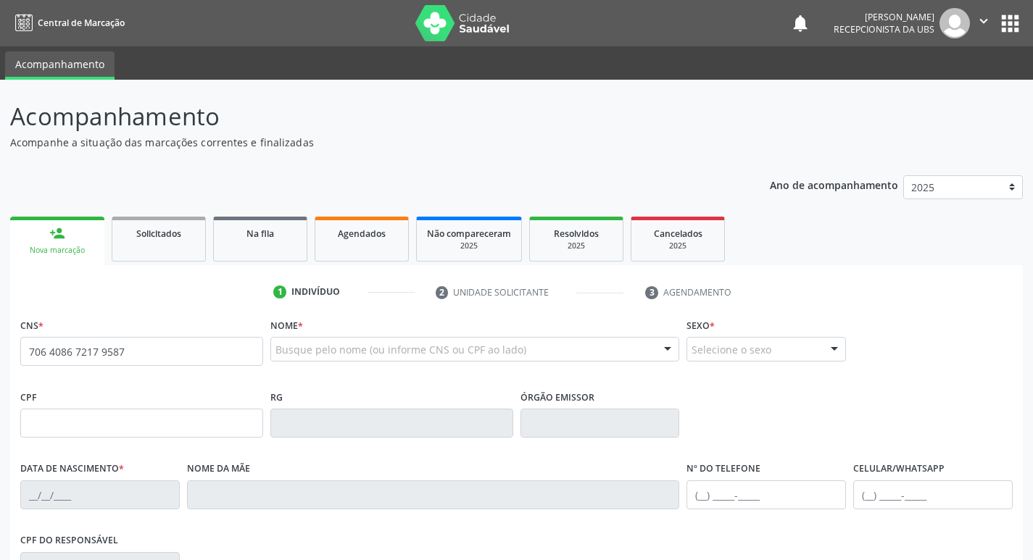
type input "706 4086 7217 9587"
type input "1[DATE]"
type input "[PHONE_NUMBER]"
type input "65"
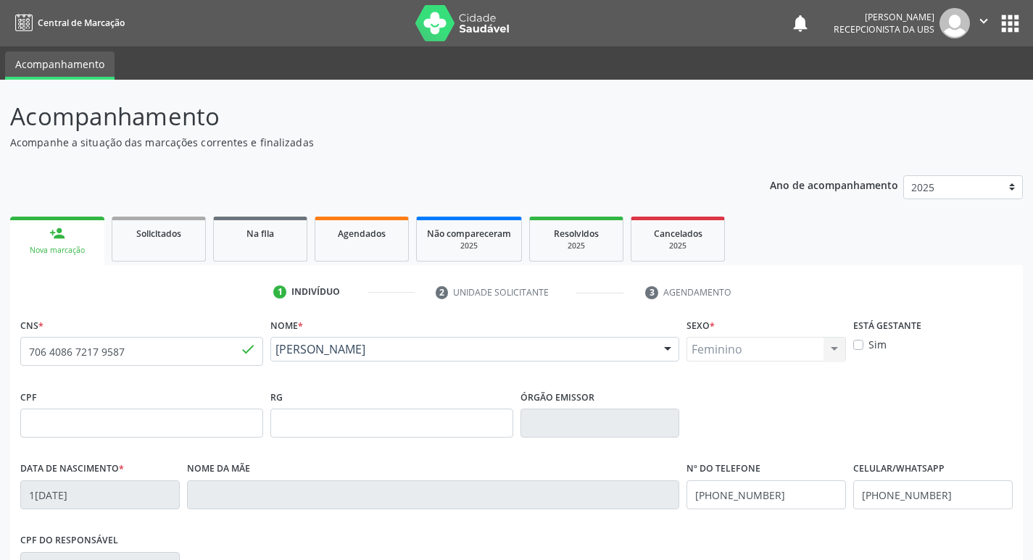
scroll to position [225, 0]
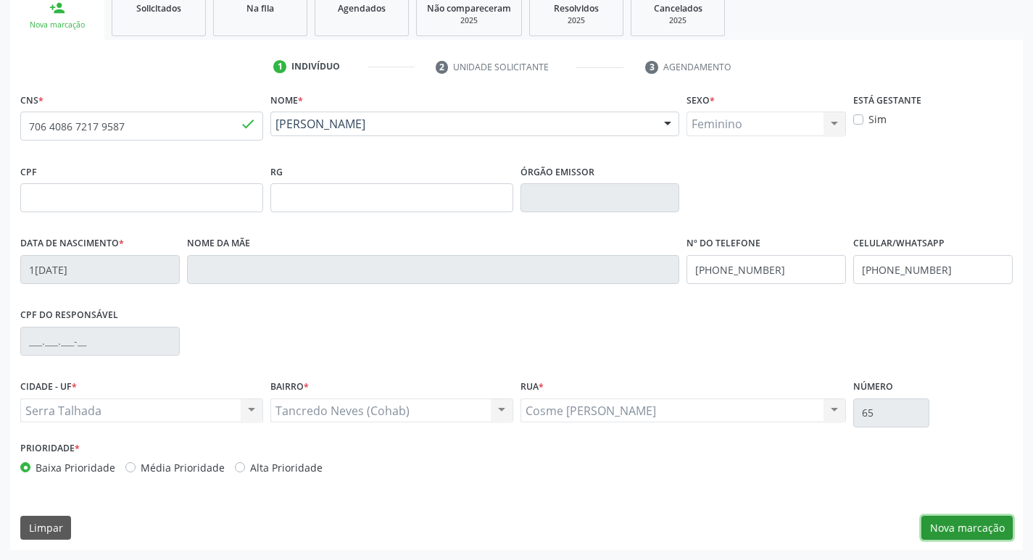
click at [961, 529] on button "Nova marcação" at bounding box center [967, 528] width 91 height 25
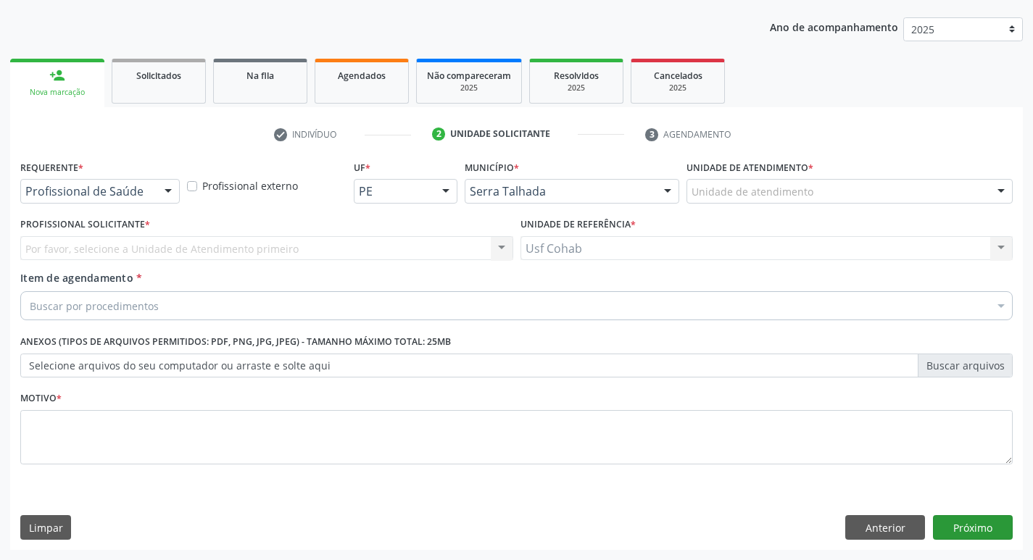
scroll to position [158, 0]
click at [879, 186] on div "Unidade de atendimento" at bounding box center [850, 191] width 326 height 25
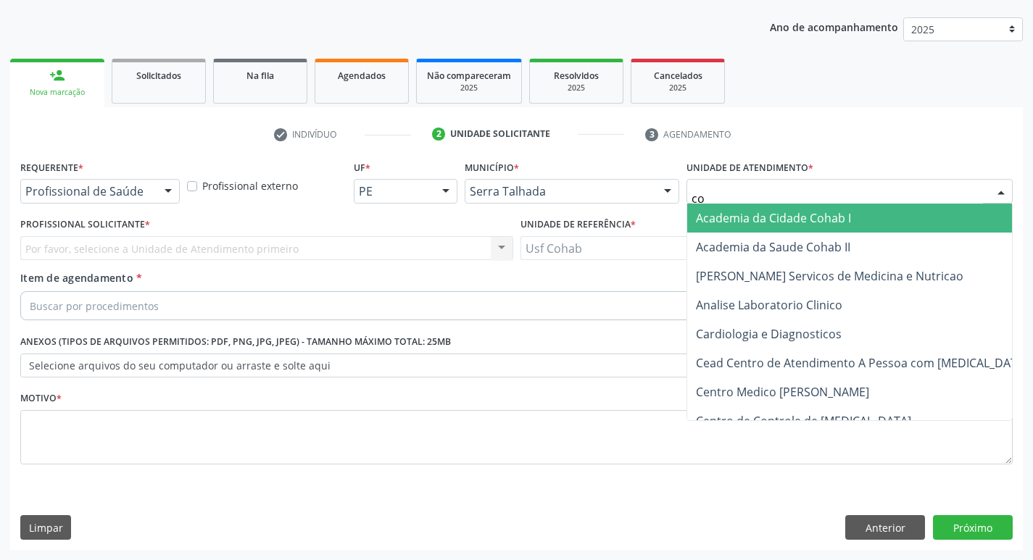
type input "coh"
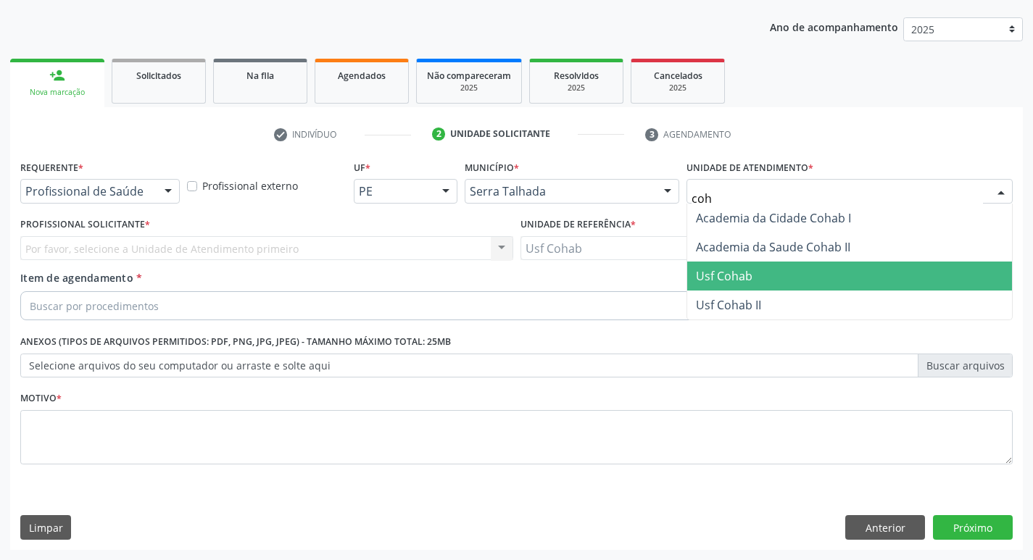
click at [743, 270] on span "Usf Cohab" at bounding box center [724, 276] width 57 height 16
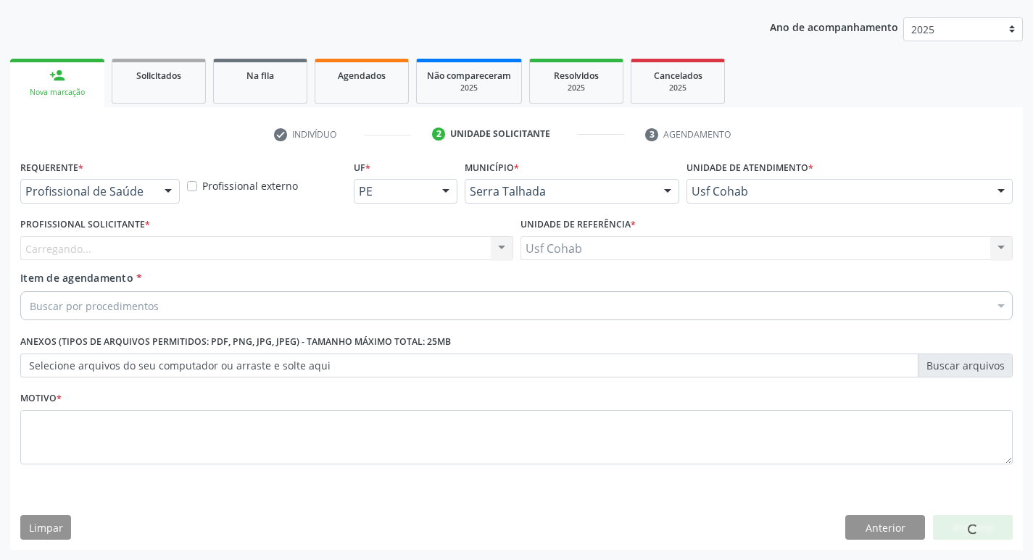
click at [233, 236] on div "Carregando... Nenhum resultado encontrado para: " " Não há nenhuma opção para s…" at bounding box center [266, 248] width 493 height 25
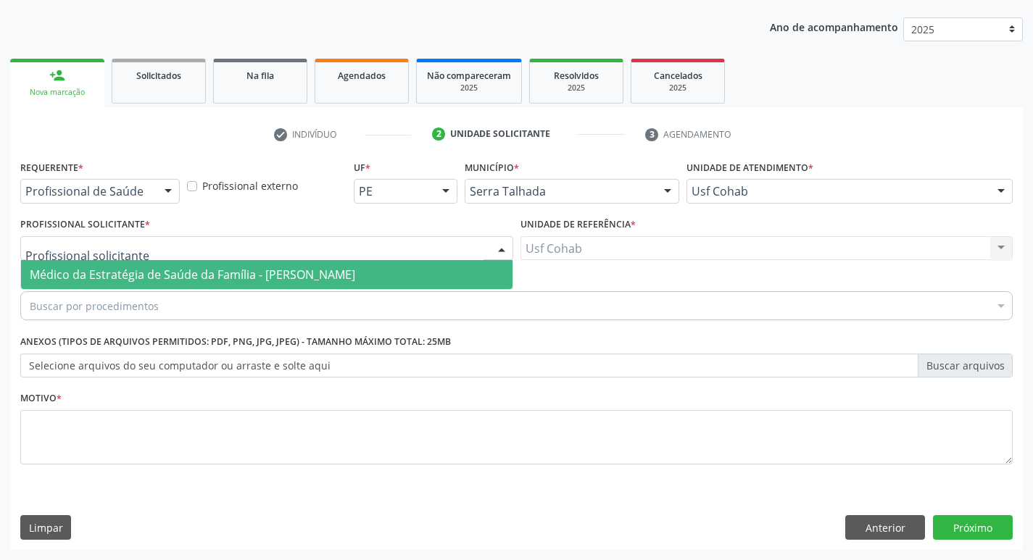
click at [236, 249] on div at bounding box center [266, 248] width 493 height 25
click at [235, 270] on span "Médico da Estratégia de Saúde da Família - [PERSON_NAME]" at bounding box center [193, 275] width 326 height 16
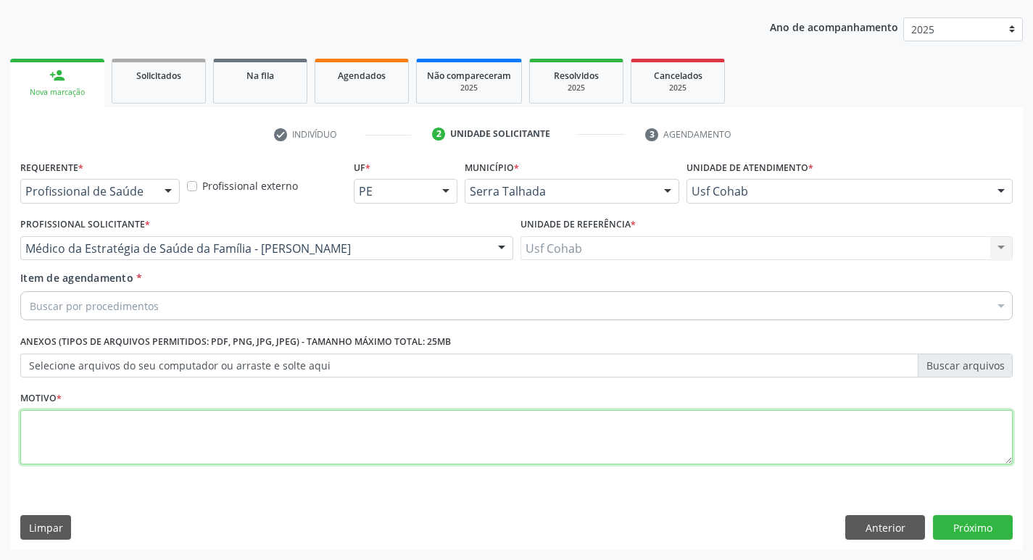
drag, startPoint x: 150, startPoint y: 410, endPoint x: 147, endPoint y: 424, distance: 14.1
click at [150, 418] on textarea at bounding box center [516, 437] width 993 height 55
type textarea "-"
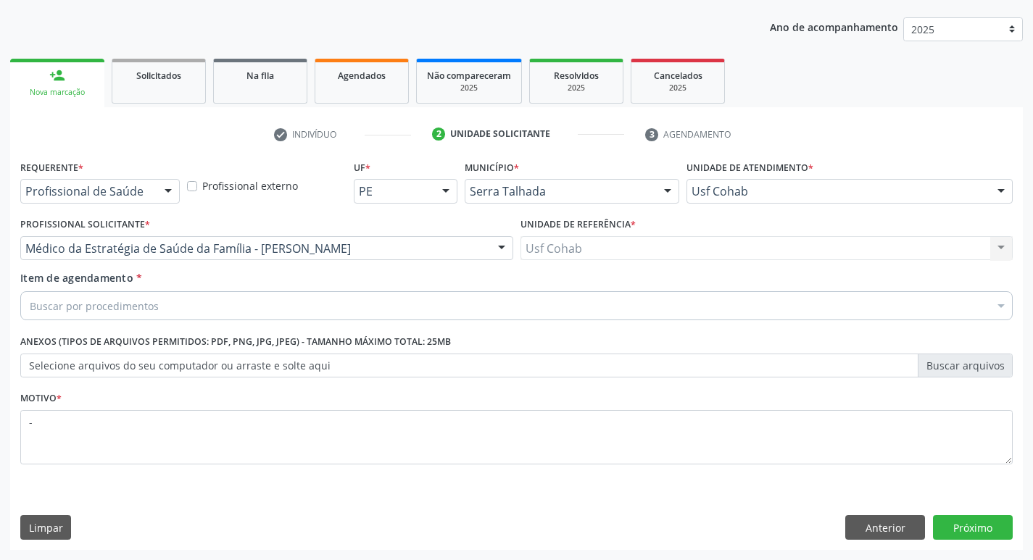
click at [265, 305] on div "Buscar por procedimentos" at bounding box center [516, 305] width 993 height 29
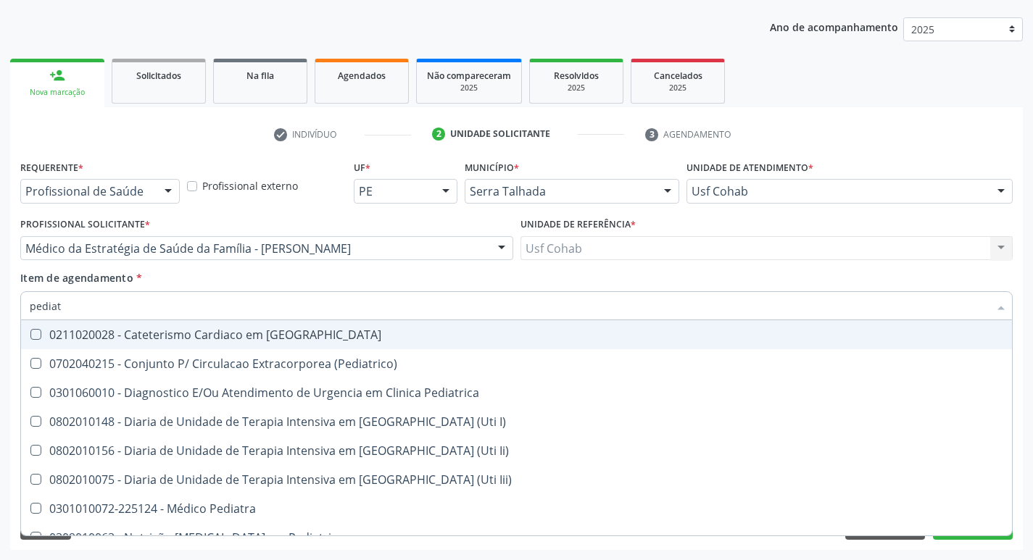
type input "pediatr"
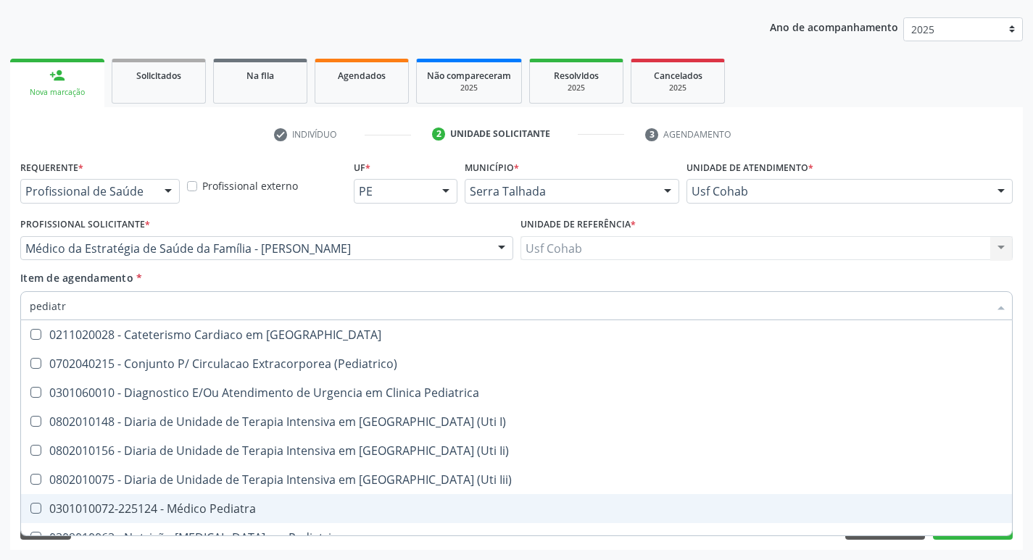
click at [208, 503] on div "0301010072-225124 - Médico Pediatra" at bounding box center [517, 509] width 974 height 12
checkbox Pediatra "true"
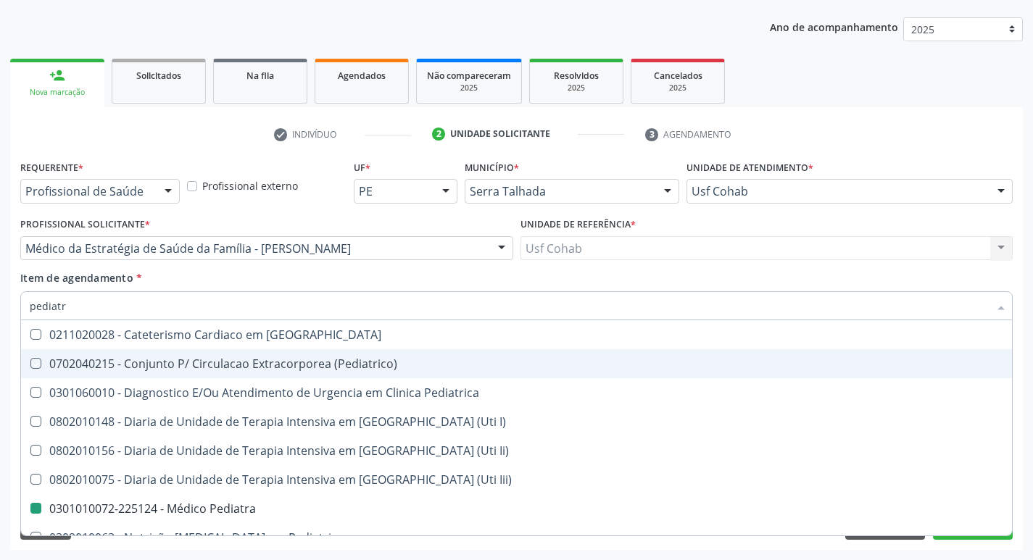
click at [945, 272] on div "Item de agendamento * pediatr Desfazer seleção 0211020028 - Cateterismo Cardiac…" at bounding box center [516, 293] width 993 height 46
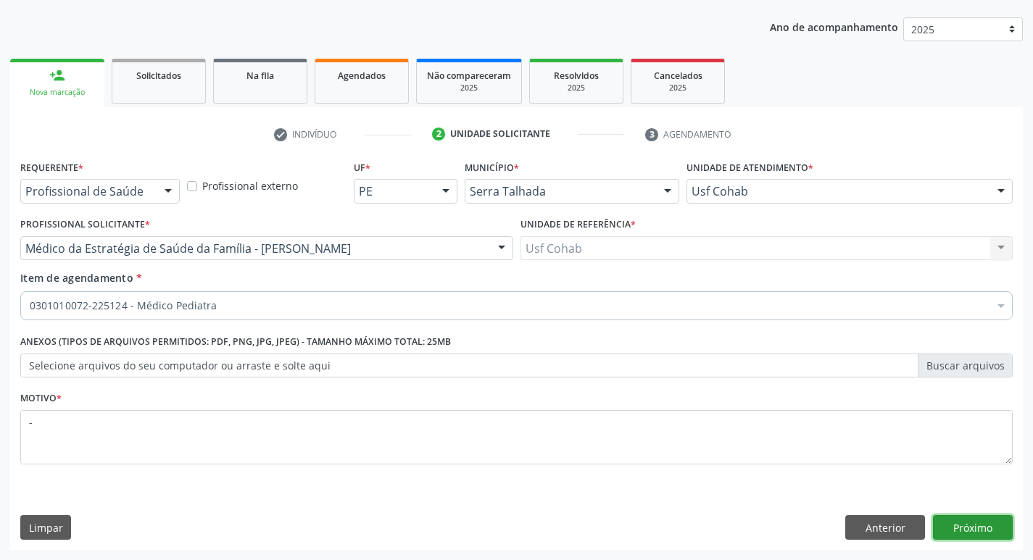
click at [969, 516] on button "Próximo" at bounding box center [973, 528] width 80 height 25
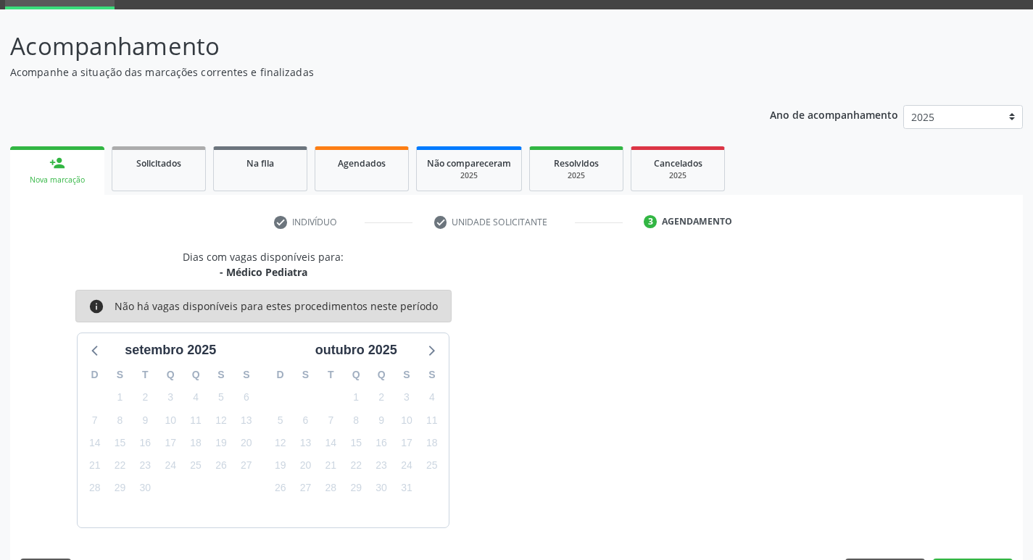
scroll to position [113, 0]
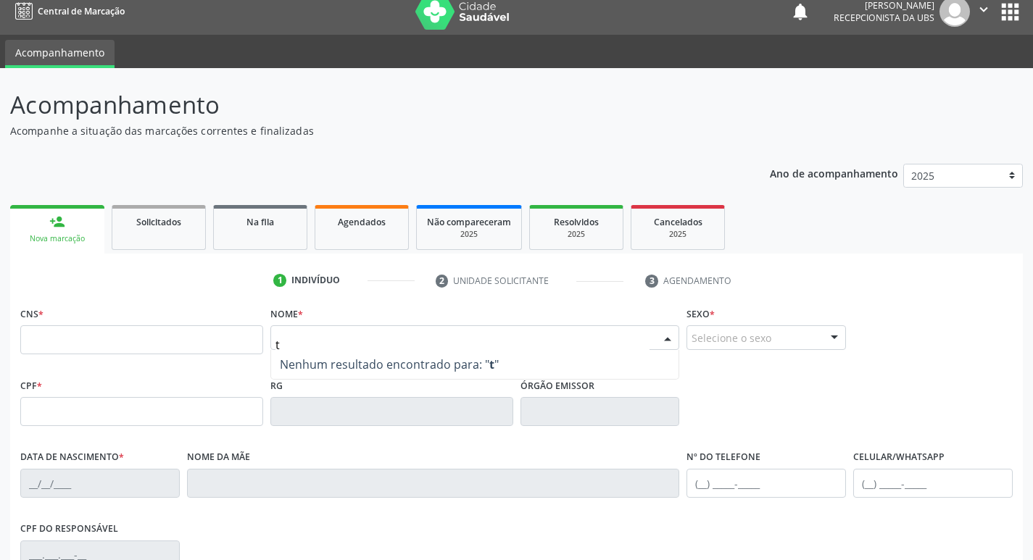
scroll to position [8, 0]
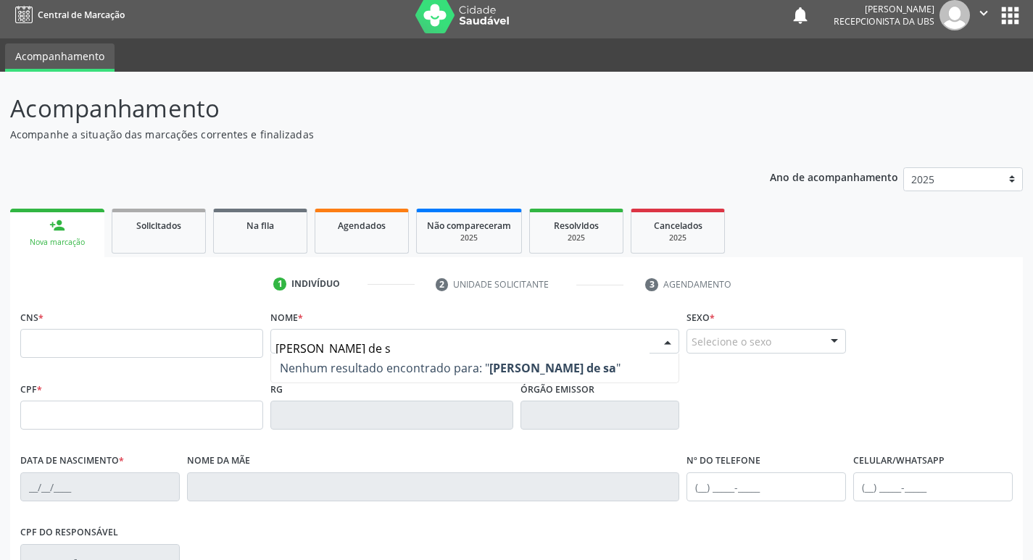
type input "[PERSON_NAME] de sa"
click at [484, 377] on span "Nenhum resultado encontrado para: " [PERSON_NAME] de sa "" at bounding box center [475, 368] width 408 height 29
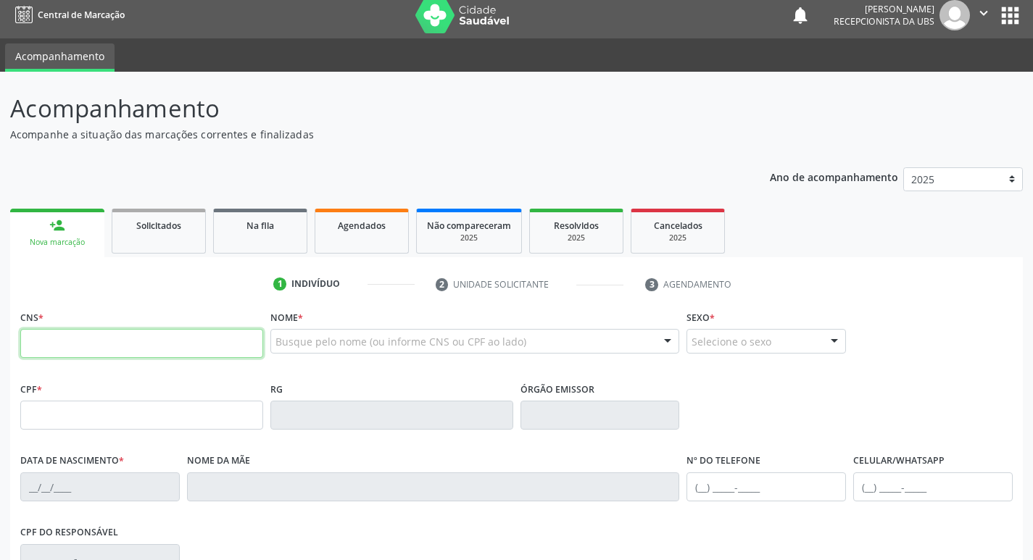
paste input "706 4086 7217 9587"
type input "706 4086 7217 9587"
type input "1[DATE]"
type input "[PHONE_NUMBER]"
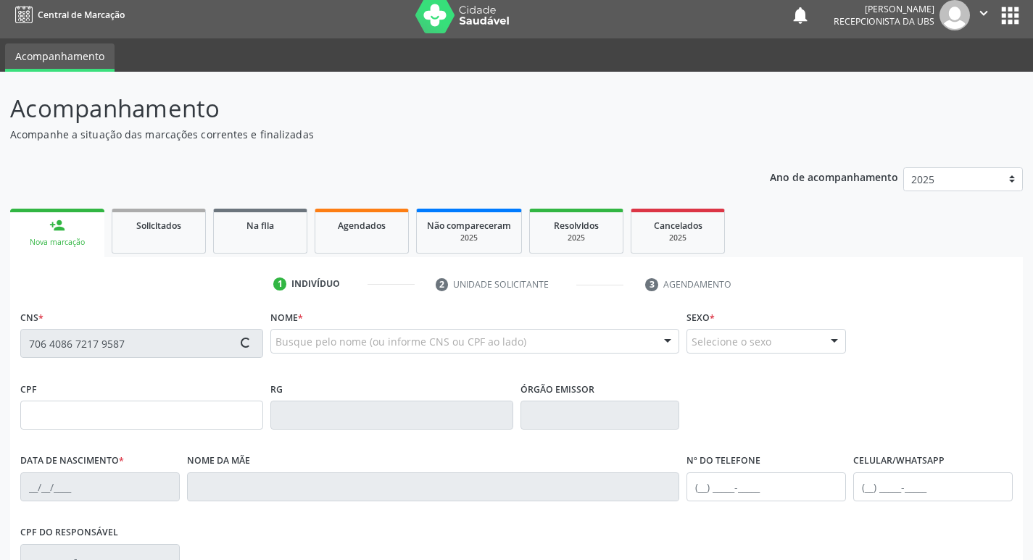
type input "65"
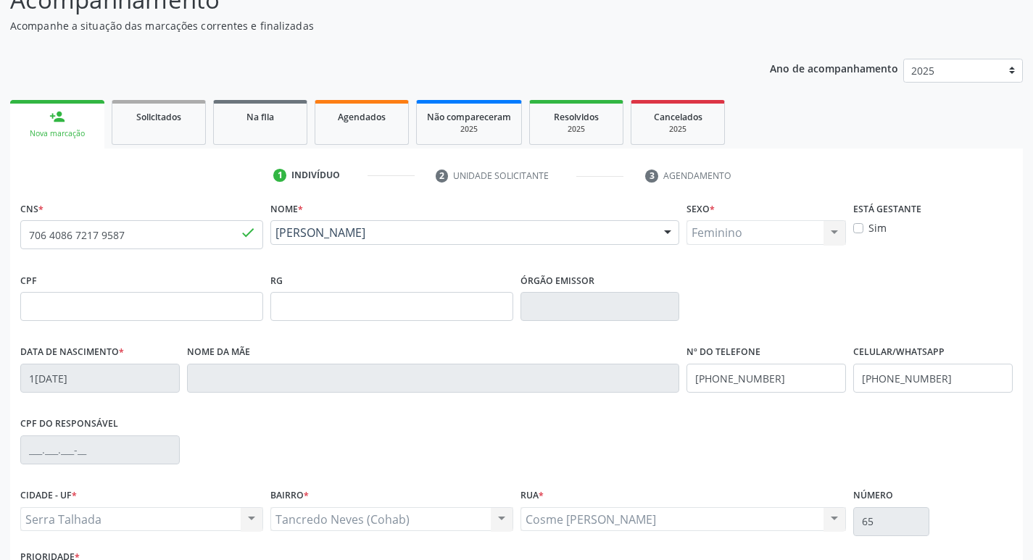
scroll to position [225, 0]
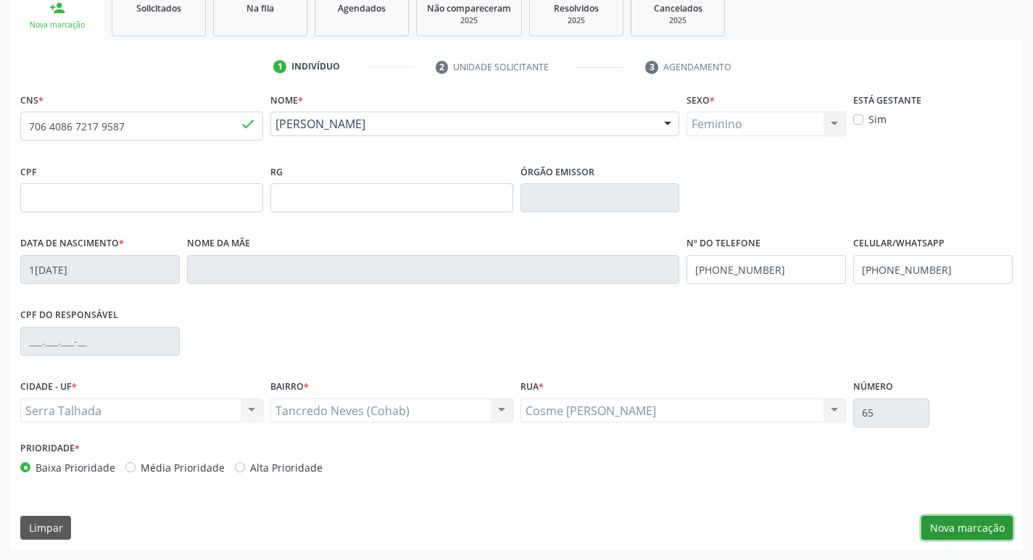
click at [982, 527] on button "Nova marcação" at bounding box center [967, 528] width 91 height 25
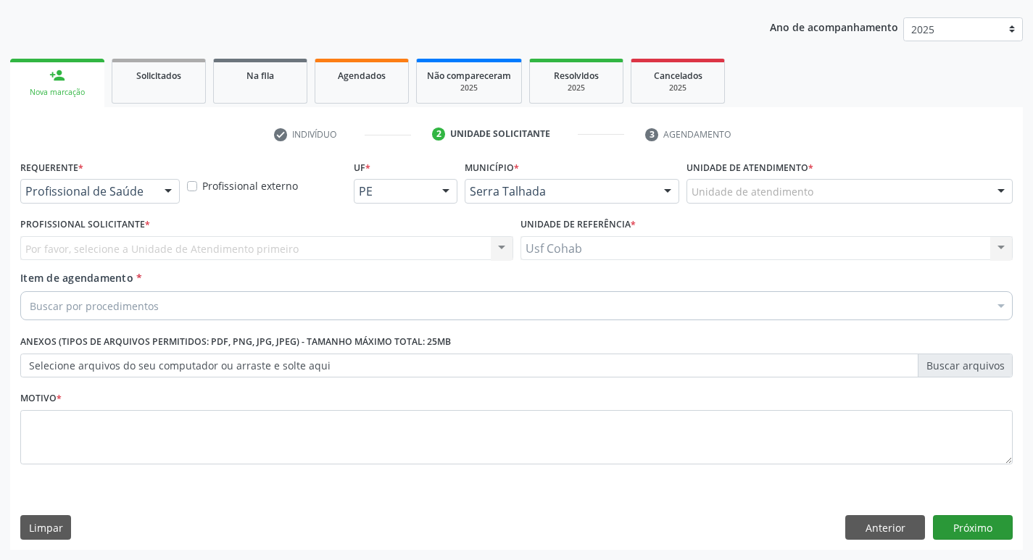
scroll to position [158, 0]
click at [838, 189] on div "Unidade de atendimento" at bounding box center [850, 191] width 326 height 25
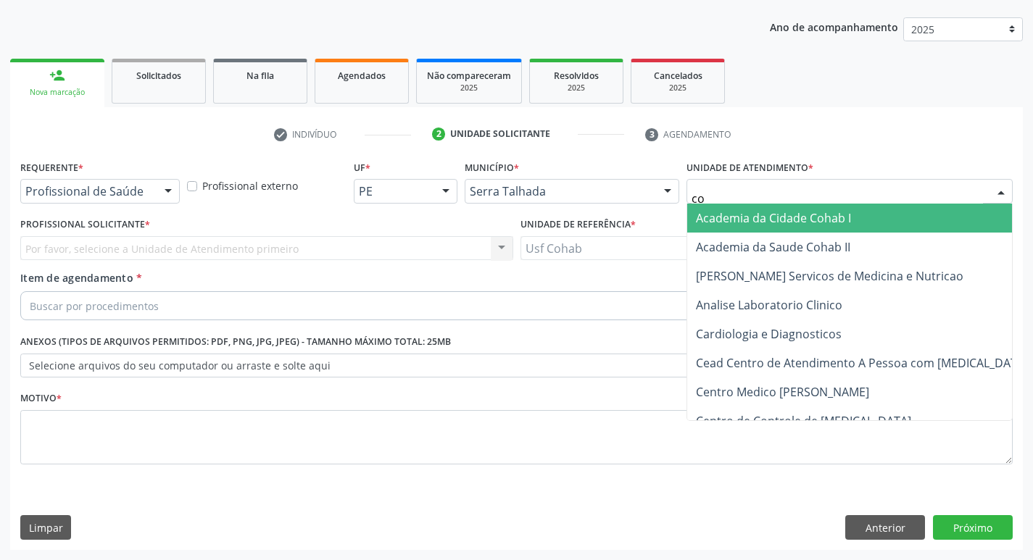
type input "coh"
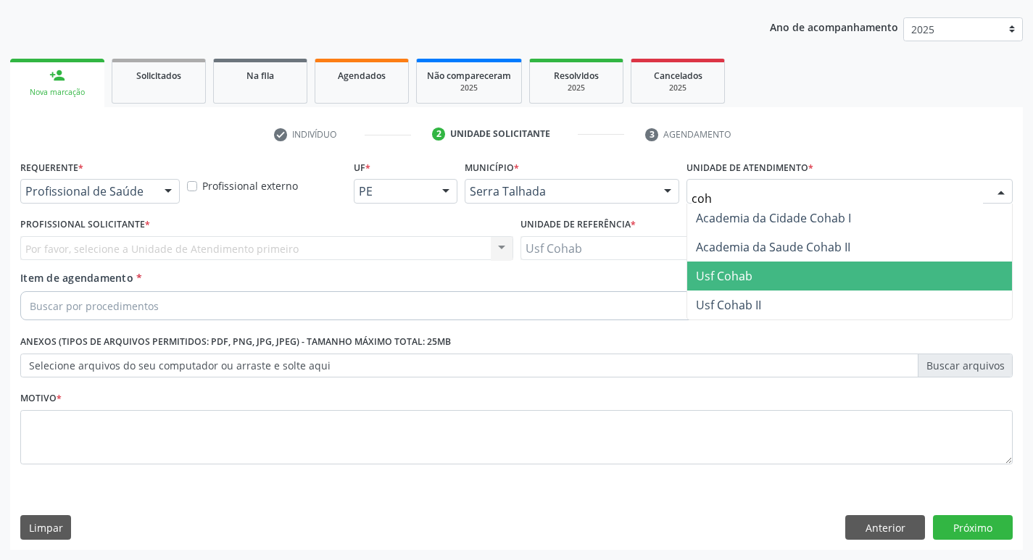
click at [733, 275] on span "Usf Cohab" at bounding box center [724, 276] width 57 height 16
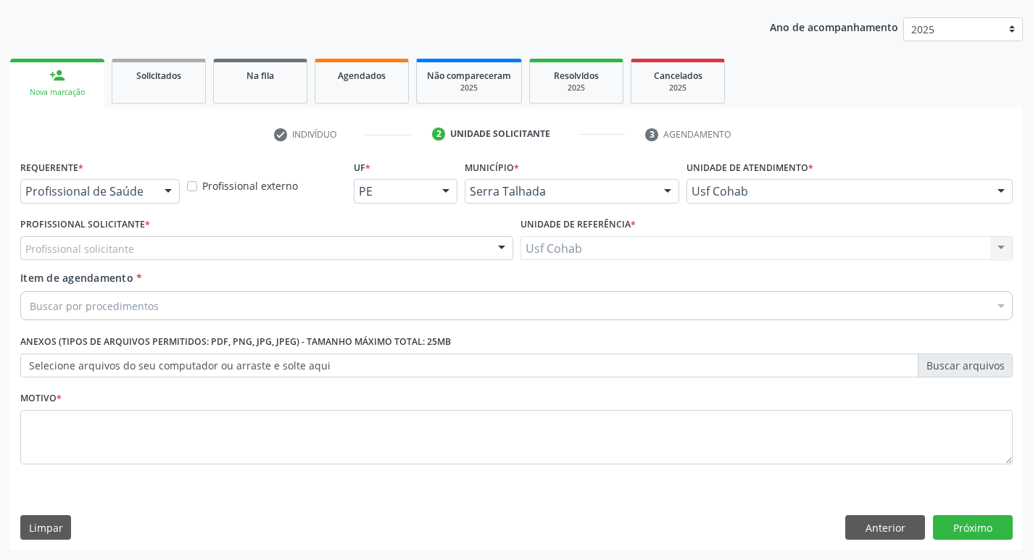
click at [393, 246] on div "Profissional solicitante" at bounding box center [266, 248] width 493 height 25
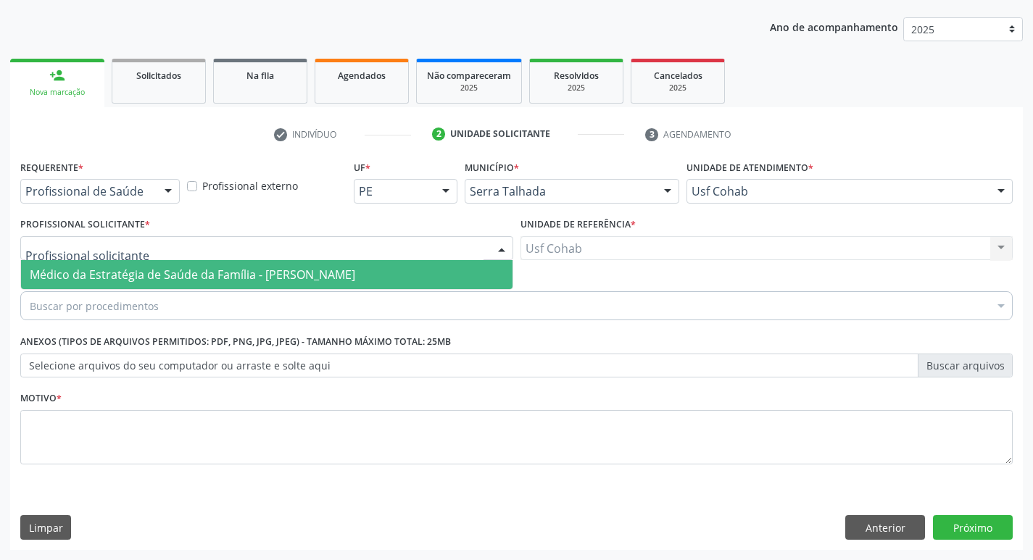
drag, startPoint x: 375, startPoint y: 280, endPoint x: 305, endPoint y: 337, distance: 90.1
click at [355, 281] on span "Médico da Estratégia de Saúde da Família - [PERSON_NAME]" at bounding box center [193, 275] width 326 height 16
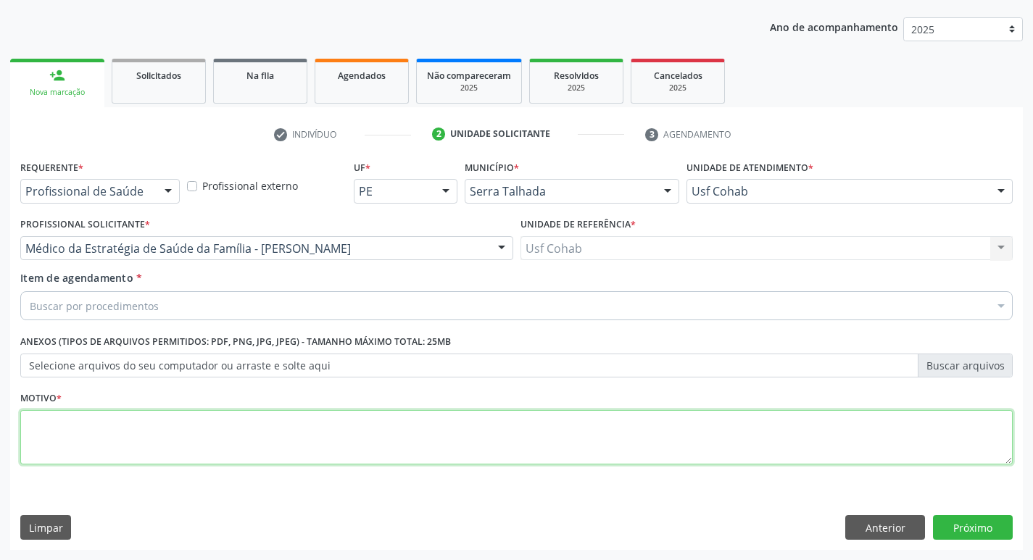
click at [203, 439] on textarea at bounding box center [516, 437] width 993 height 55
type textarea "-"
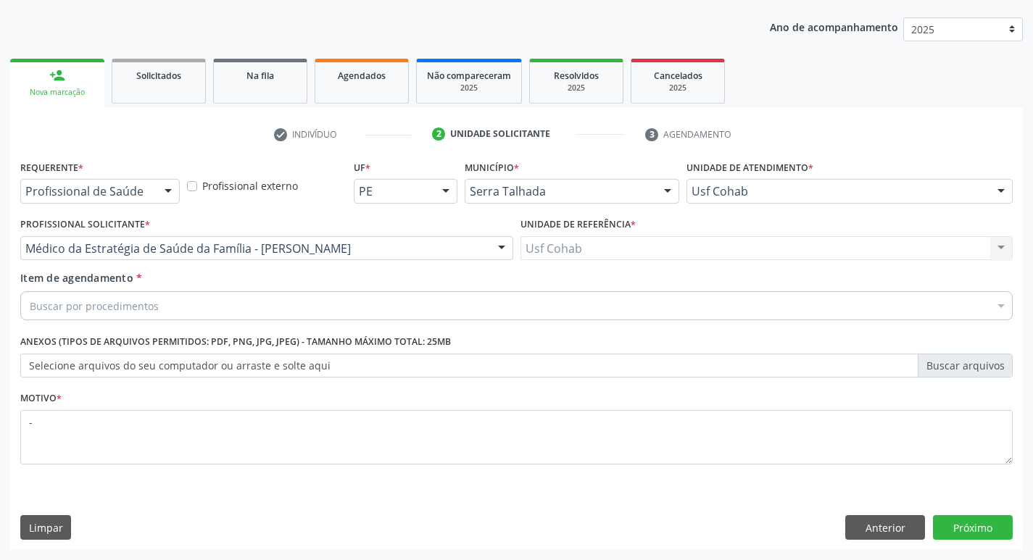
click at [195, 310] on div "Buscar por procedimentos" at bounding box center [516, 305] width 993 height 29
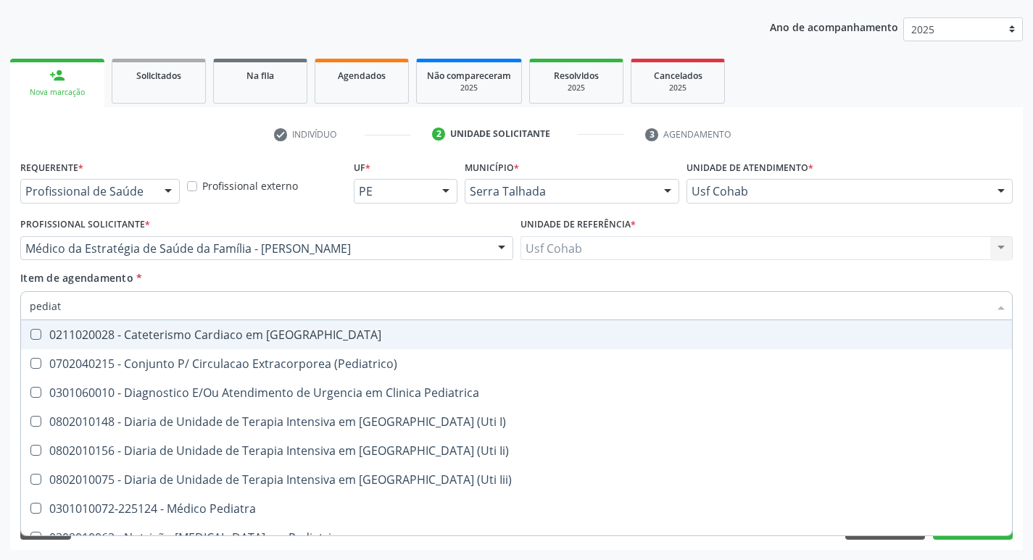
type input "pediatr"
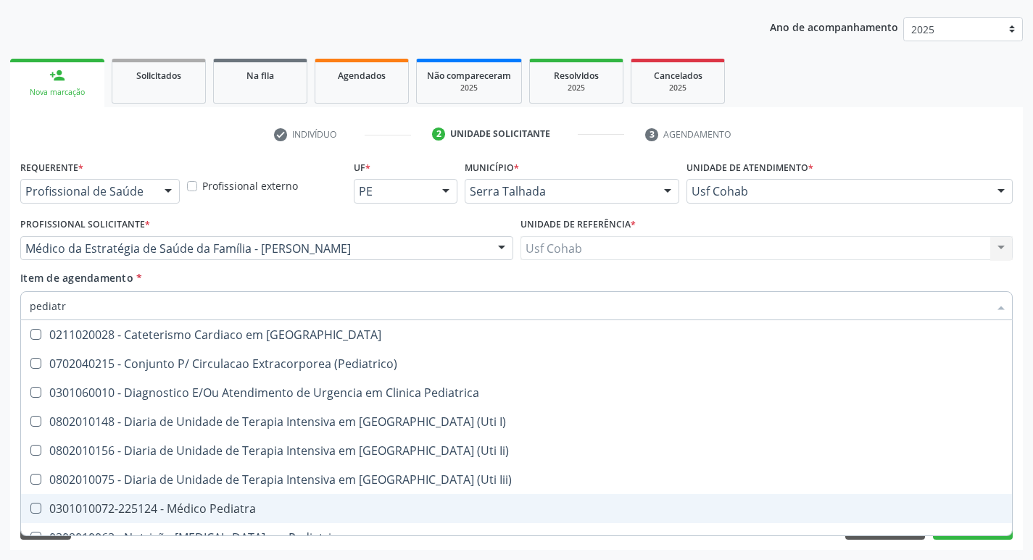
click at [186, 512] on div "0301010072-225124 - Médico Pediatra" at bounding box center [517, 509] width 974 height 12
checkbox Pediatra "true"
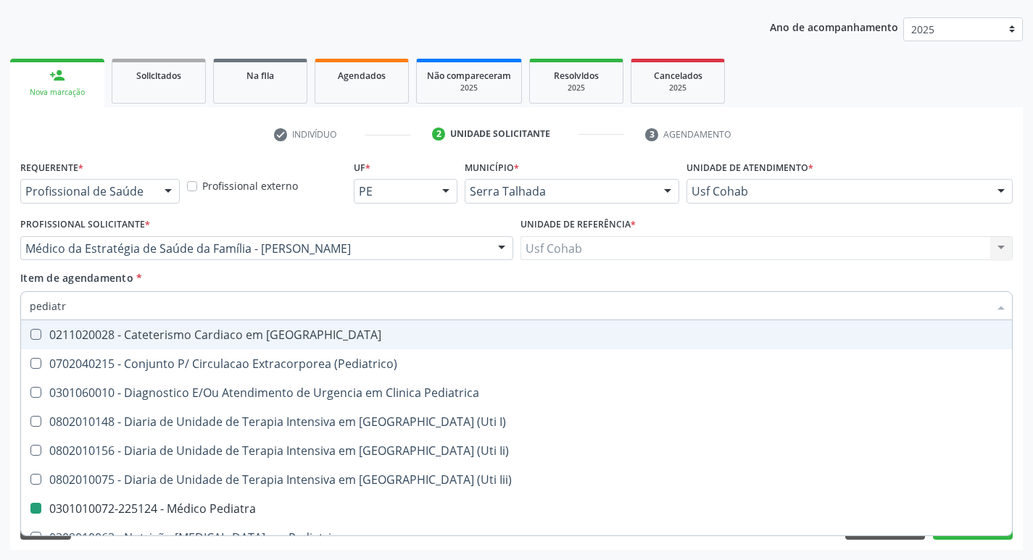
click at [697, 276] on div "Item de agendamento * pediatr Desfazer seleção 0211020028 - Cateterismo Cardiac…" at bounding box center [516, 293] width 993 height 46
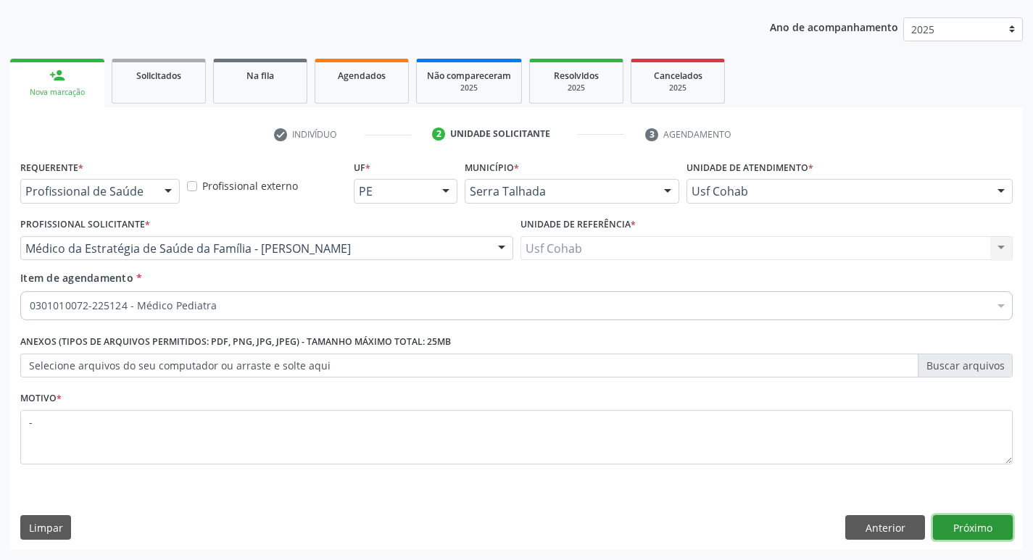
click at [988, 531] on button "Próximo" at bounding box center [973, 528] width 80 height 25
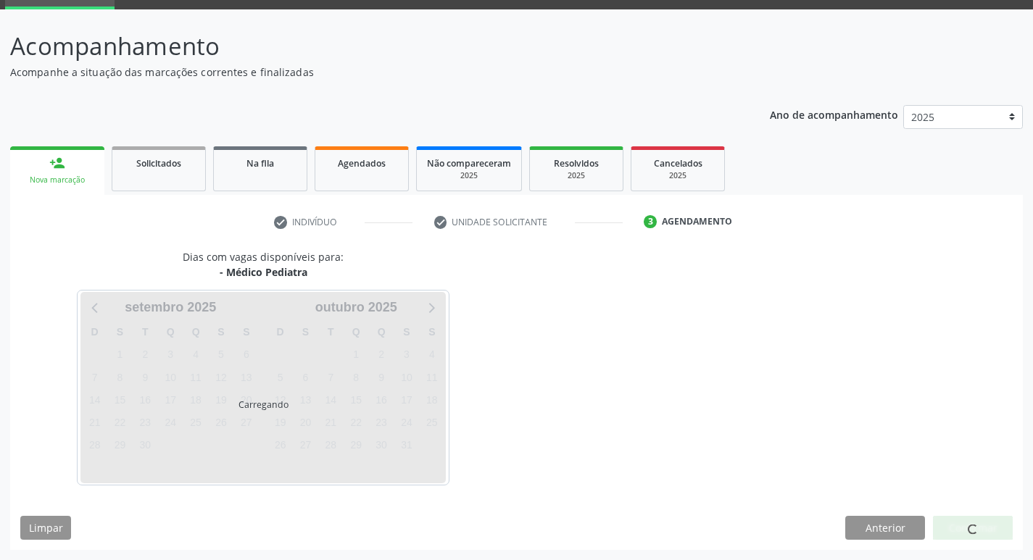
scroll to position [70, 0]
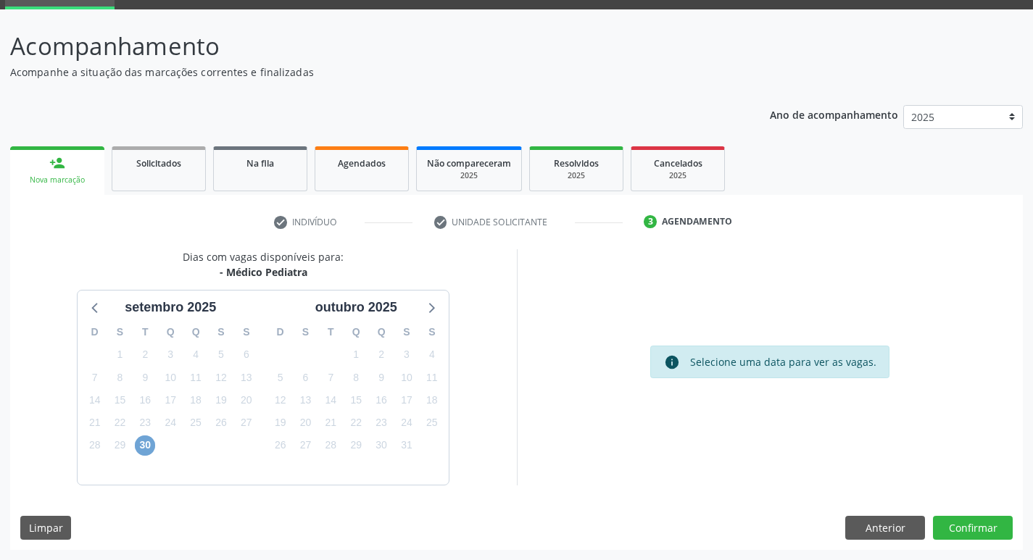
click at [143, 449] on span "30" at bounding box center [145, 446] width 20 height 20
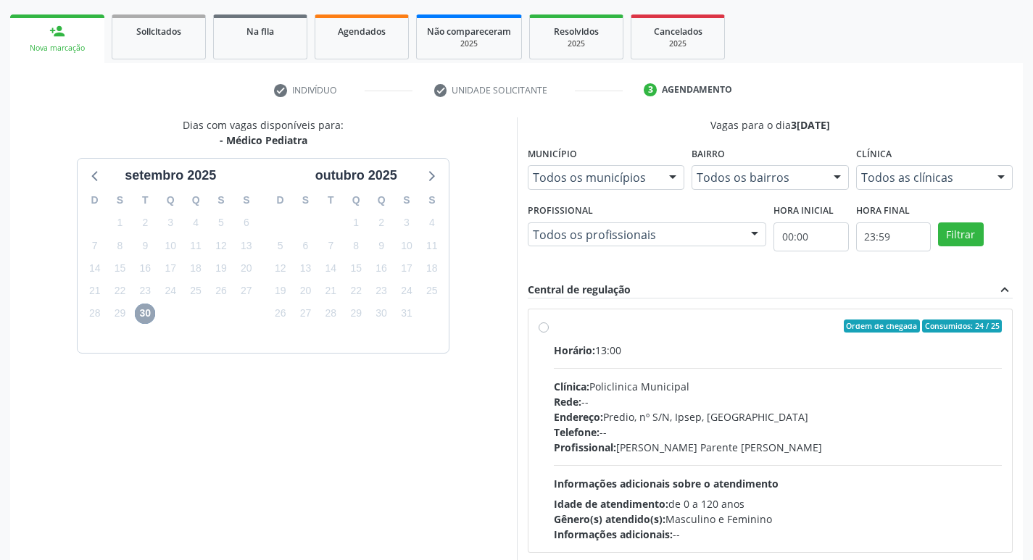
scroll to position [280, 0]
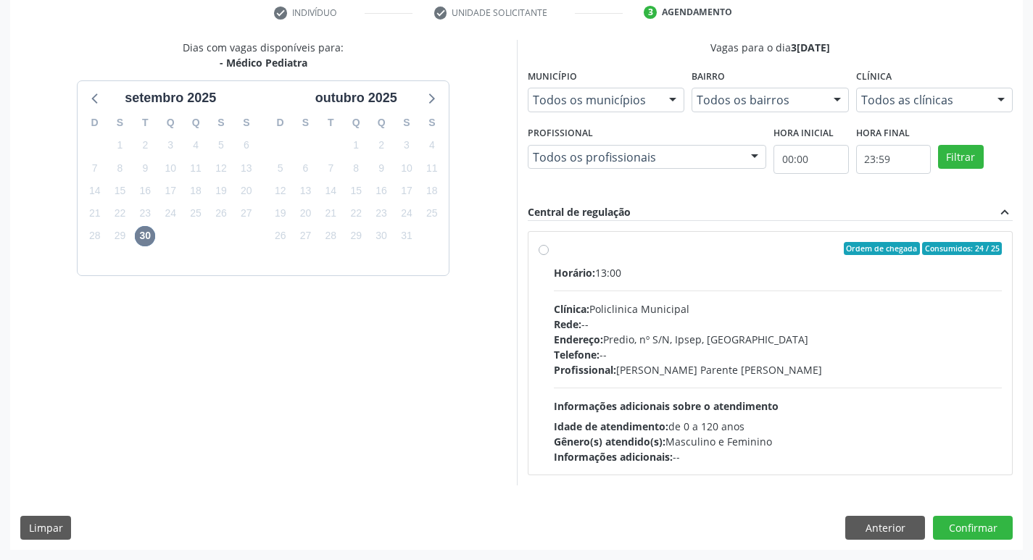
drag, startPoint x: 587, startPoint y: 244, endPoint x: 620, endPoint y: 257, distance: 35.8
click at [587, 245] on div "Ordem de chegada Consumidos: 24 / 25" at bounding box center [778, 248] width 449 height 13
click at [549, 245] on input "Ordem de chegada Consumidos: 24 / 25 Horário: 13:00 Clínica: Policlinica Munici…" at bounding box center [544, 248] width 10 height 13
radio input "true"
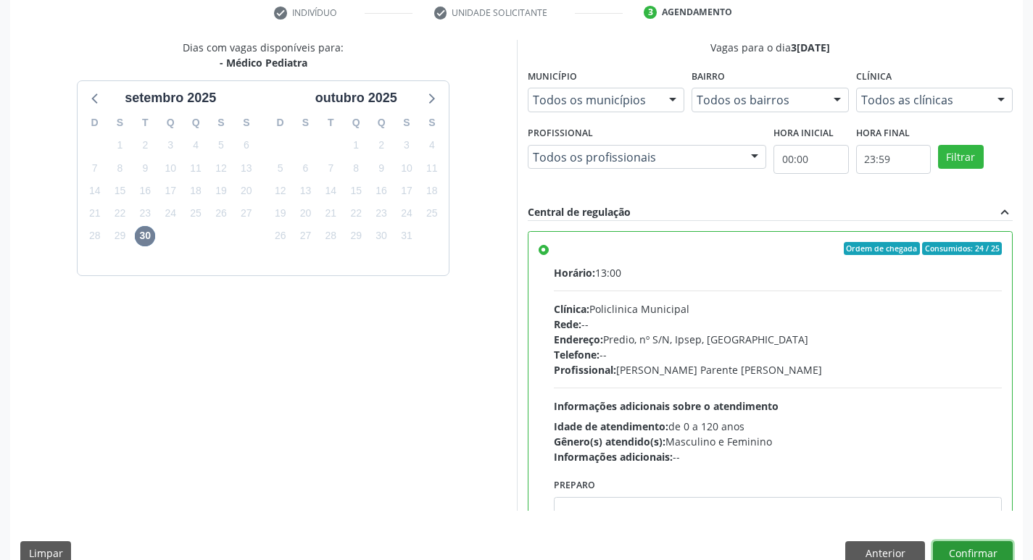
click at [982, 549] on button "Confirmar" at bounding box center [973, 554] width 80 height 25
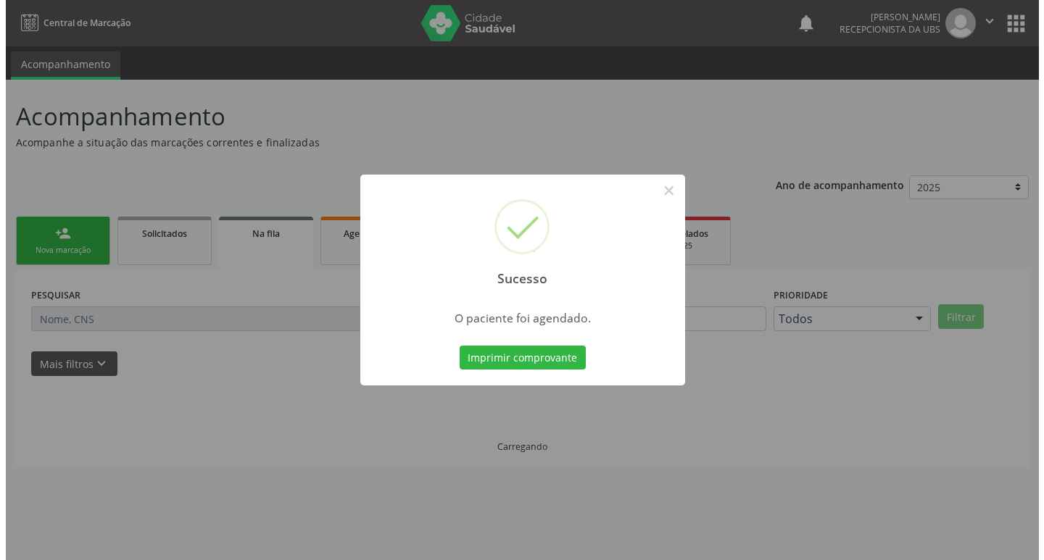
scroll to position [0, 0]
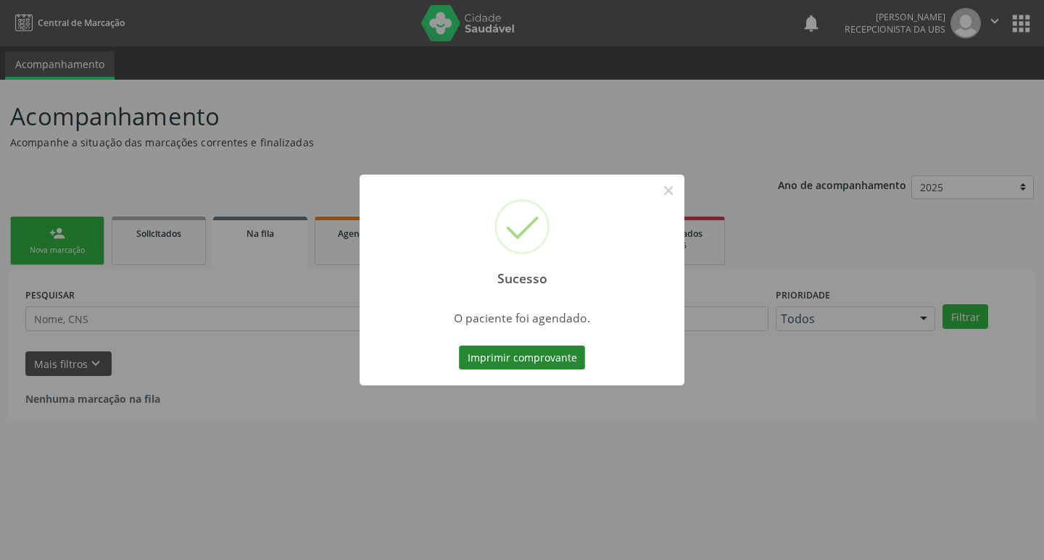
click at [494, 359] on button "Imprimir comprovante" at bounding box center [522, 358] width 126 height 25
